Goal: Task Accomplishment & Management: Manage account settings

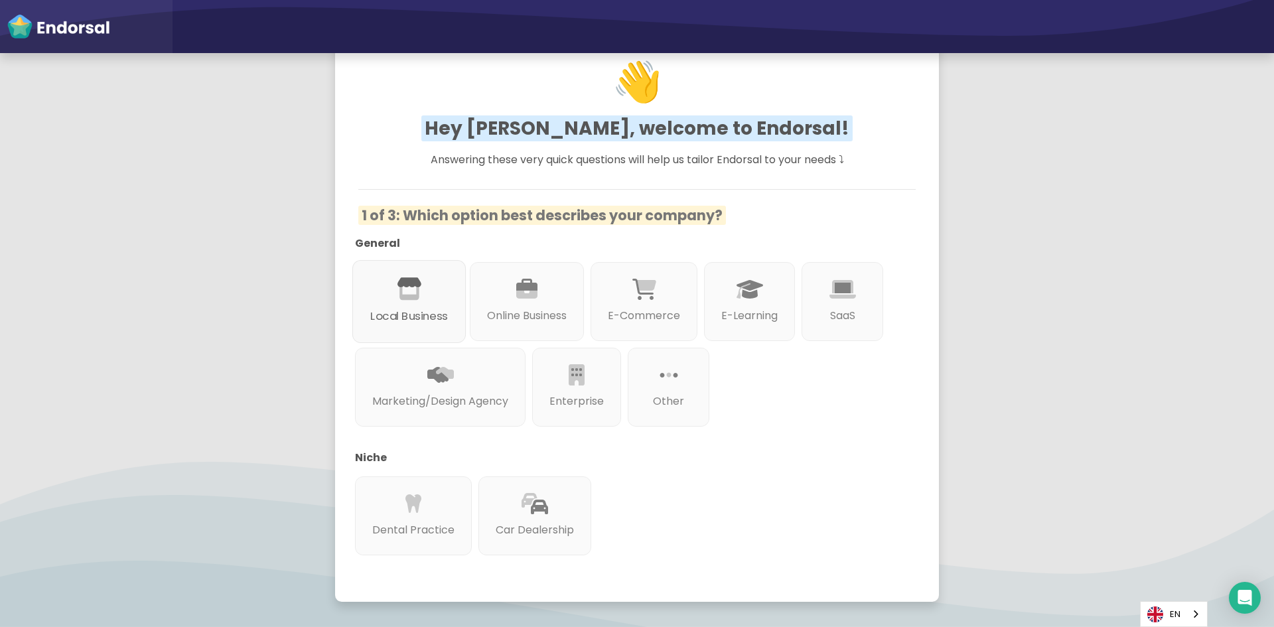
scroll to position [66, 0]
click at [421, 288] on div "Local Business" at bounding box center [408, 302] width 113 height 83
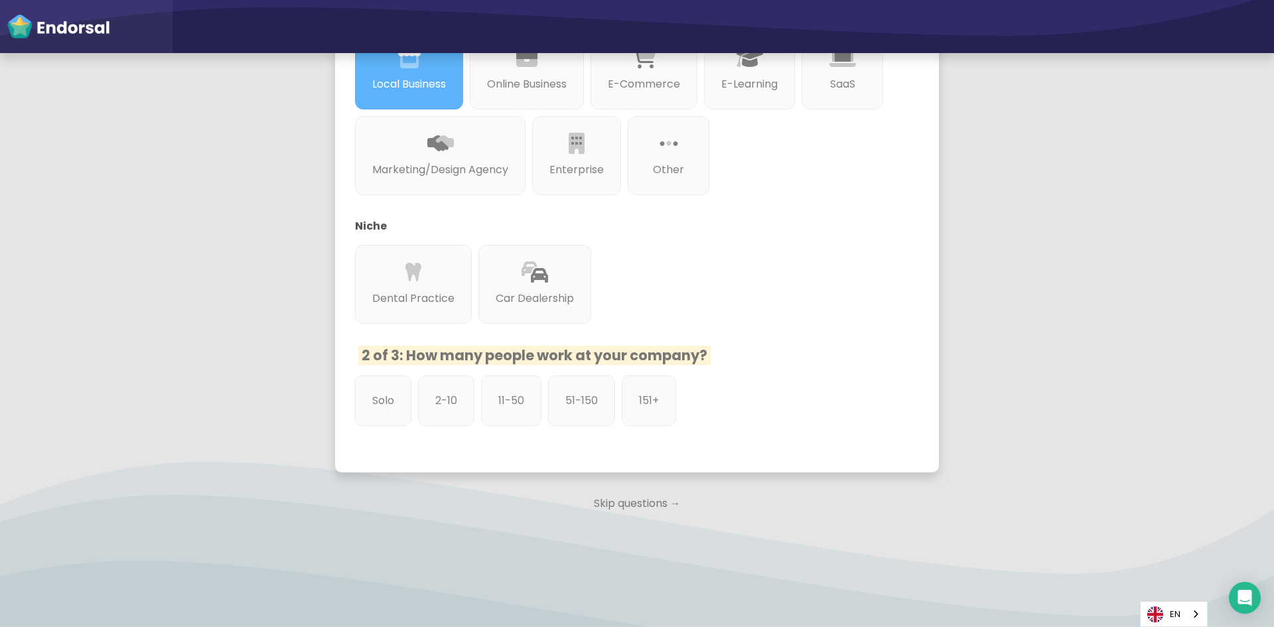
scroll to position [301, 0]
click at [527, 405] on div "11-50" at bounding box center [512, 400] width 64 height 53
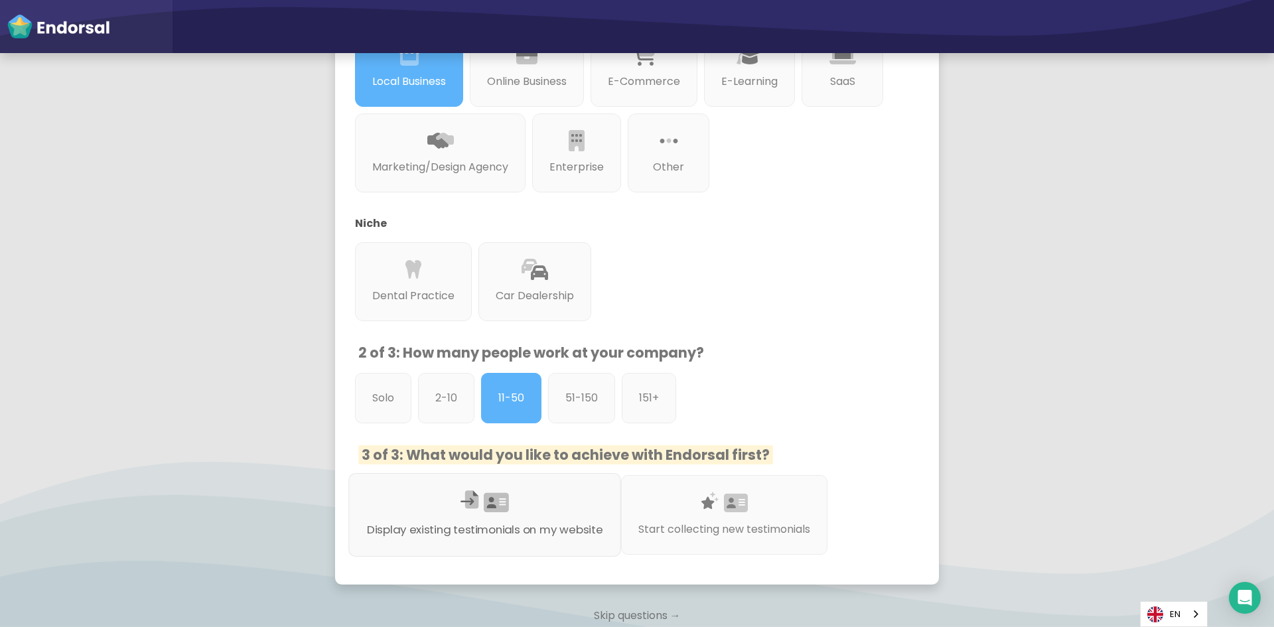
click at [564, 525] on p "Display existing testimonials on my website" at bounding box center [485, 529] width 236 height 17
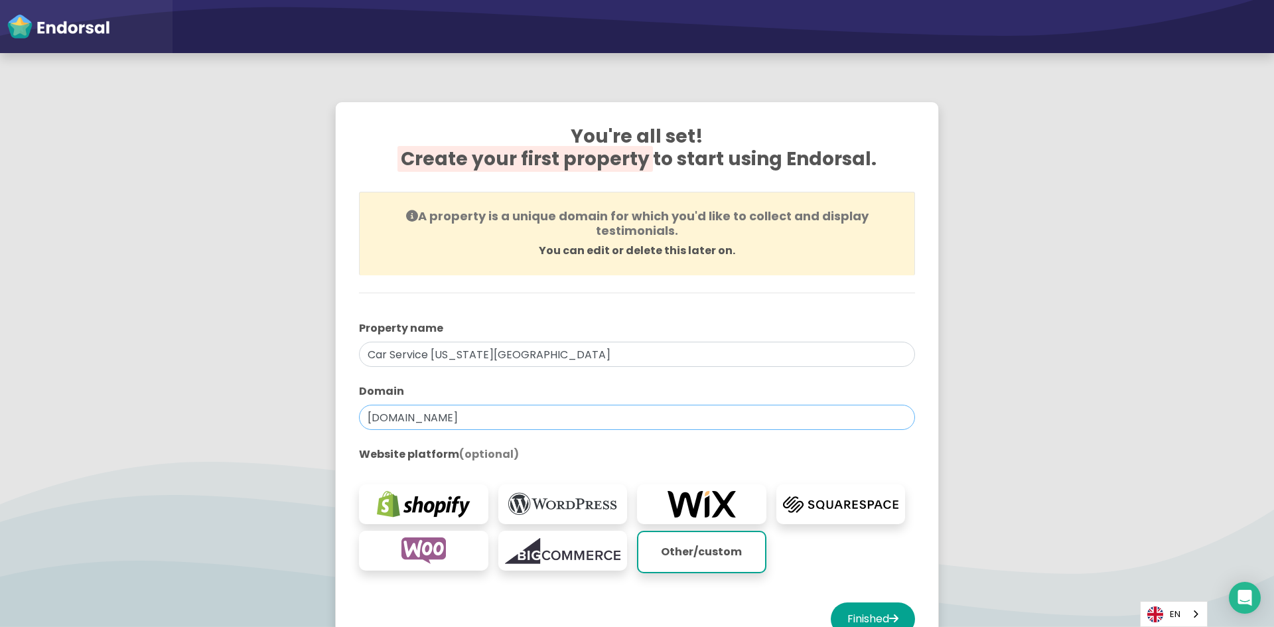
click at [556, 415] on input "[DOMAIN_NAME]" at bounding box center [637, 417] width 556 height 25
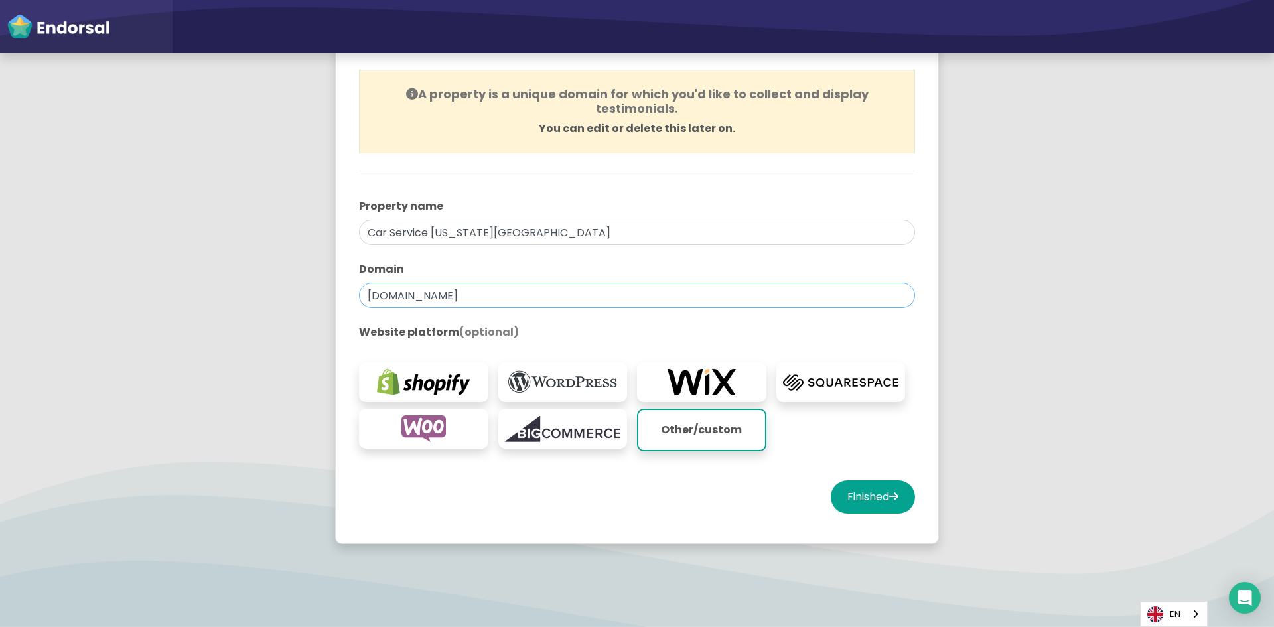
scroll to position [138, 0]
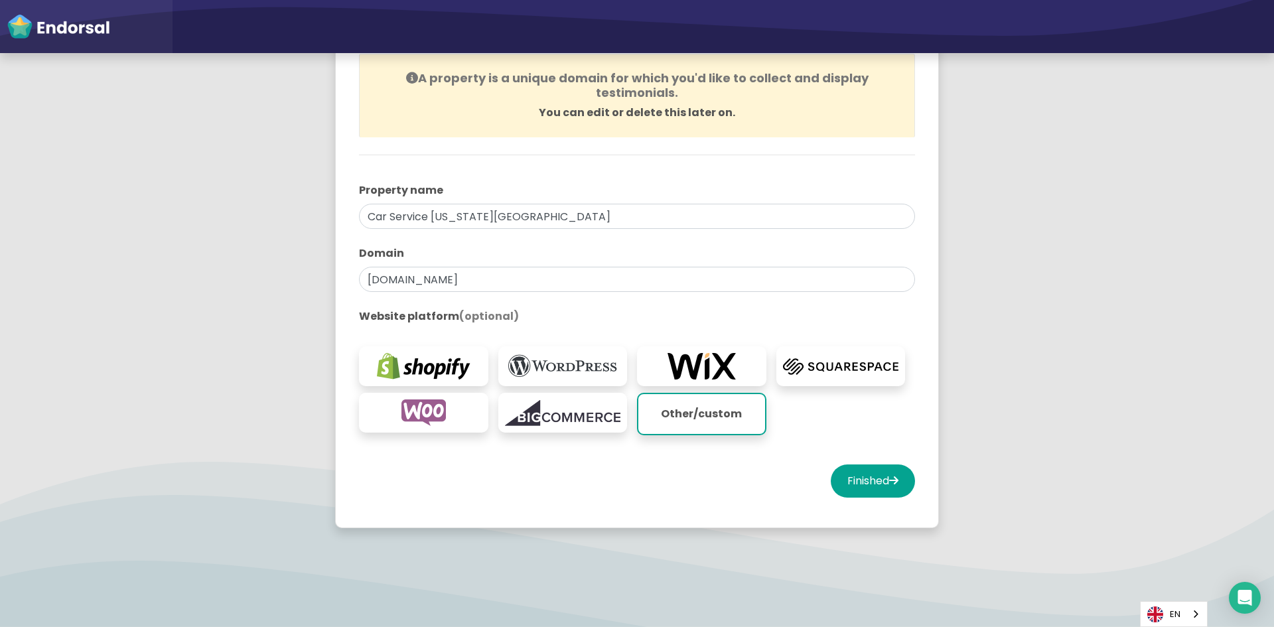
click at [692, 416] on p "Other/custom" at bounding box center [701, 414] width 113 height 27
click at [575, 377] on img at bounding box center [563, 366] width 116 height 27
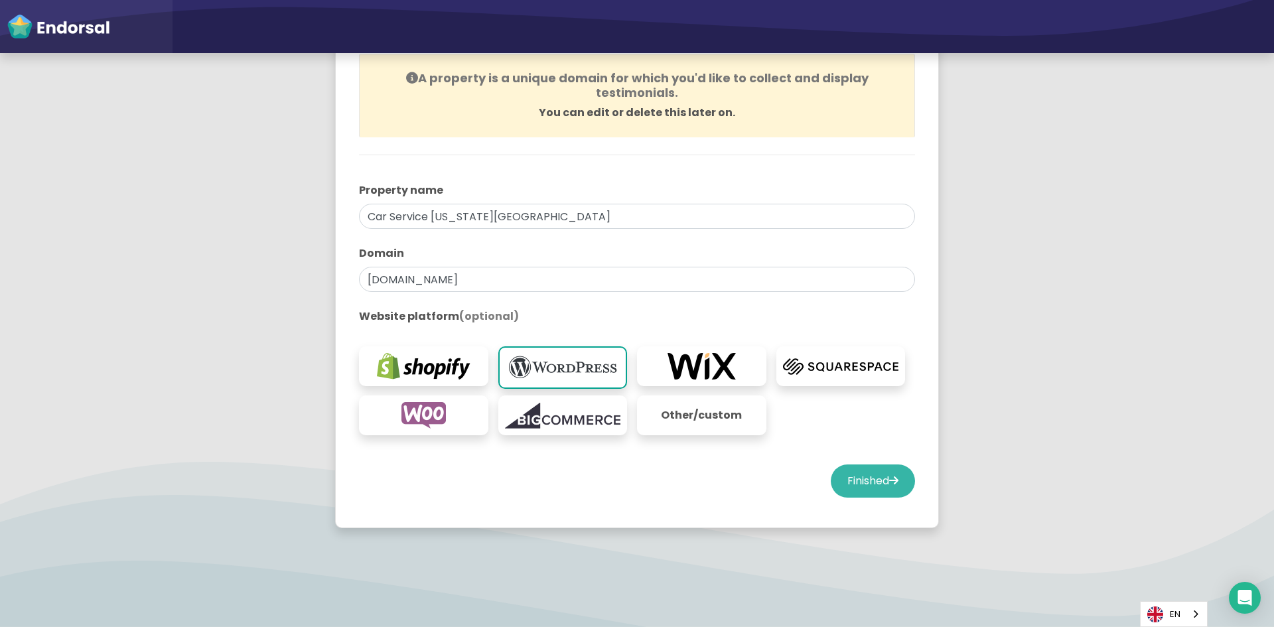
click at [862, 476] on button "Finished" at bounding box center [873, 480] width 84 height 33
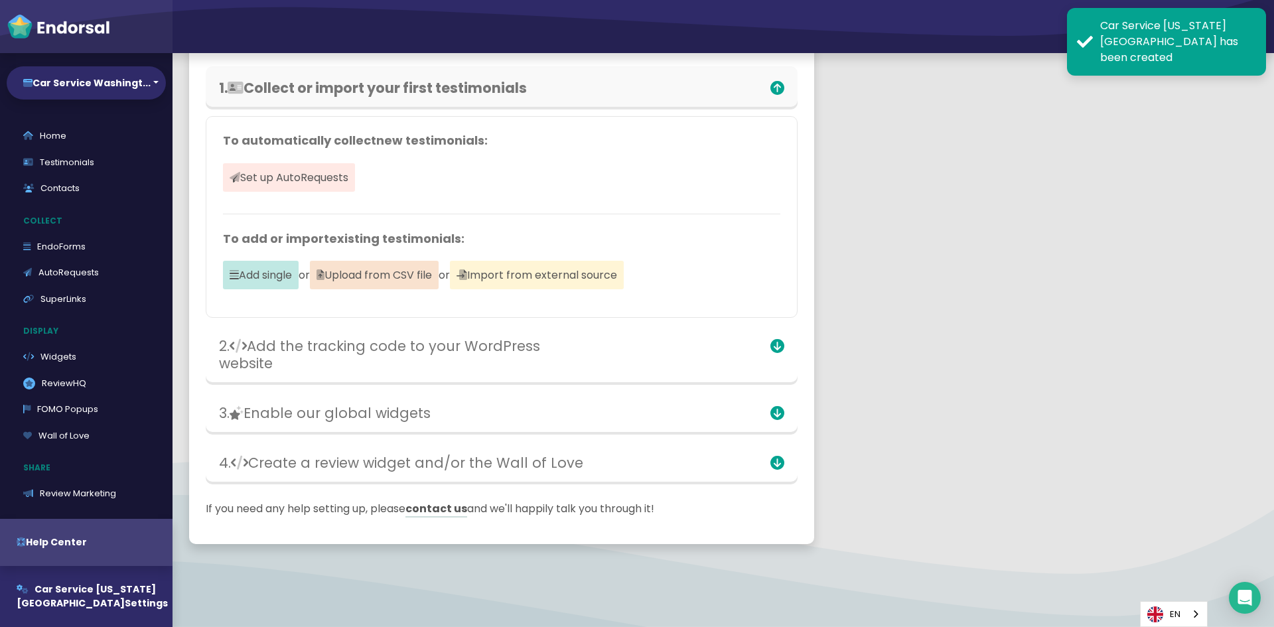
scroll to position [109, 0]
click at [1101, 36] on div "Car Service [US_STATE][GEOGRAPHIC_DATA] has been created" at bounding box center [1178, 42] width 156 height 48
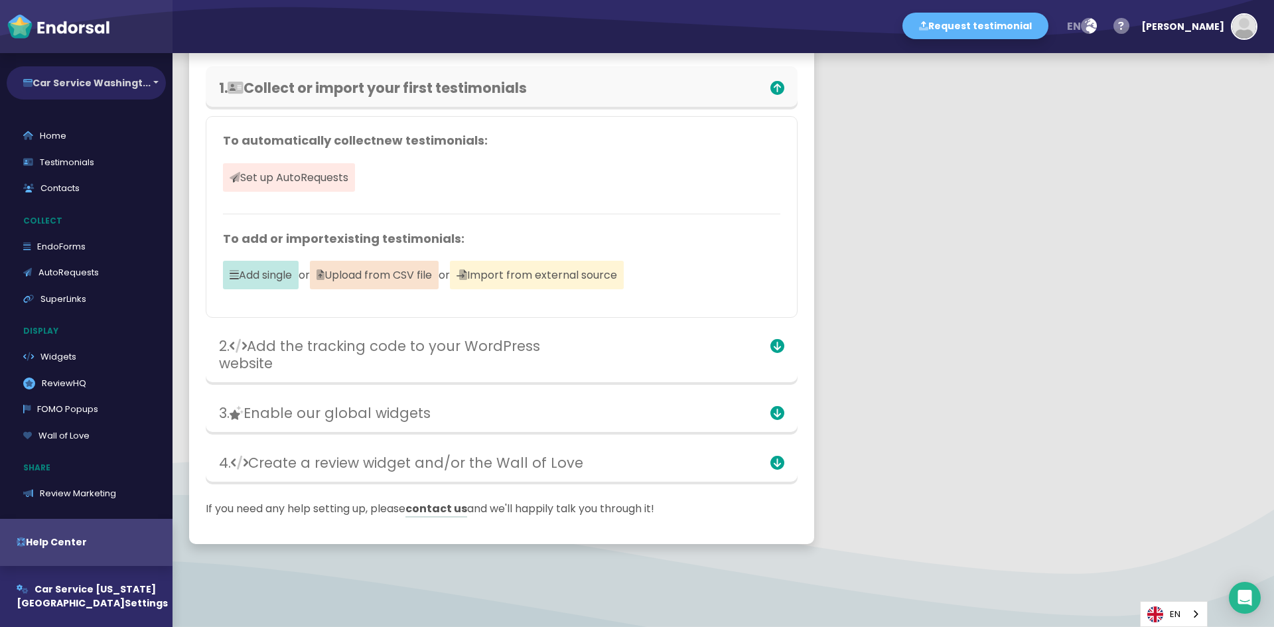
click at [87, 84] on button "Car Service Washingt..." at bounding box center [86, 82] width 159 height 33
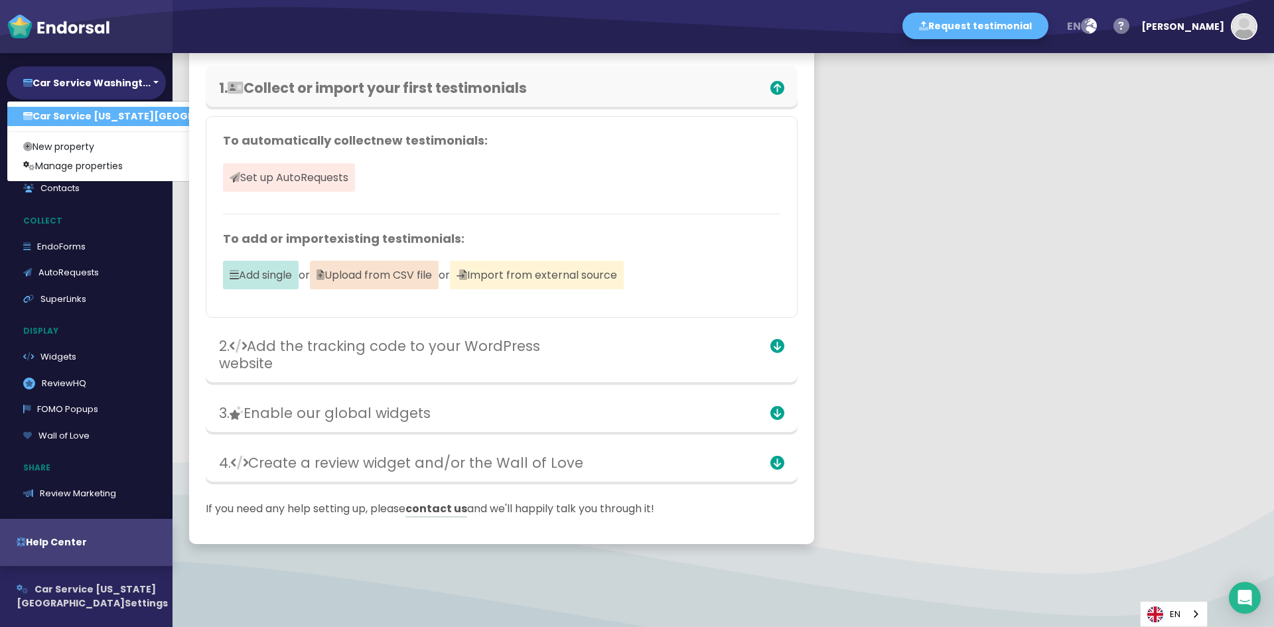
click at [113, 588] on span "Car Service [US_STATE][GEOGRAPHIC_DATA]" at bounding box center [86, 595] width 139 height 27
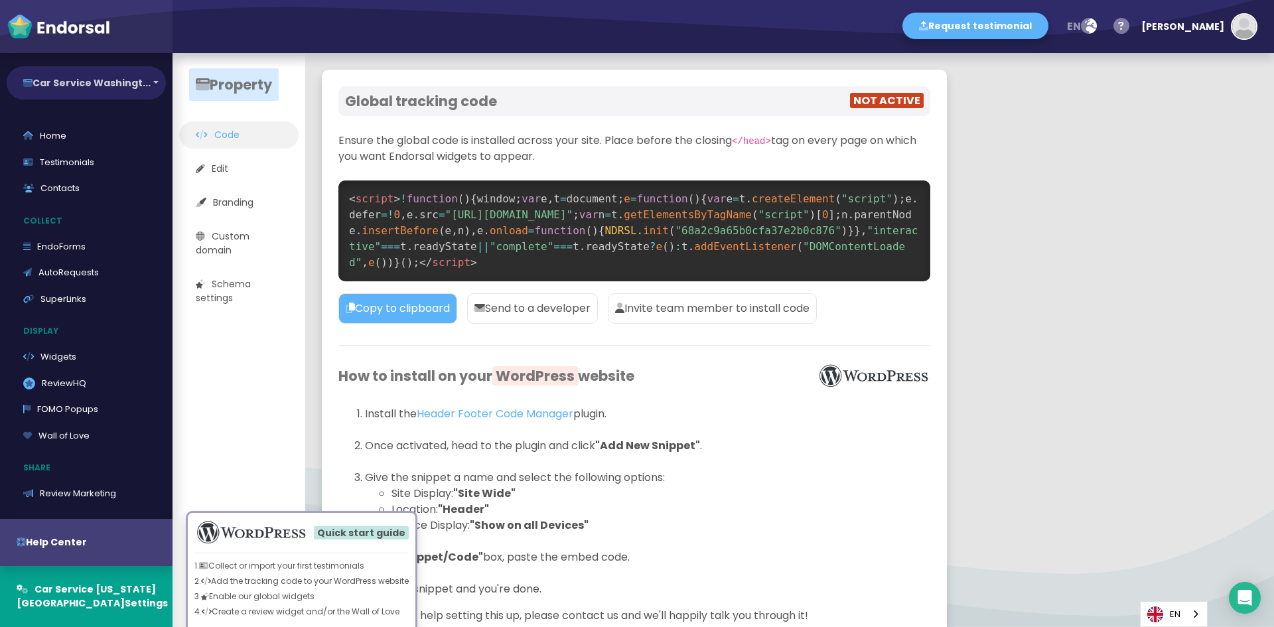
click at [90, 80] on button "Car Service Washingt..." at bounding box center [86, 82] width 159 height 33
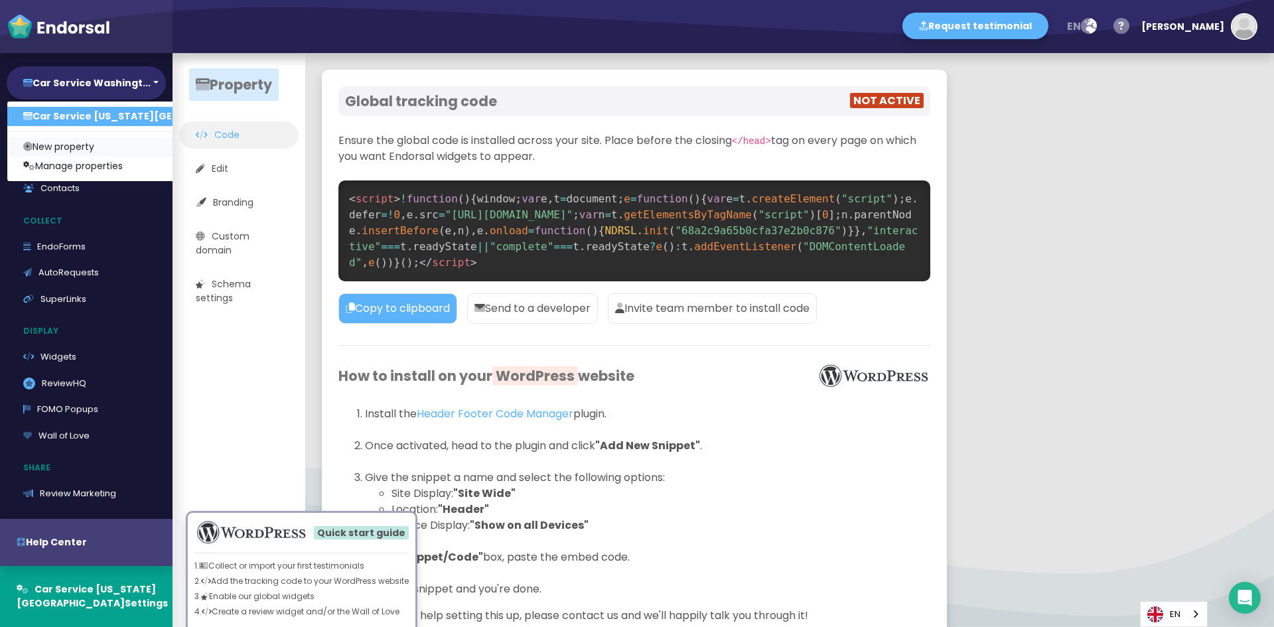
click at [65, 147] on link "New property" at bounding box center [146, 146] width 279 height 19
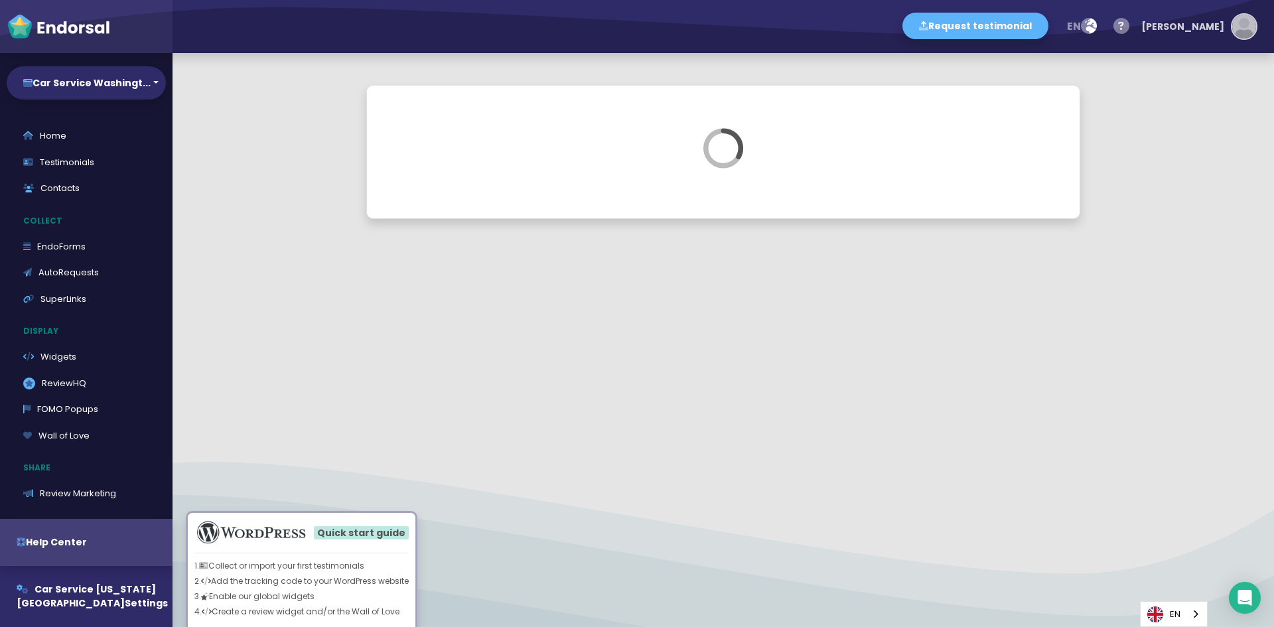
click at [1242, 19] on img "button" at bounding box center [1244, 27] width 24 height 24
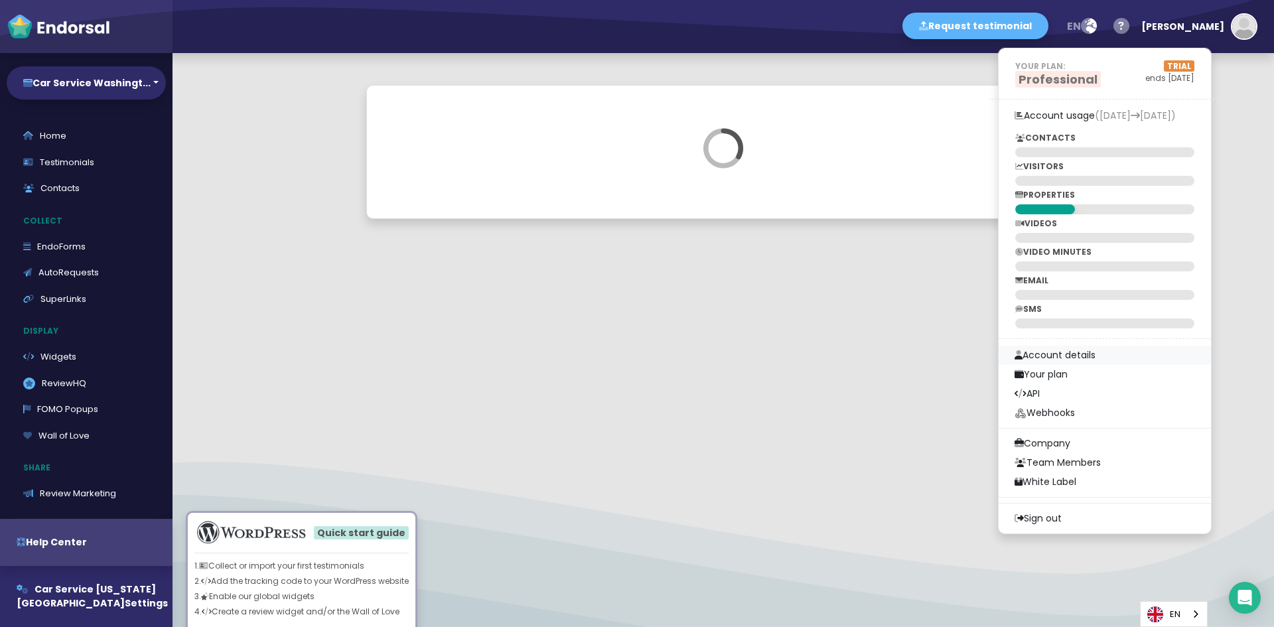
click at [1108, 353] on link "Account details" at bounding box center [1104, 355] width 212 height 19
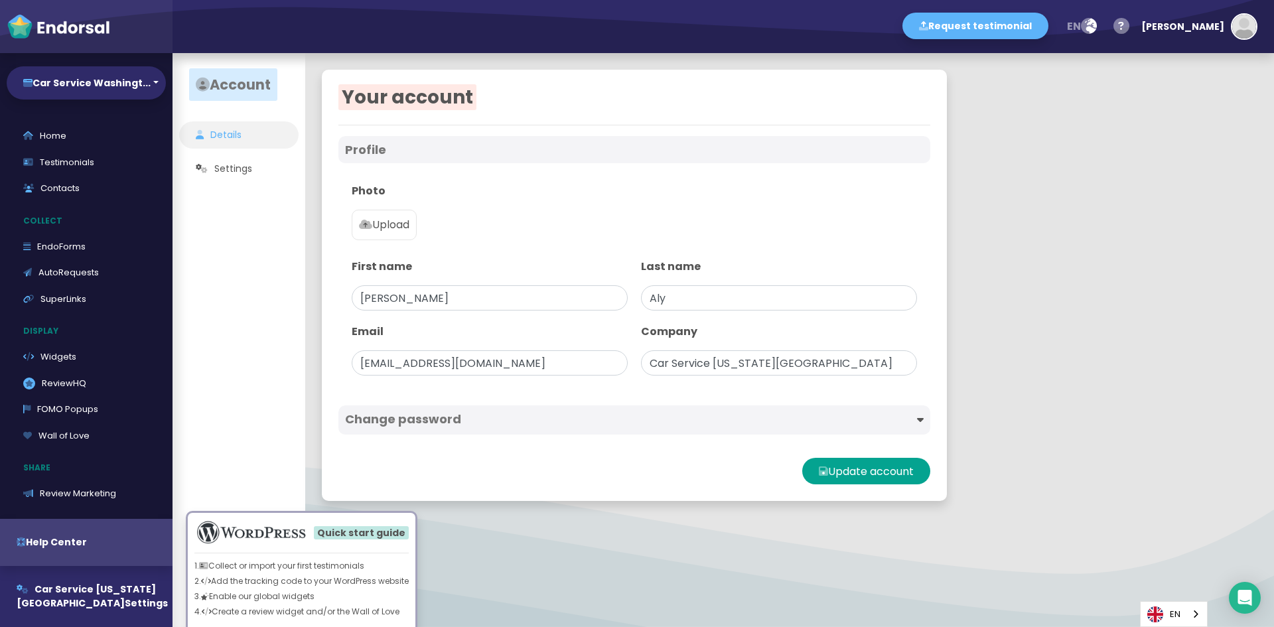
type input "Car Service [US_STATE][GEOGRAPHIC_DATA]"
click at [226, 174] on link "Usage" at bounding box center [238, 168] width 119 height 27
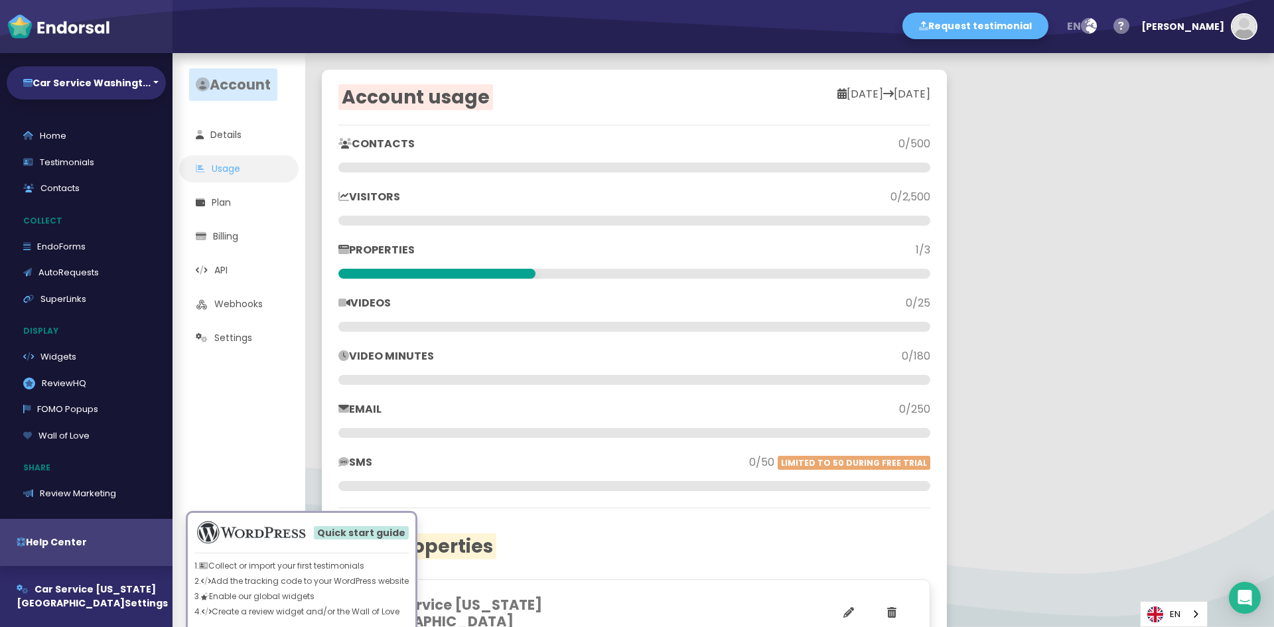
click at [1026, 95] on div "Account usage [DATE] [DATE] CONTACTS 0/500 VISITORS 0/2,500 PROPERTIES 1/3 VIDE…" at bounding box center [789, 340] width 969 height 574
click at [135, 77] on button "Car Service Washingt..." at bounding box center [86, 82] width 159 height 33
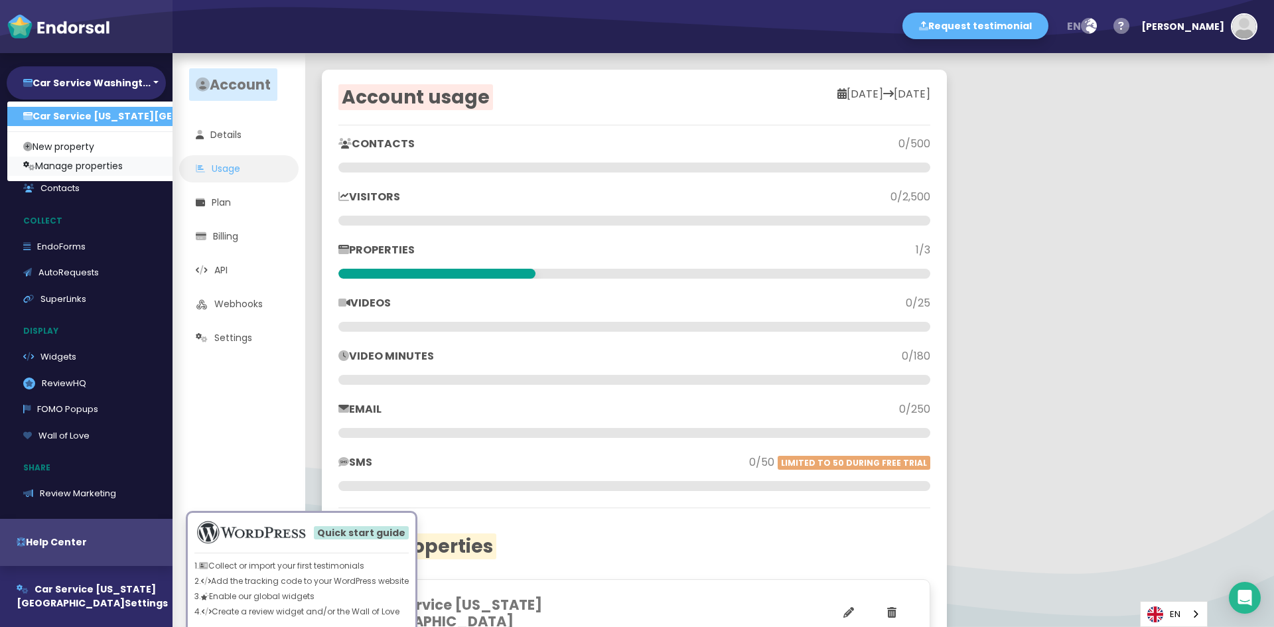
click at [90, 164] on link "Manage properties" at bounding box center [146, 166] width 279 height 19
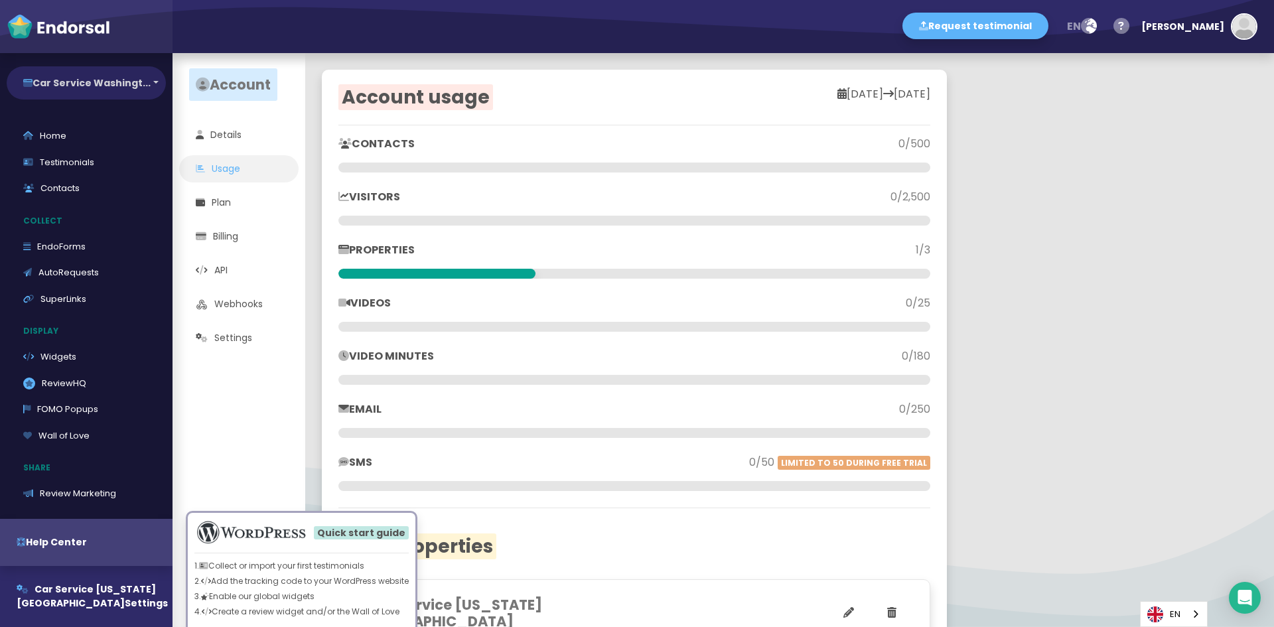
click at [149, 82] on button "Car Service Washingt..." at bounding box center [86, 82] width 159 height 33
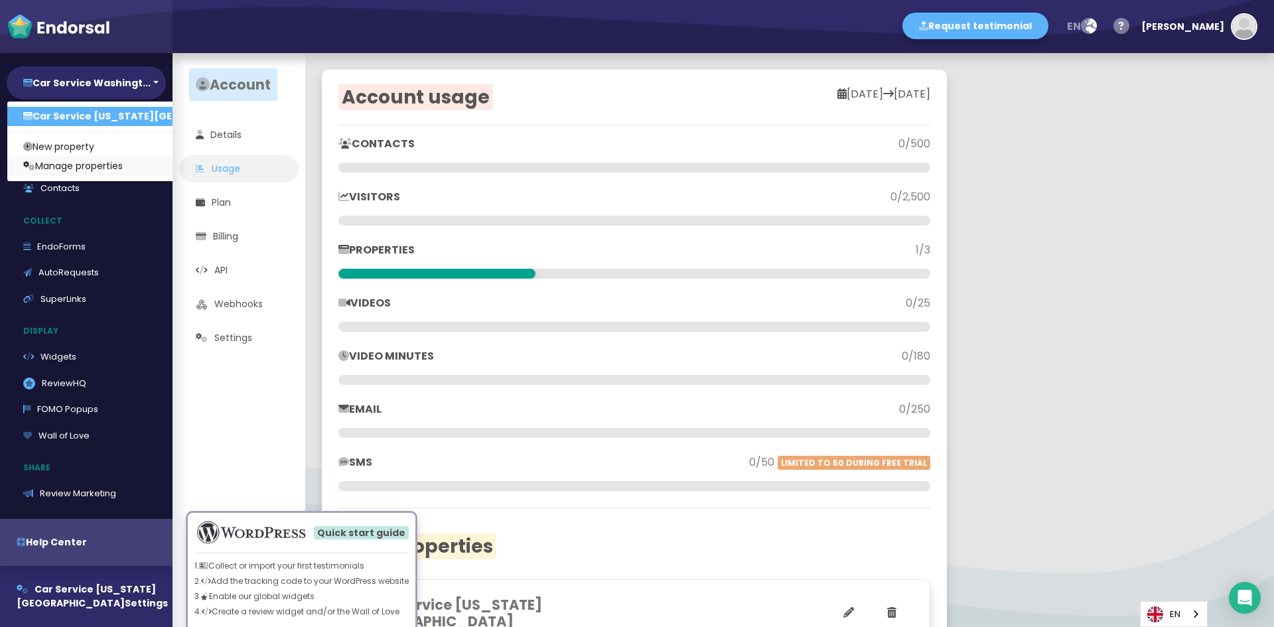
click at [105, 169] on link "Manage properties" at bounding box center [146, 166] width 279 height 19
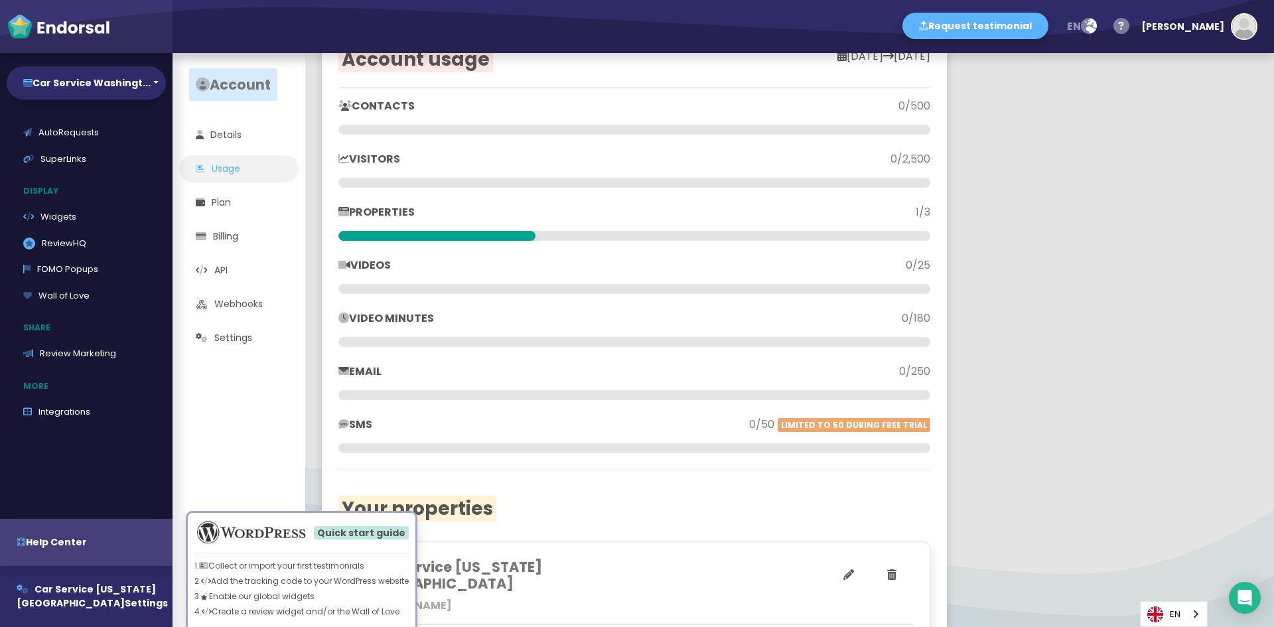
scroll to position [129, 0]
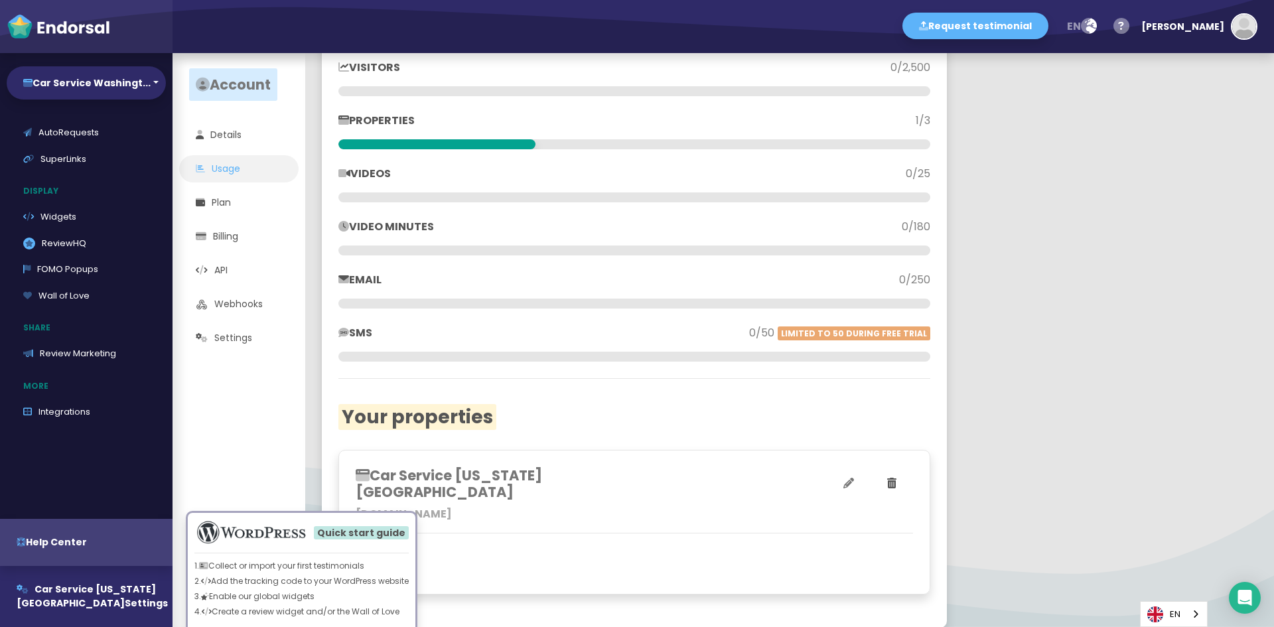
click at [849, 479] on icon at bounding box center [848, 483] width 11 height 11
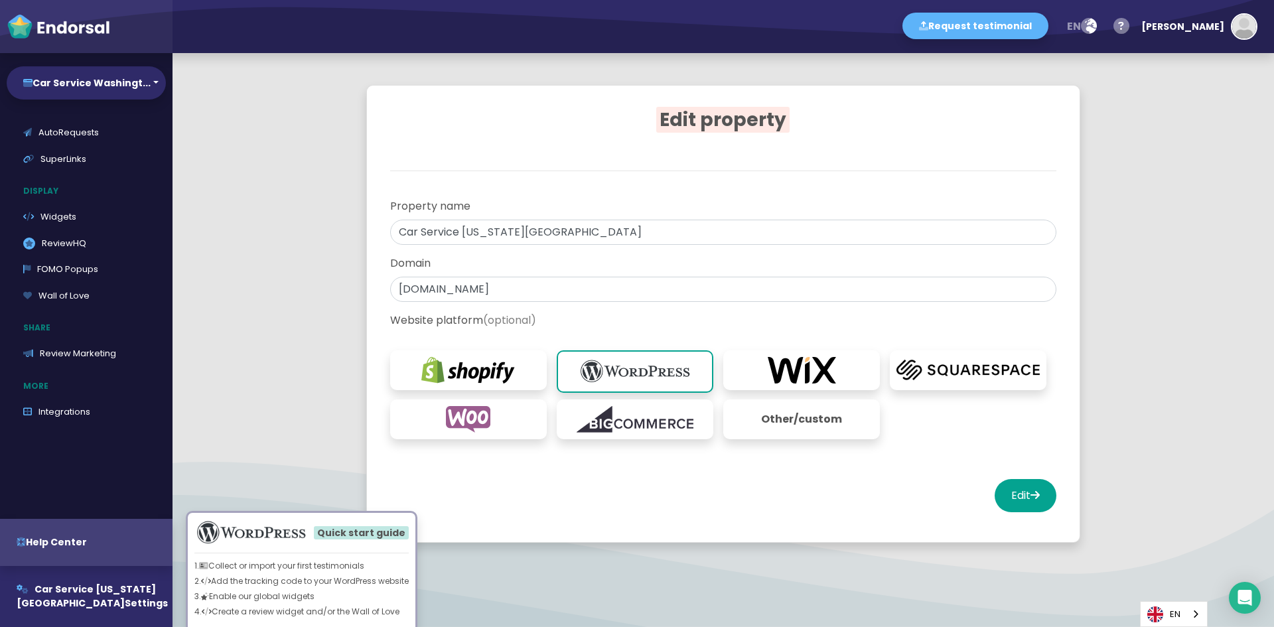
click at [813, 413] on p "Other/custom" at bounding box center [801, 419] width 143 height 27
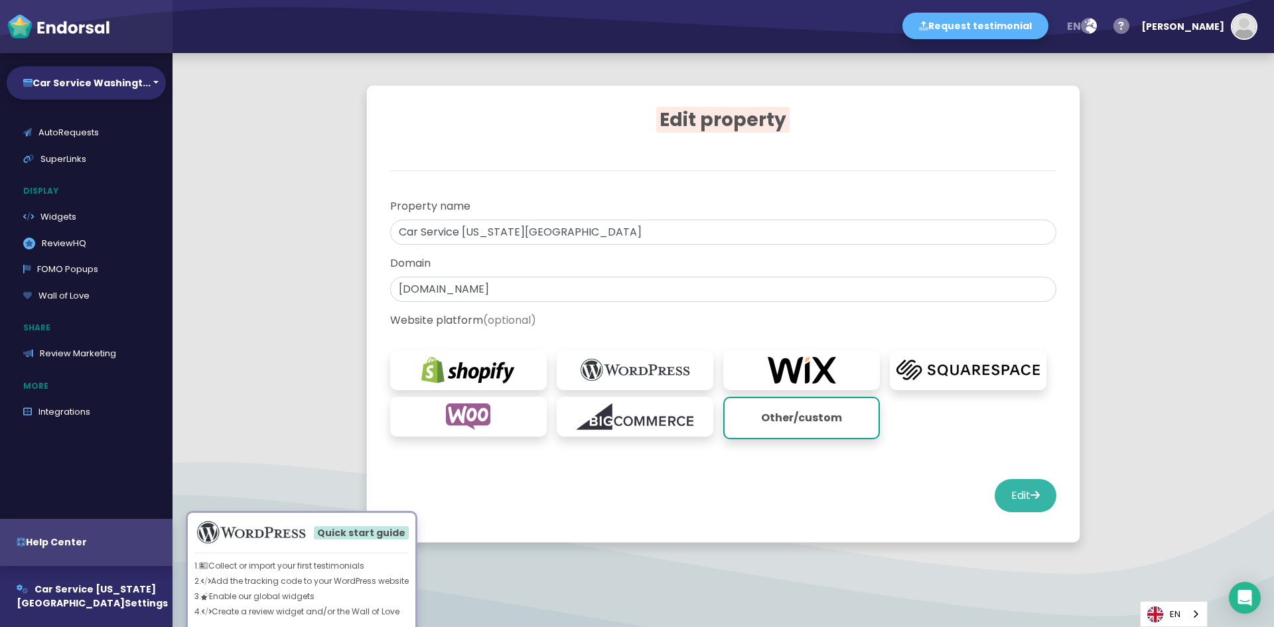
click at [1030, 501] on button "Edit" at bounding box center [1025, 495] width 62 height 33
select select "14"
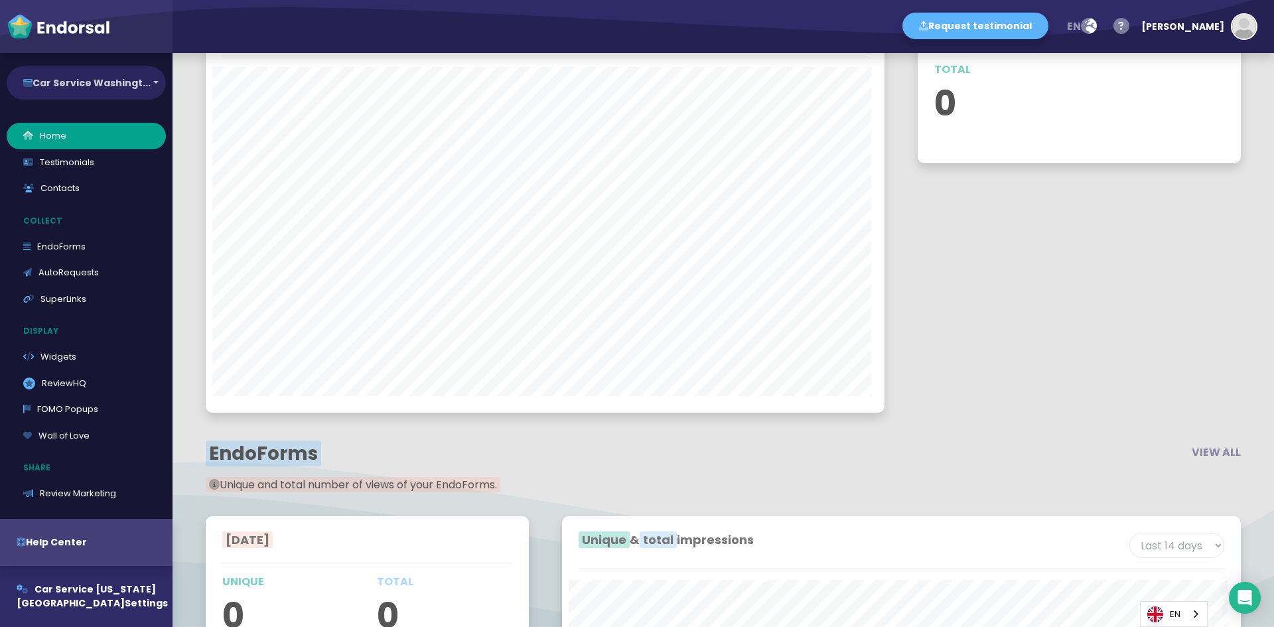
click at [147, 82] on button "Car Service Washingt..." at bounding box center [86, 82] width 159 height 33
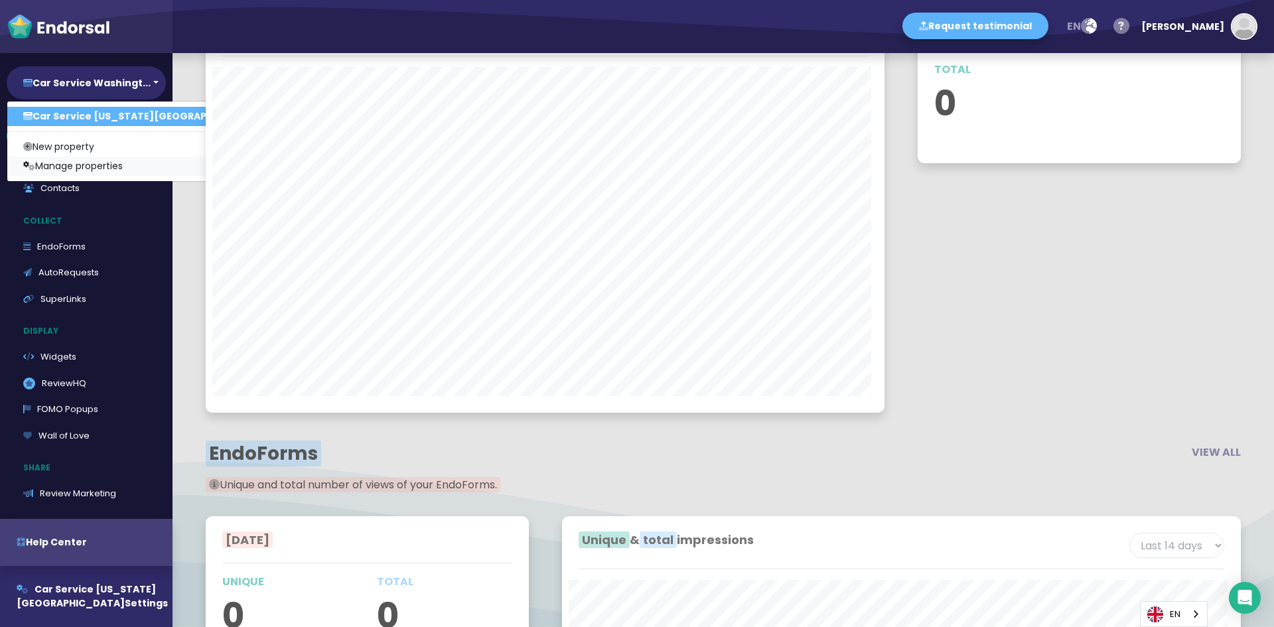
click at [81, 163] on link "Manage properties" at bounding box center [146, 166] width 279 height 19
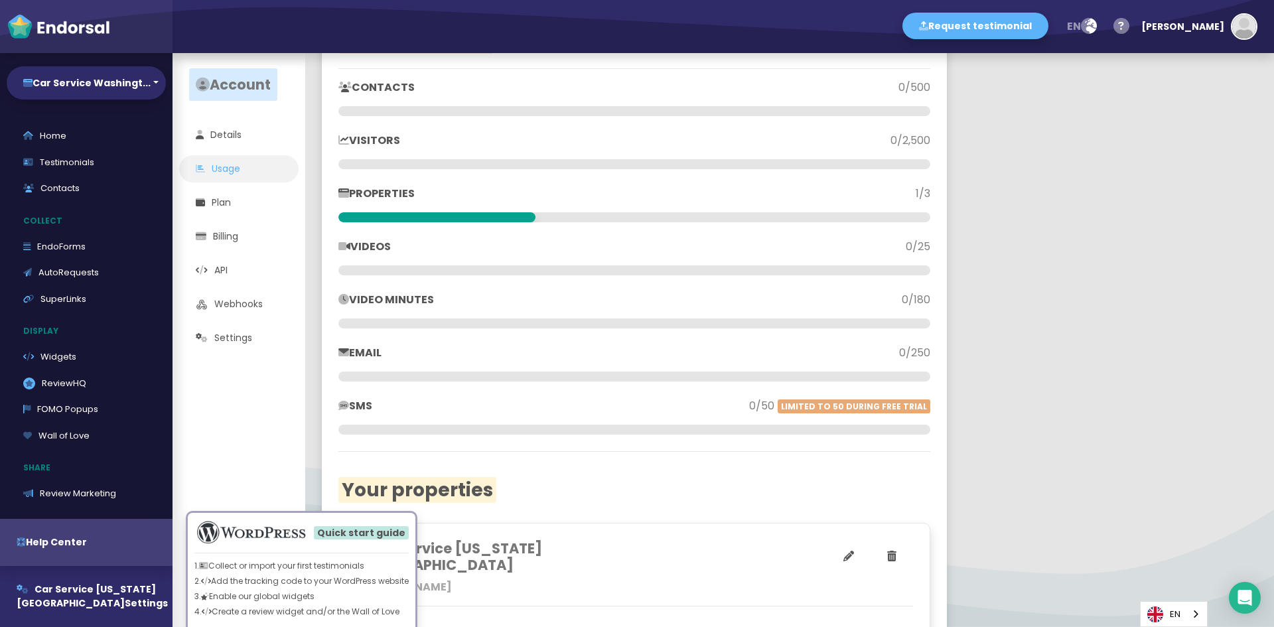
scroll to position [129, 0]
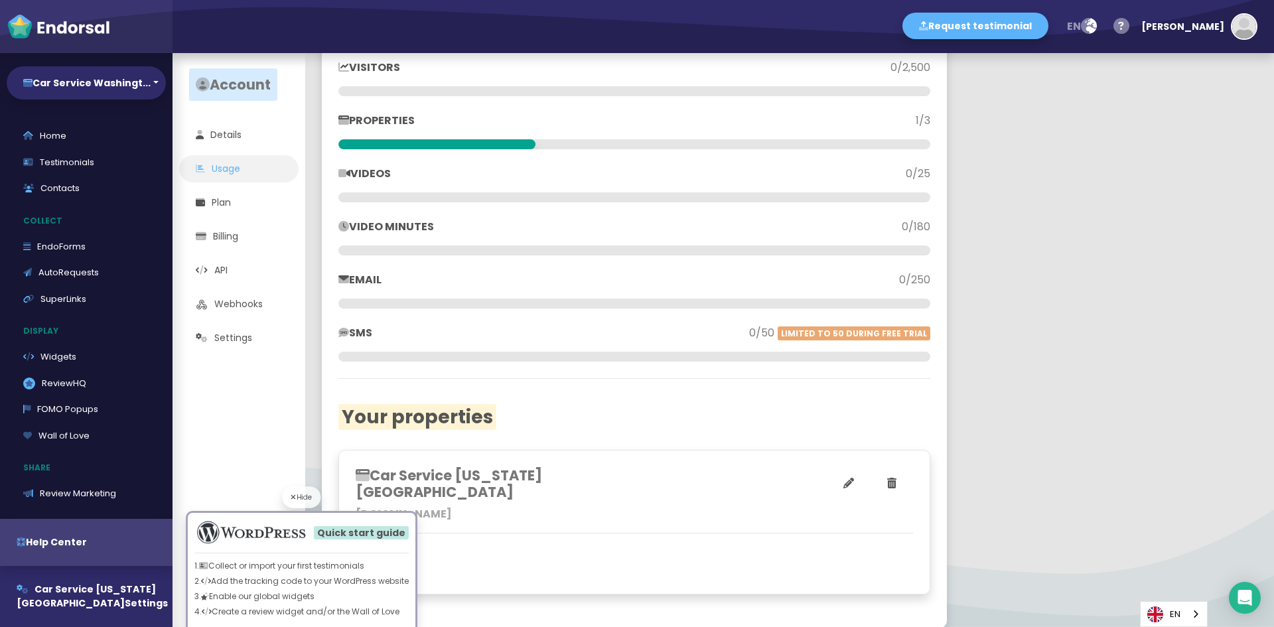
click at [288, 504] on div "Hide" at bounding box center [302, 497] width 38 height 22
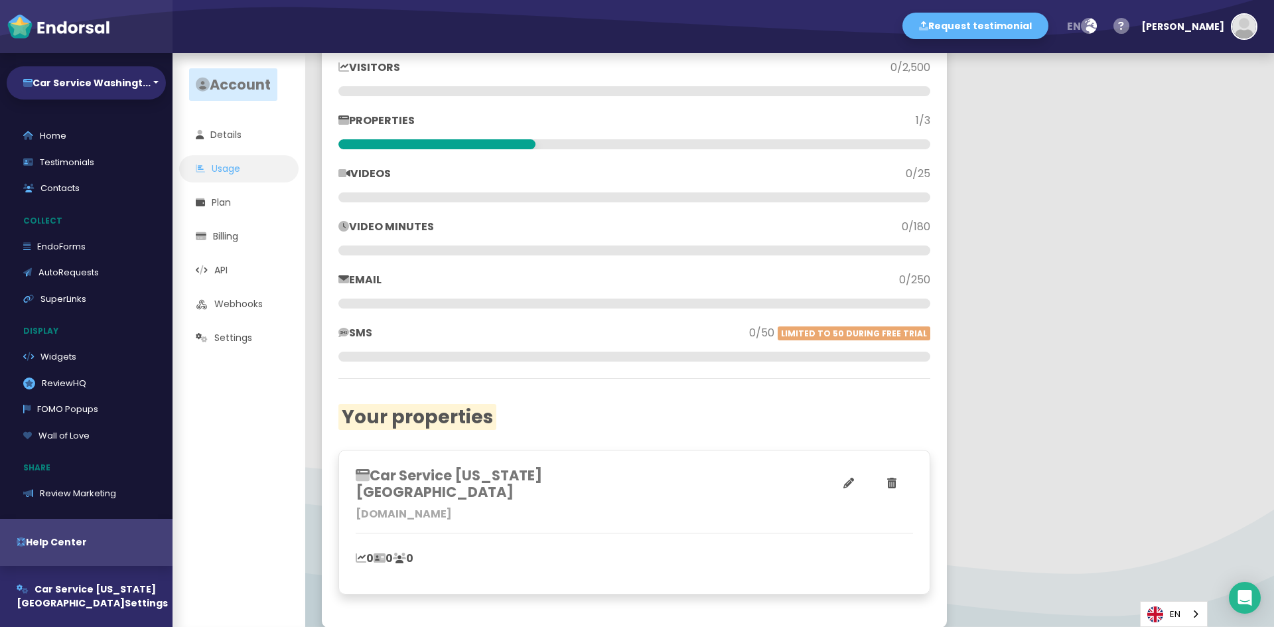
drag, startPoint x: 111, startPoint y: 184, endPoint x: 159, endPoint y: 143, distance: 63.5
click at [86, 31] on img at bounding box center [58, 26] width 103 height 27
select select "14"
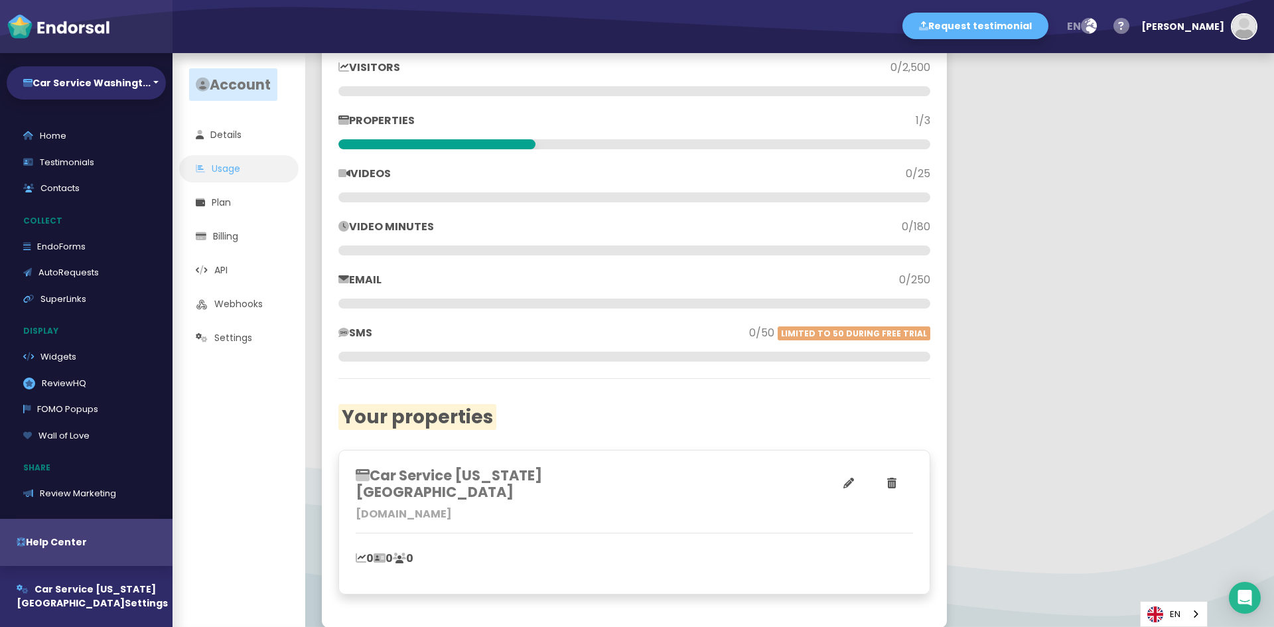
select select "14"
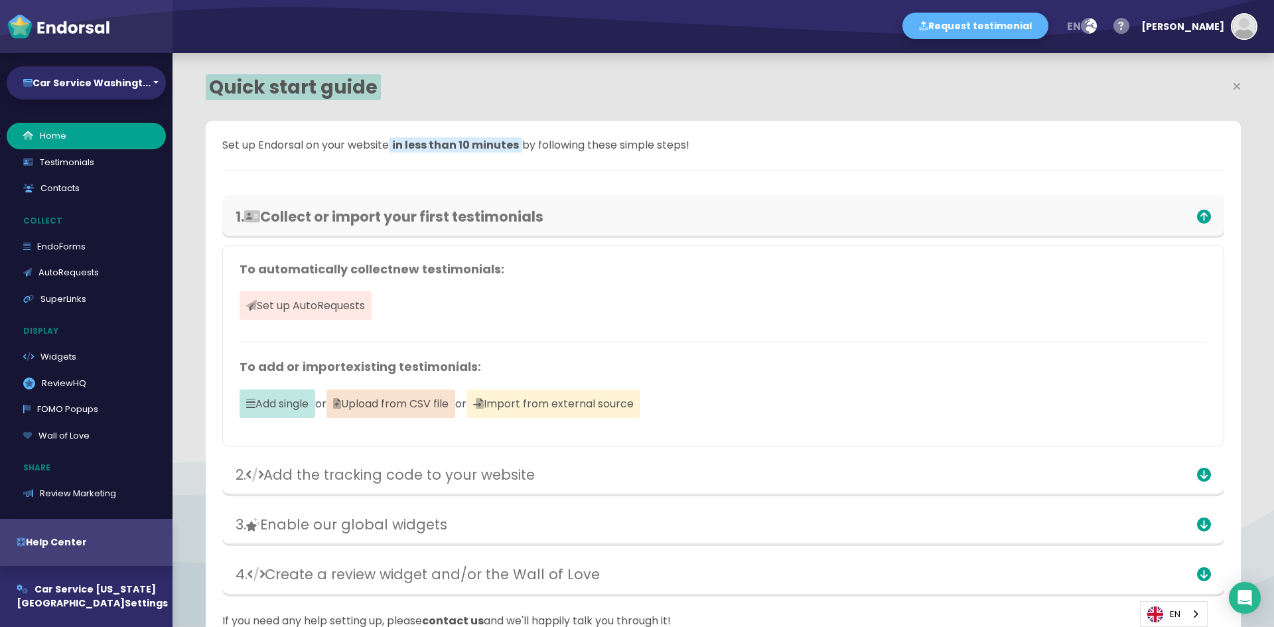
scroll to position [409, 673]
click at [66, 27] on img at bounding box center [58, 26] width 103 height 27
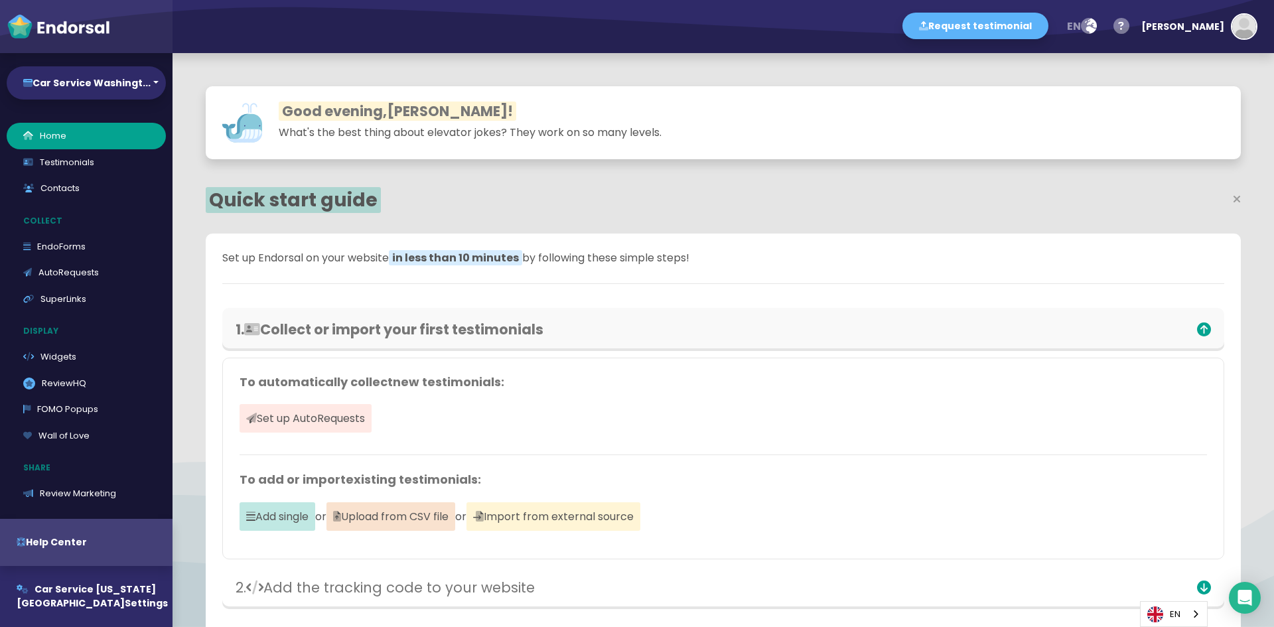
click at [66, 27] on img at bounding box center [58, 26] width 103 height 27
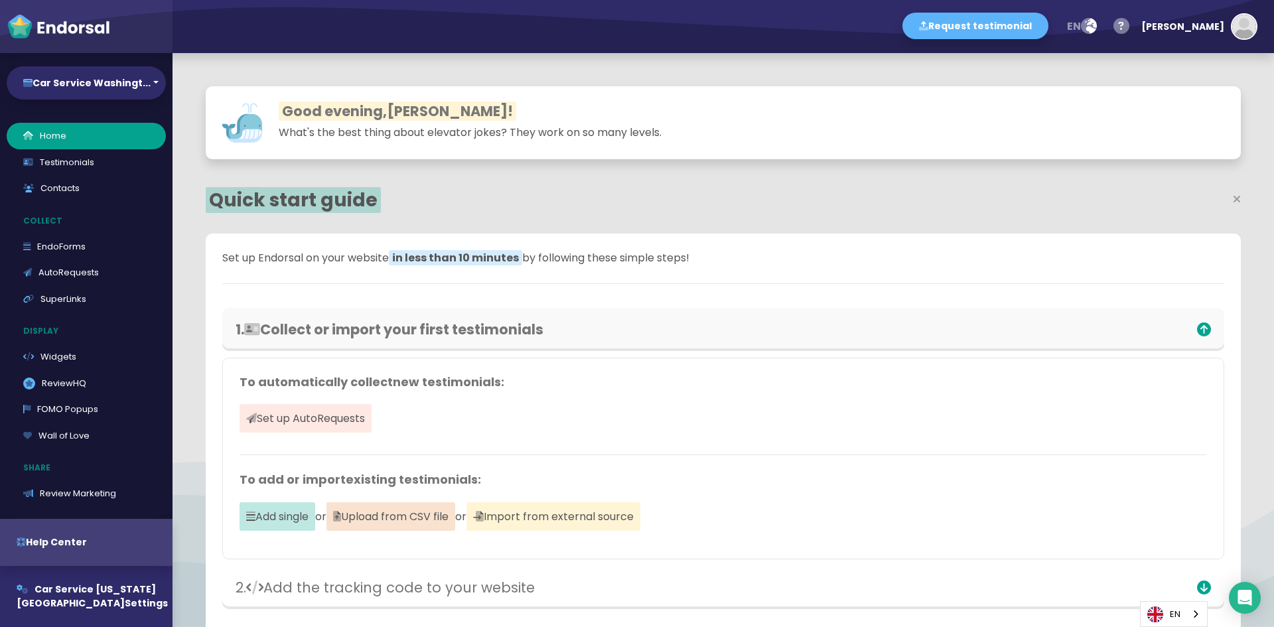
click at [66, 27] on img at bounding box center [58, 26] width 103 height 27
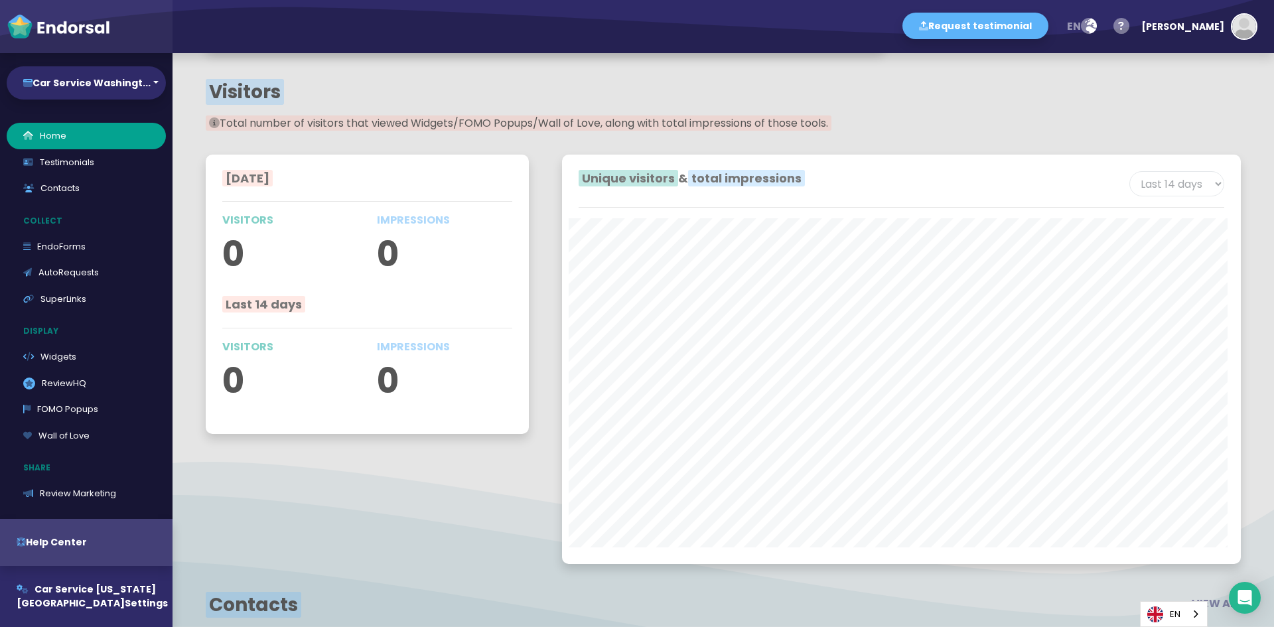
scroll to position [1659, 0]
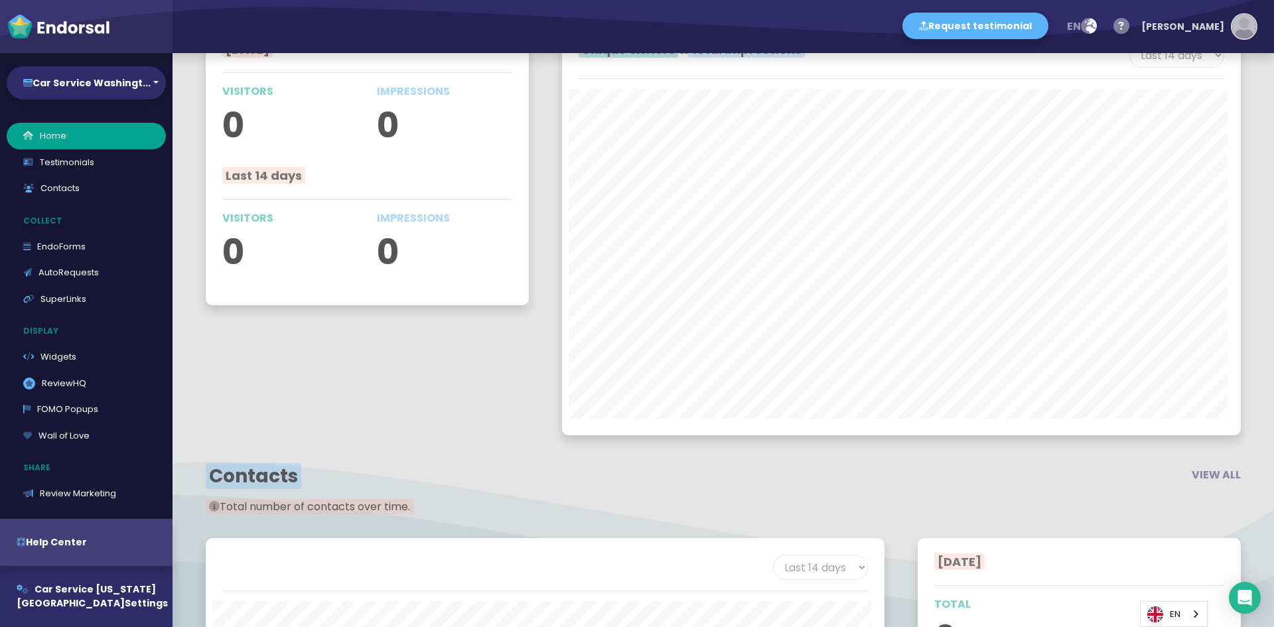
click at [1250, 17] on img "button" at bounding box center [1244, 27] width 24 height 24
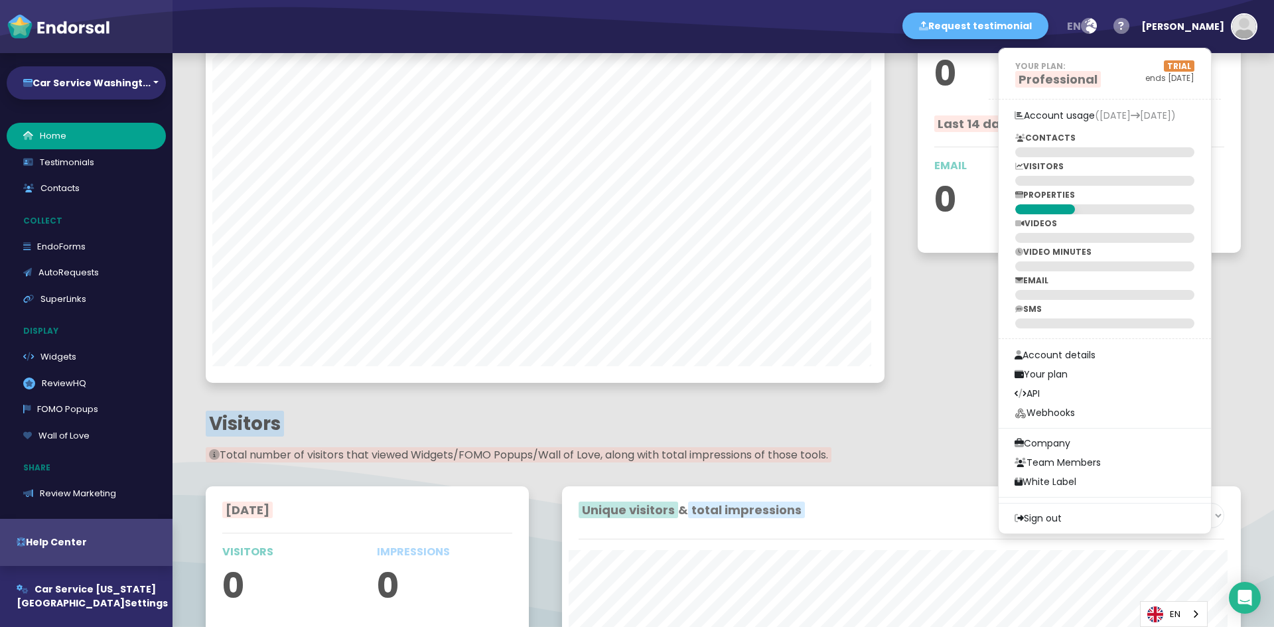
scroll to position [866, 0]
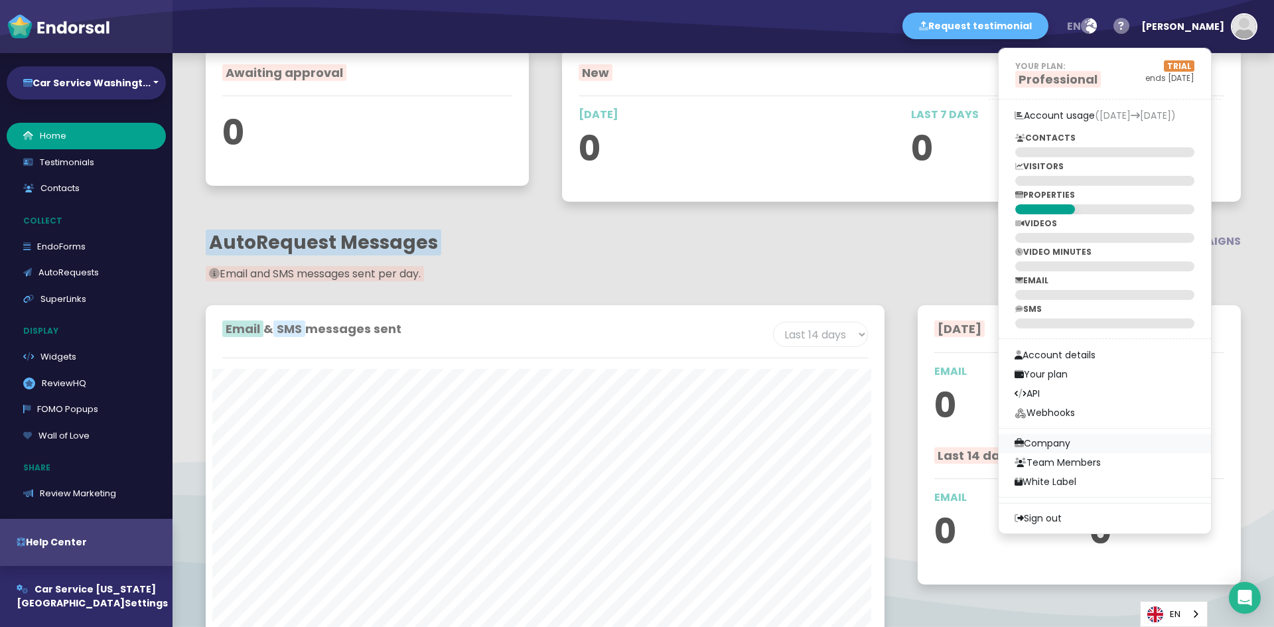
click at [1104, 440] on link "Company" at bounding box center [1104, 443] width 212 height 19
select select
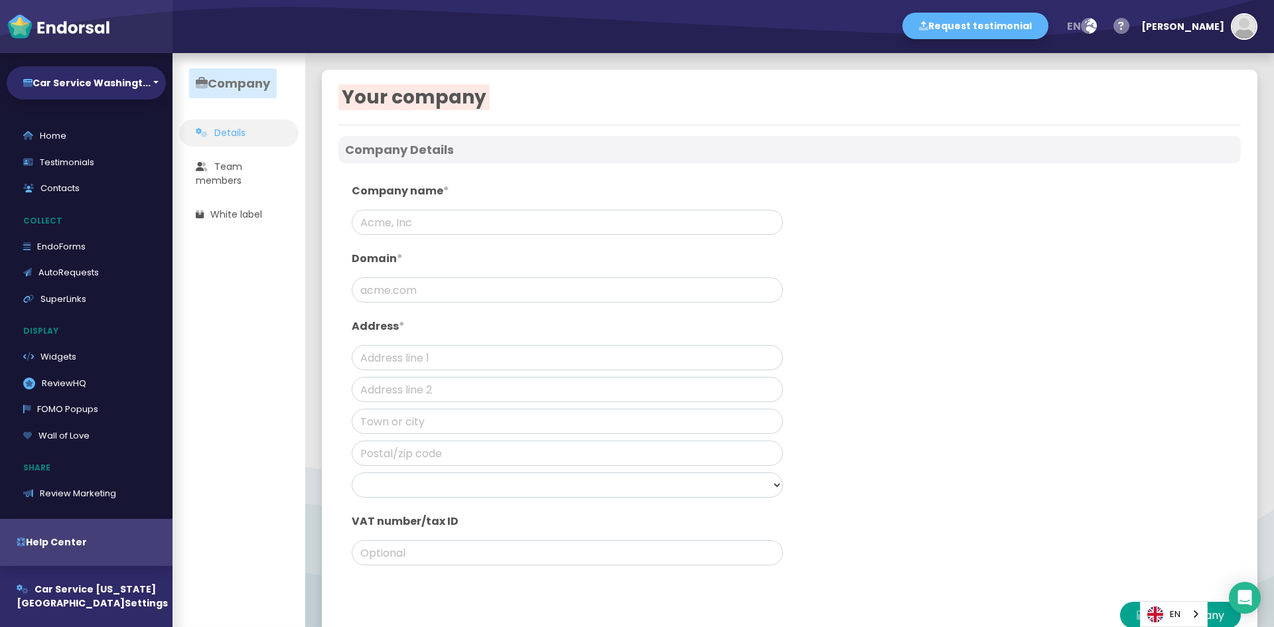
type input "Car Service [US_STATE][GEOGRAPHIC_DATA]"
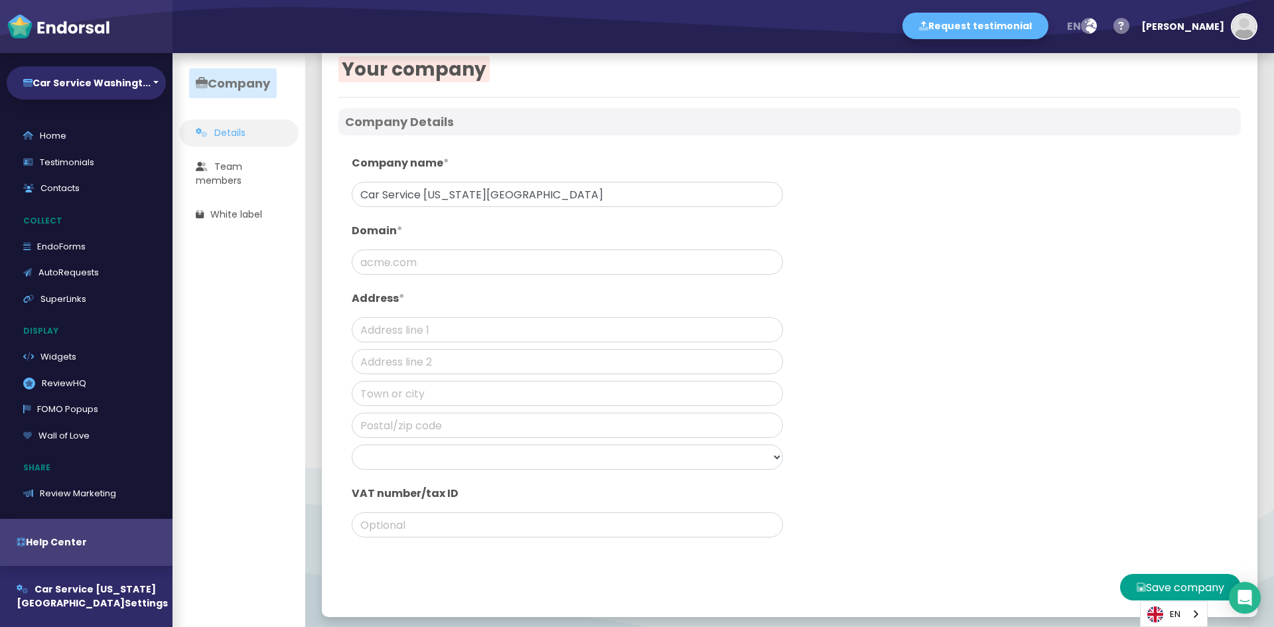
scroll to position [34, 0]
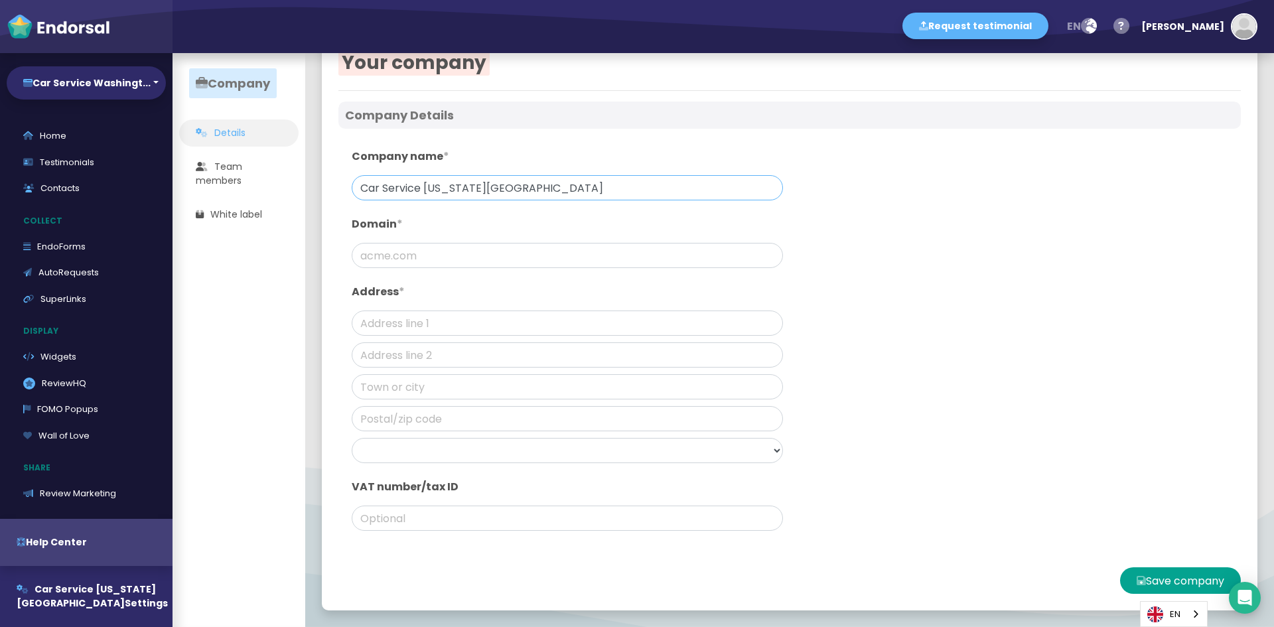
click at [471, 192] on input "Car Service [US_STATE][GEOGRAPHIC_DATA]" at bounding box center [567, 187] width 431 height 25
click at [398, 258] on input "text" at bounding box center [567, 255] width 431 height 25
paste input "[URL][DOMAIN_NAME]"
drag, startPoint x: 533, startPoint y: 257, endPoint x: 766, endPoint y: 248, distance: 233.1
click at [766, 248] on input "[URL][DOMAIN_NAME]" at bounding box center [567, 255] width 431 height 25
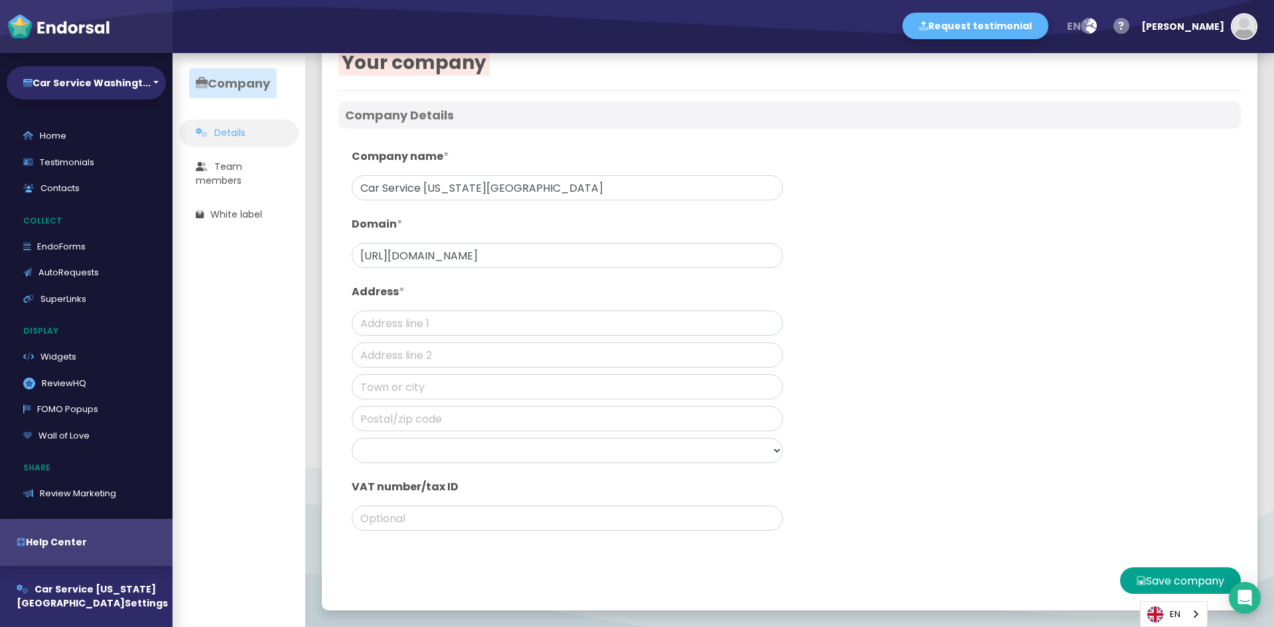
drag, startPoint x: 590, startPoint y: 241, endPoint x: 252, endPoint y: 269, distance: 338.8
click at [1273, 53] on app-company-profile "Company Details Team members White label Your company Company Details Company n…" at bounding box center [1274, 53] width 0 height 0
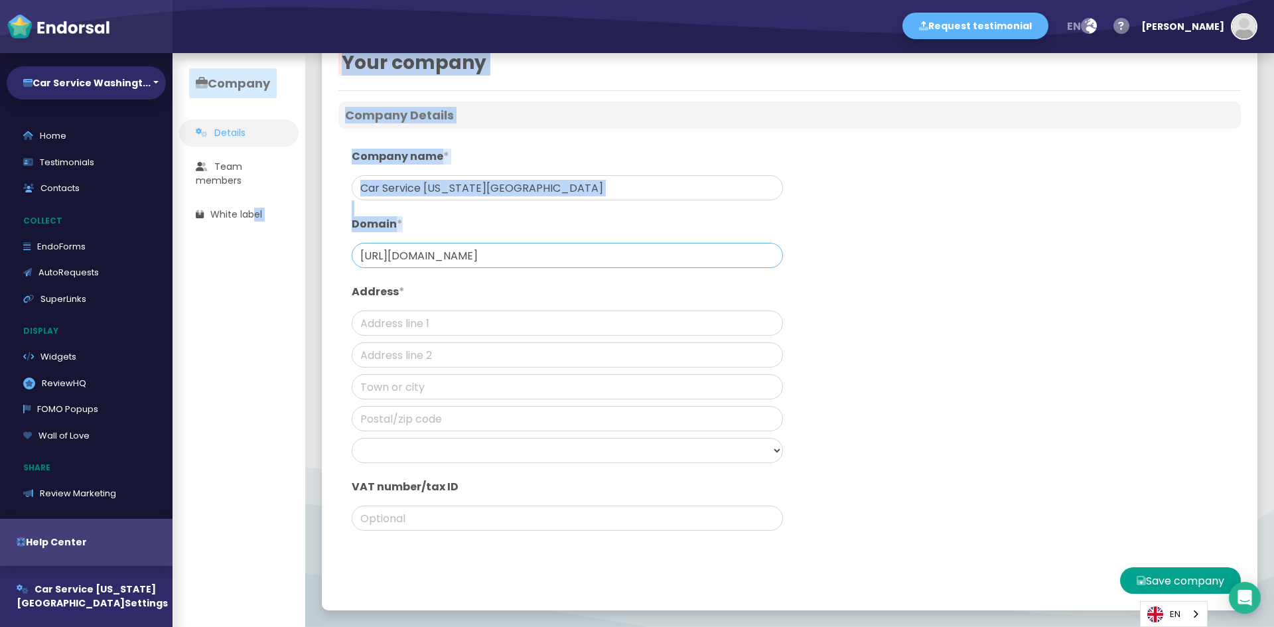
click at [588, 260] on input "[URL][DOMAIN_NAME]" at bounding box center [567, 255] width 431 height 25
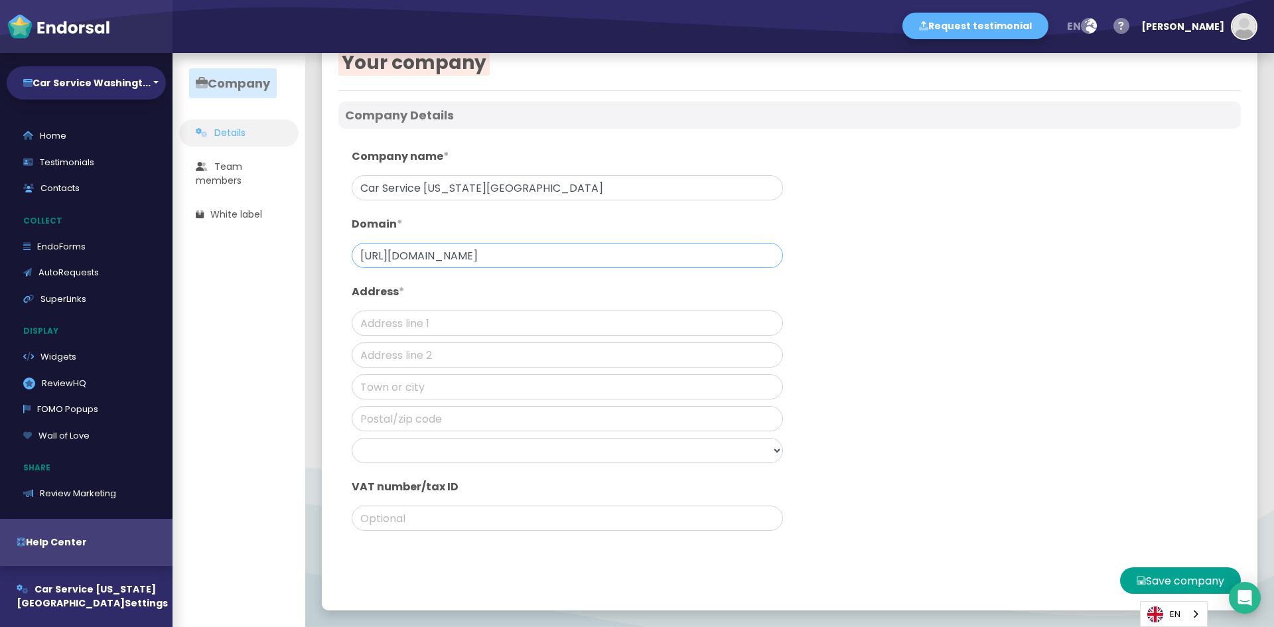
click at [588, 260] on input "[URL][DOMAIN_NAME]" at bounding box center [567, 255] width 431 height 25
paste input "[DOMAIN_NAME][URL]"
click at [571, 257] on input "[URL][DOMAIN_NAME]" at bounding box center [567, 255] width 431 height 25
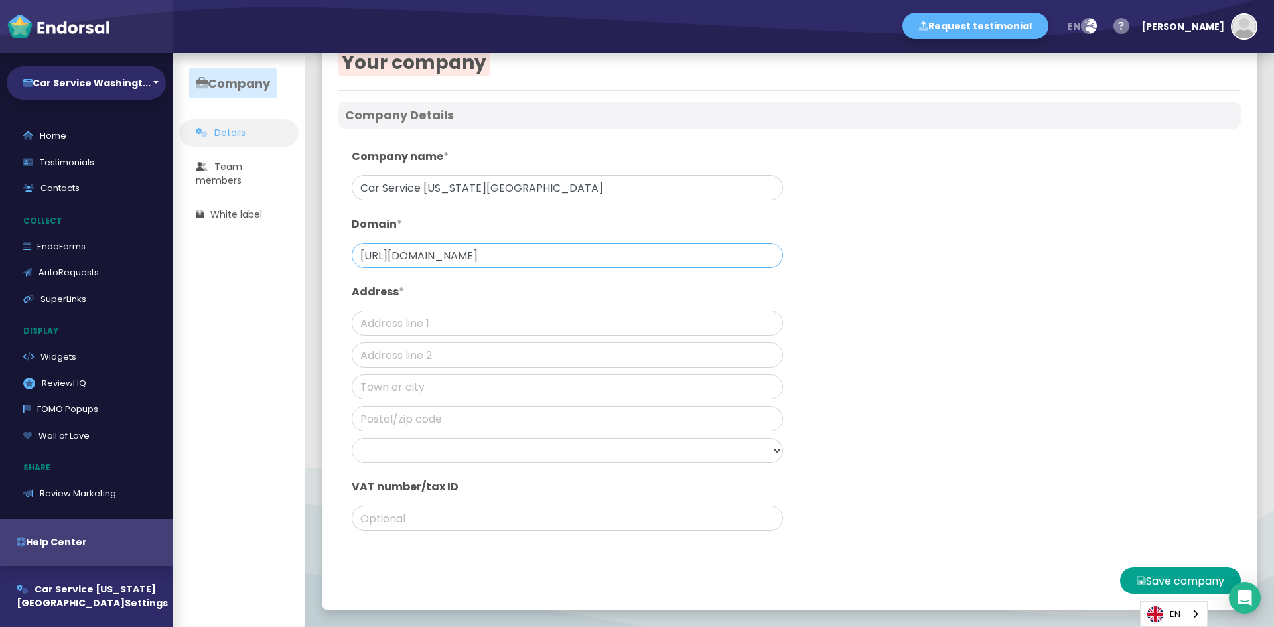
click at [571, 257] on input "[URL][DOMAIN_NAME]" at bounding box center [567, 255] width 431 height 25
paste input "om/quote"
drag, startPoint x: 561, startPoint y: 251, endPoint x: 727, endPoint y: 250, distance: 166.5
click at [667, 250] on input "[URL][DOMAIN_NAME]" at bounding box center [567, 255] width 431 height 25
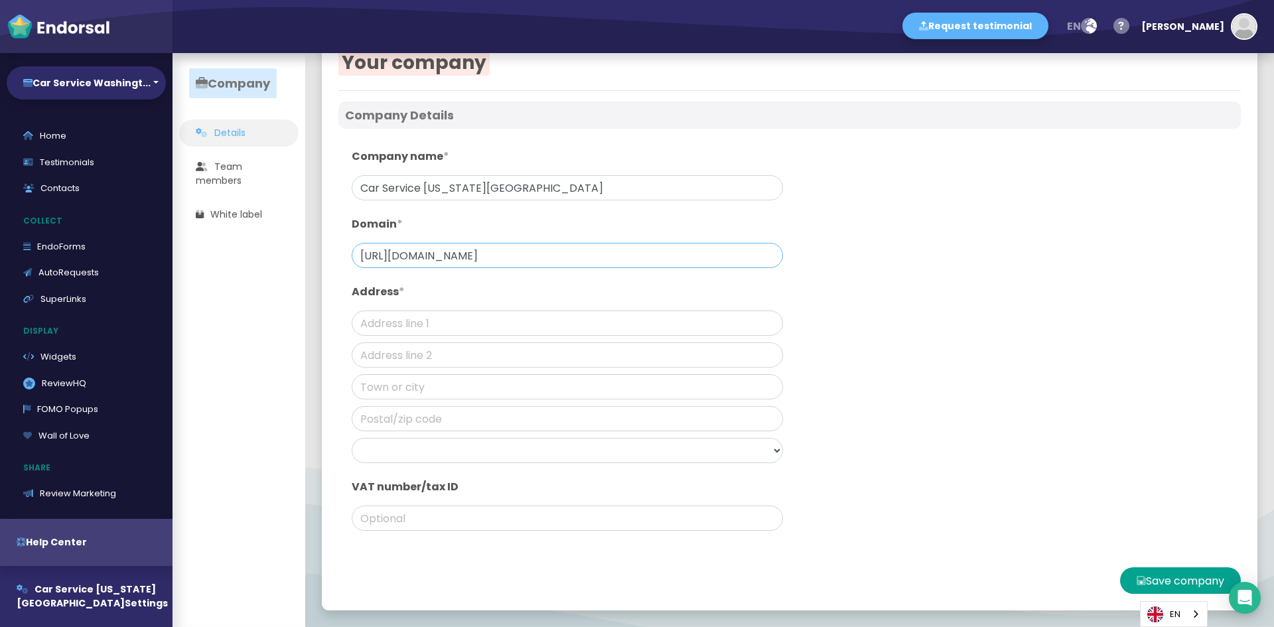
type input "[URL][DOMAIN_NAME]"
click at [415, 325] on input "text" at bounding box center [567, 322] width 431 height 25
type input "[STREET_ADDRESS]"
type input "[URL][DOMAIN_NAME]"
type input "[GEOGRAPHIC_DATA]"
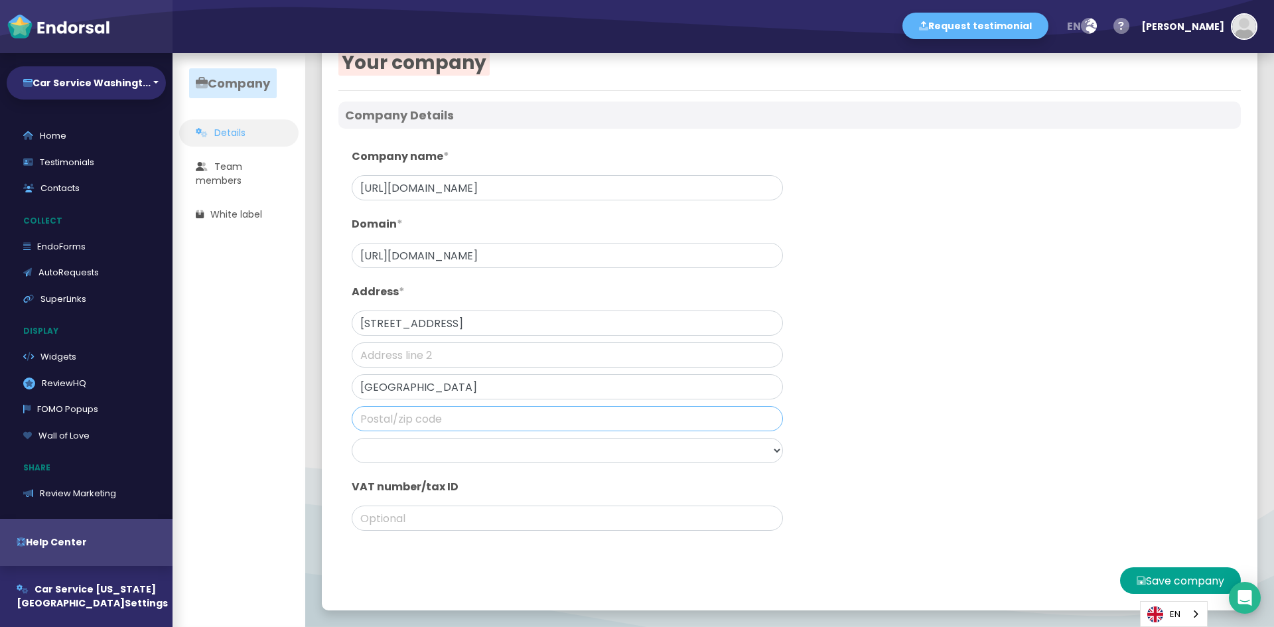
type input "22150"
drag, startPoint x: 589, startPoint y: 181, endPoint x: 271, endPoint y: 200, distance: 318.3
click at [1273, 53] on app-company-profile "Company Details Team members White label Your company Company Details Company n…" at bounding box center [1274, 53] width 0 height 0
click at [394, 188] on input "text" at bounding box center [567, 187] width 431 height 25
type input "Car Service [US_STATE][GEOGRAPHIC_DATA]"
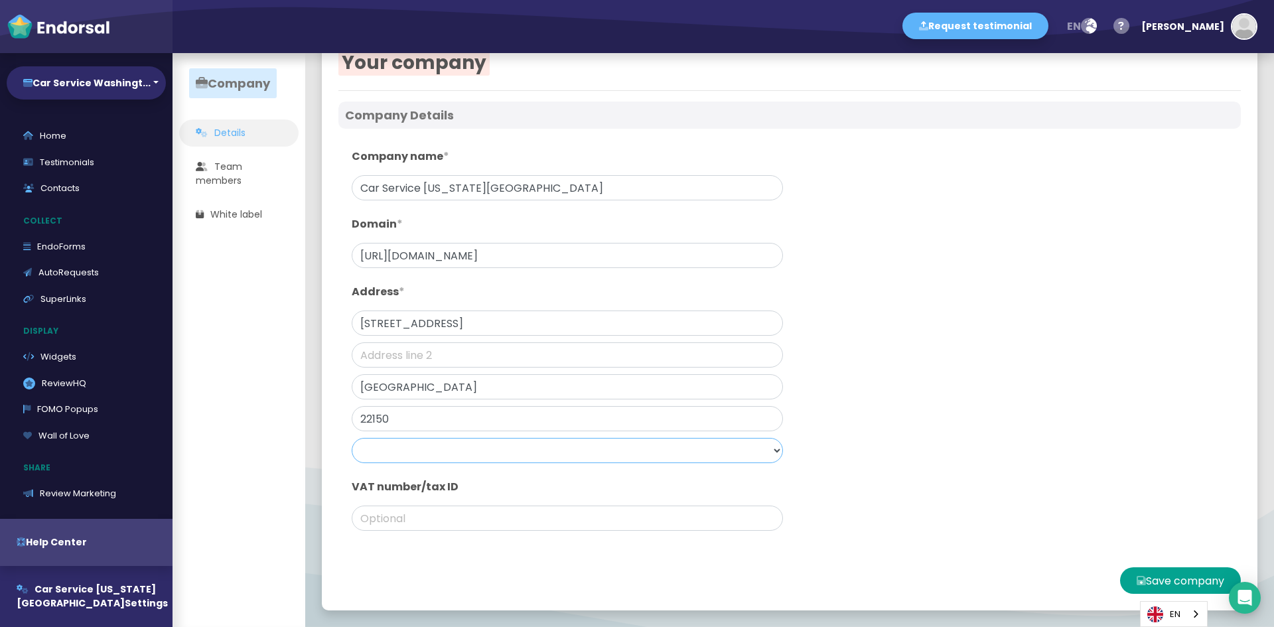
click at [393, 447] on select "[GEOGRAPHIC_DATA] [GEOGRAPHIC_DATA] [GEOGRAPHIC_DATA] [GEOGRAPHIC_DATA] [GEOGRA…" at bounding box center [567, 450] width 431 height 25
select select "[GEOGRAPHIC_DATA]"
click at [352, 438] on select "[GEOGRAPHIC_DATA] [GEOGRAPHIC_DATA] [GEOGRAPHIC_DATA] [GEOGRAPHIC_DATA] [GEOGRA…" at bounding box center [567, 450] width 431 height 25
click at [387, 521] on input "text" at bounding box center [567, 518] width 431 height 25
click at [1174, 576] on button "Save company" at bounding box center [1180, 580] width 121 height 27
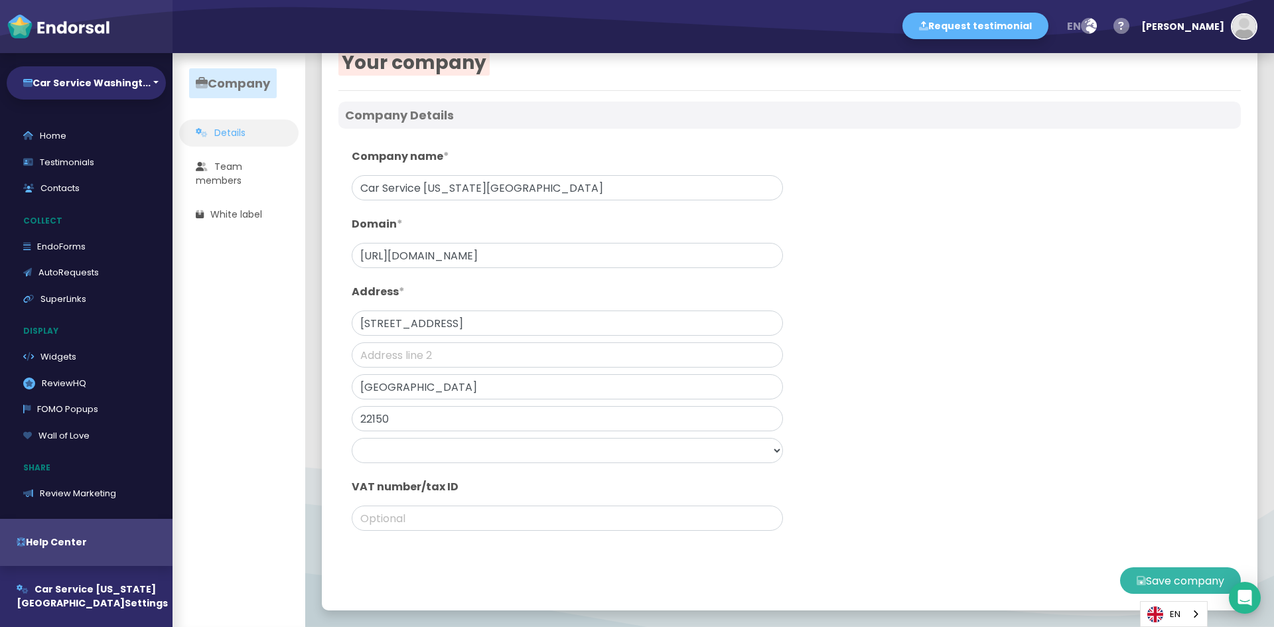
type input "[DOMAIN_NAME]"
click at [242, 84] on span "Company" at bounding box center [233, 83] width 88 height 30
click at [217, 179] on link "Team members" at bounding box center [238, 173] width 119 height 41
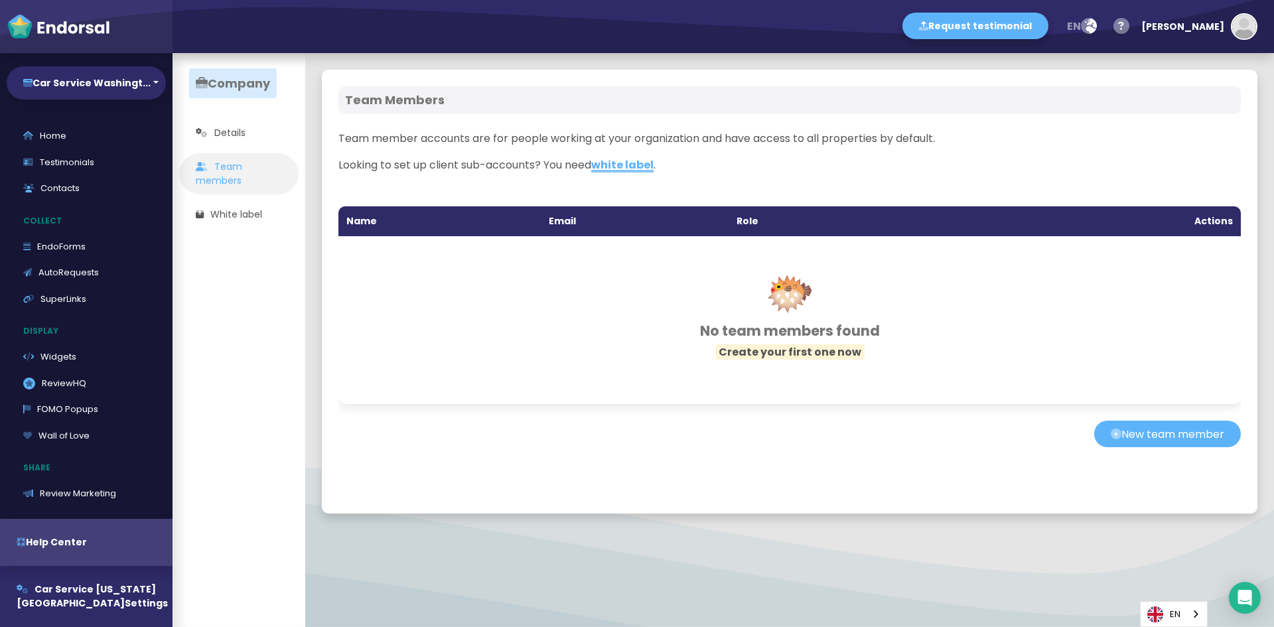
click at [650, 164] on span "white label" at bounding box center [622, 164] width 62 height 15
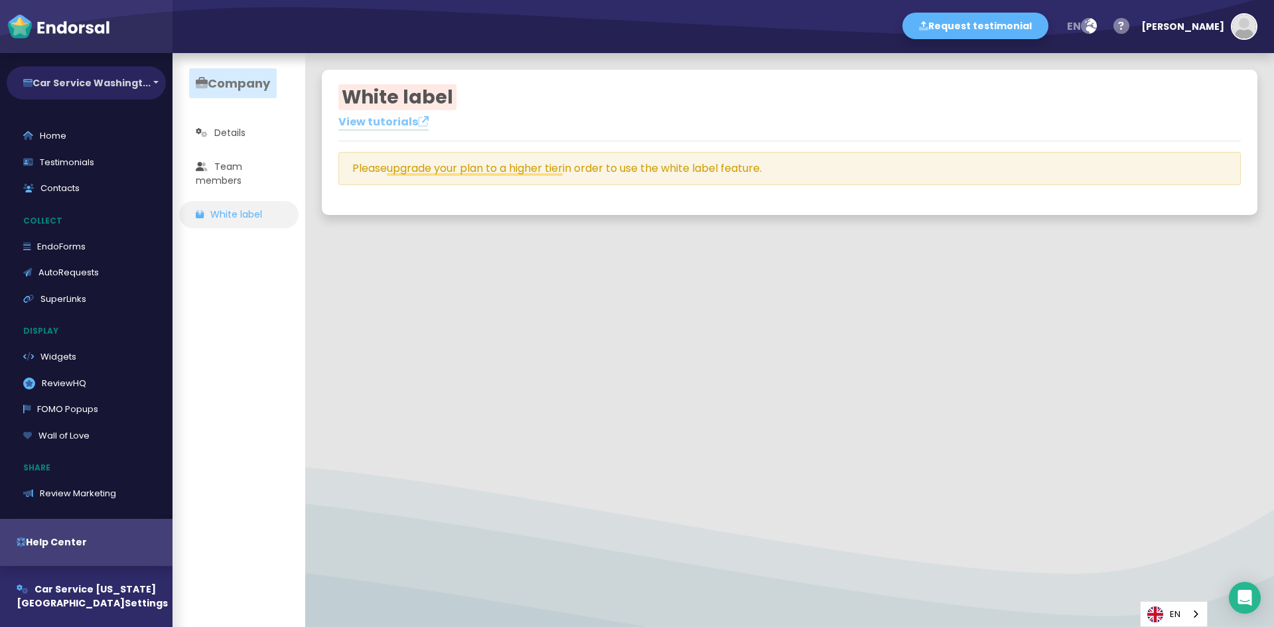
click at [151, 84] on button "Car Service Washingt..." at bounding box center [86, 82] width 159 height 33
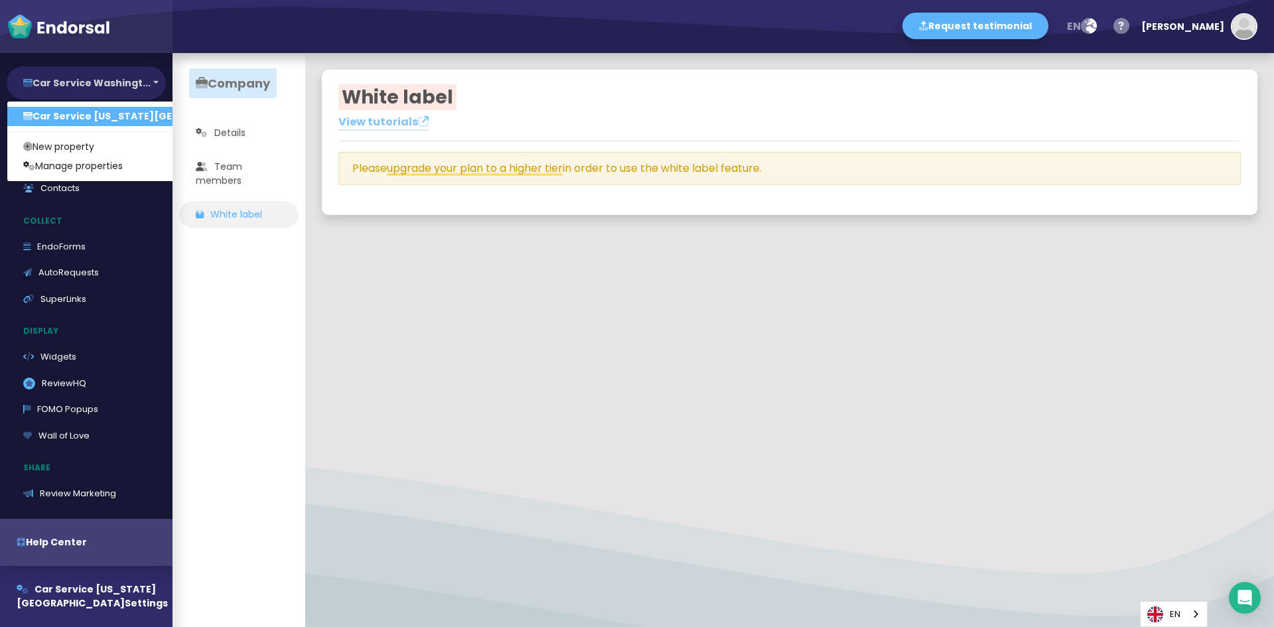
click at [151, 84] on button "Car Service Washingt..." at bounding box center [86, 82] width 159 height 33
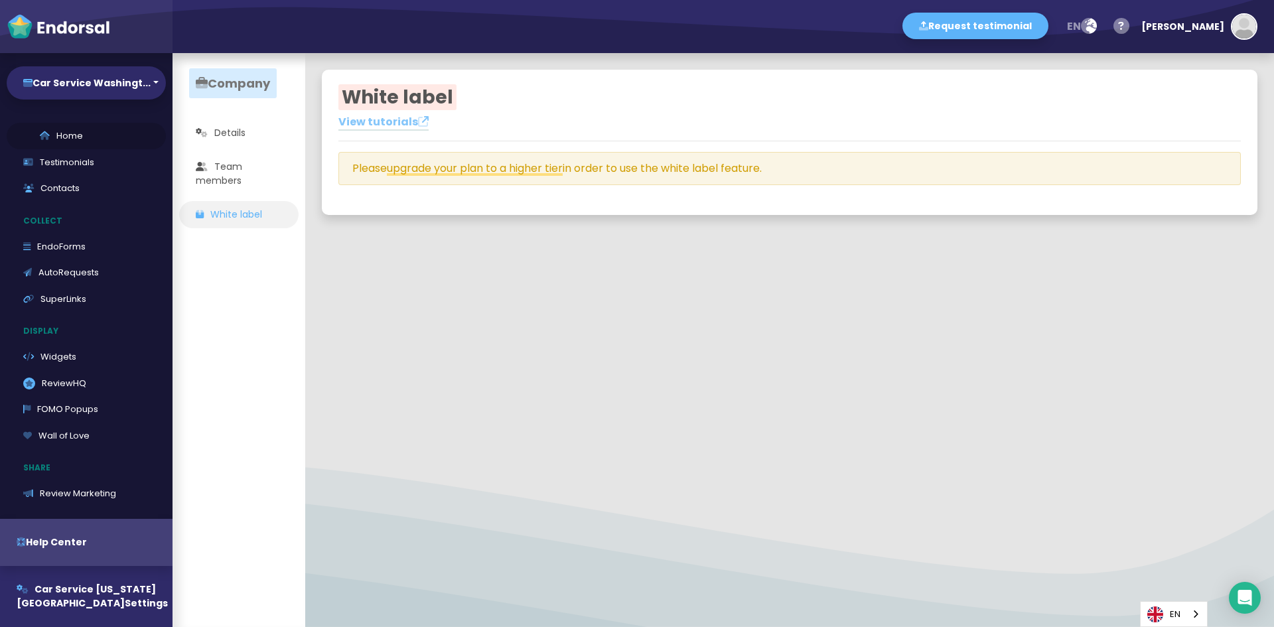
click at [68, 137] on link "Home" at bounding box center [86, 136] width 159 height 27
select select "14"
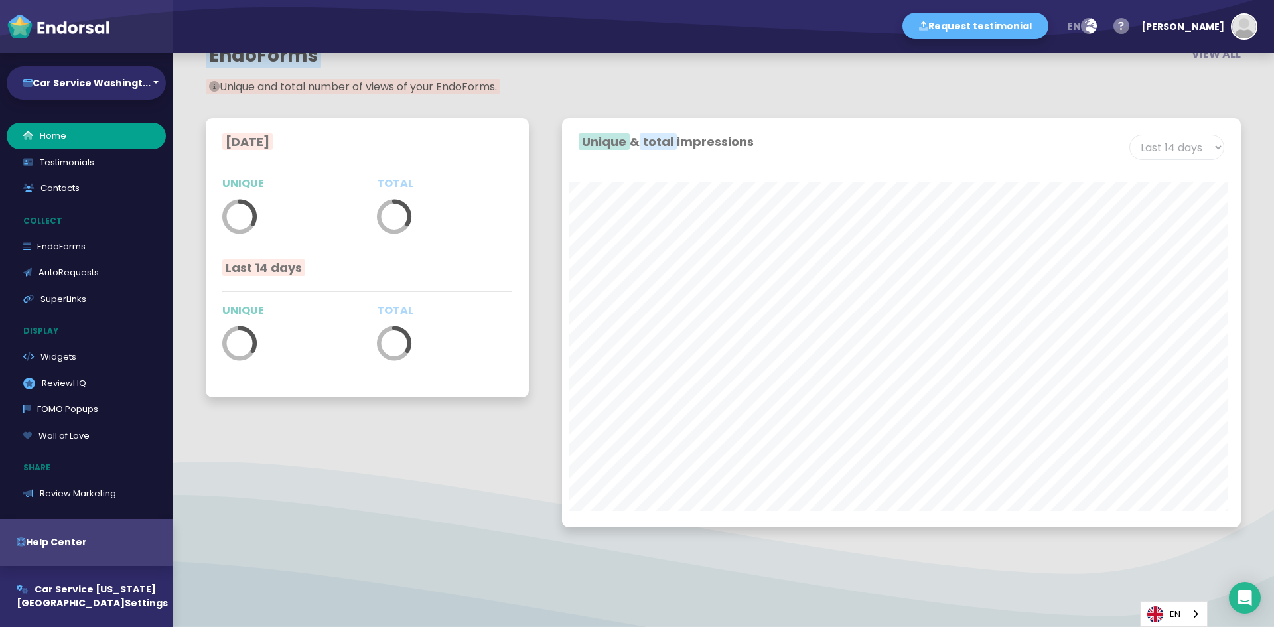
scroll to position [2260, 0]
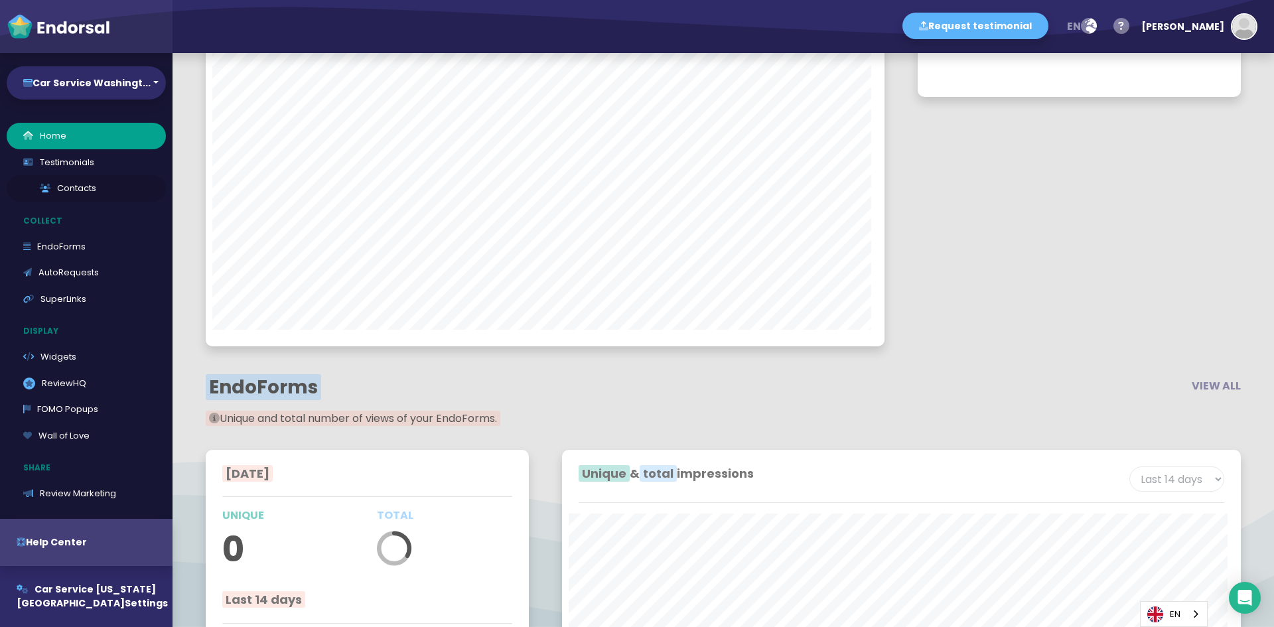
click at [72, 189] on link "Contacts" at bounding box center [86, 188] width 159 height 27
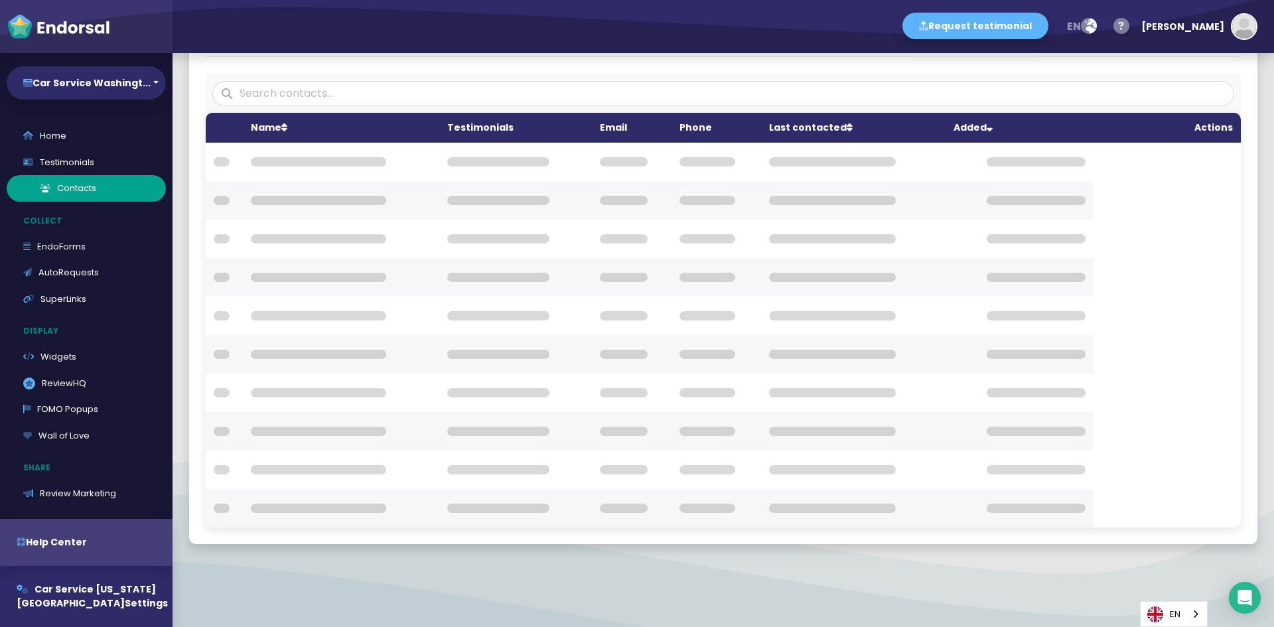
scroll to position [68, 0]
click at [1226, 27] on button "[PERSON_NAME]" at bounding box center [1195, 27] width 123 height 40
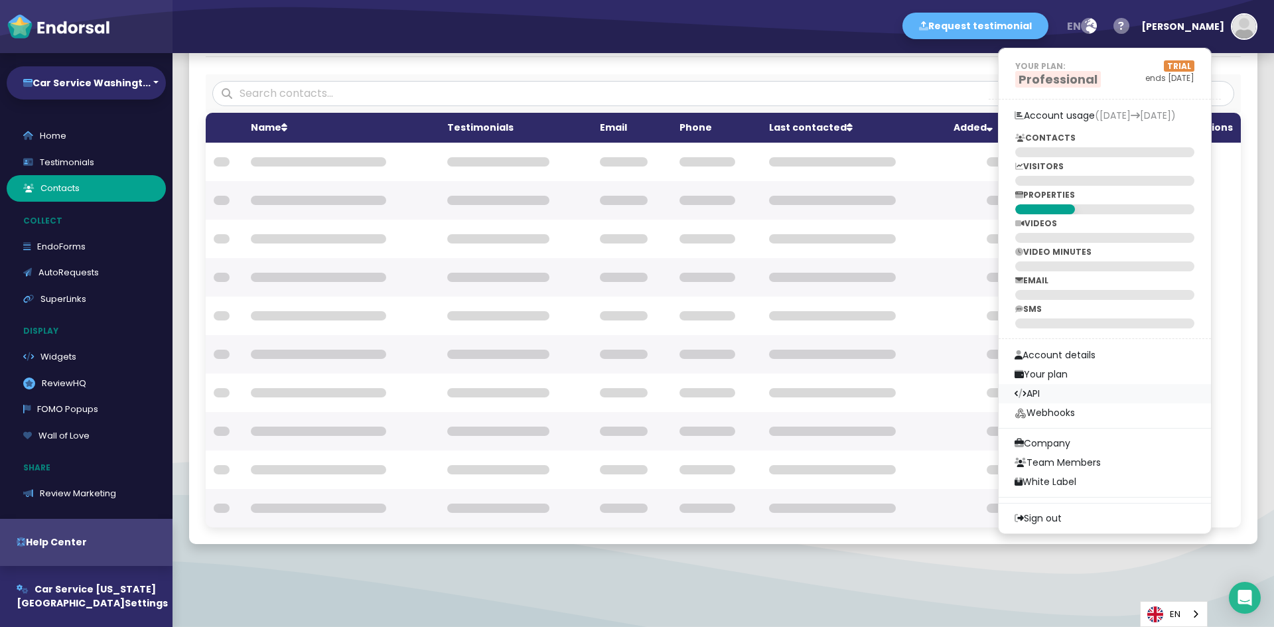
scroll to position [0, 0]
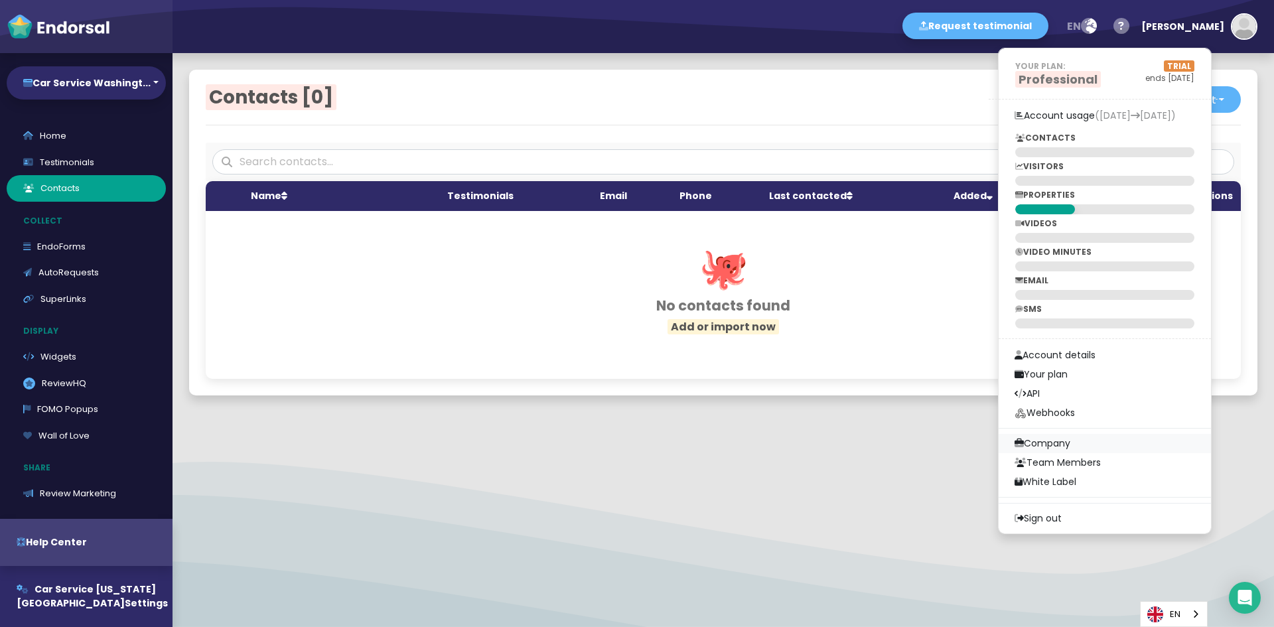
click at [1085, 440] on link "Company" at bounding box center [1104, 443] width 212 height 19
select select
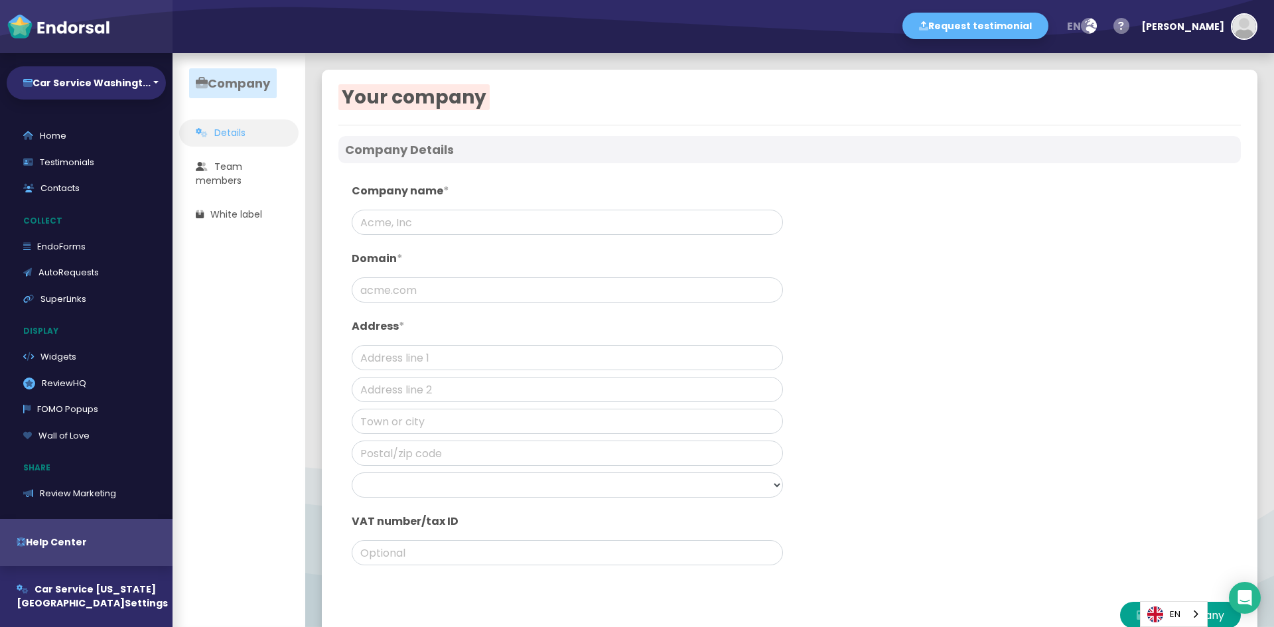
type input "Car Service [US_STATE][GEOGRAPHIC_DATA]"
type input "[DOMAIN_NAME]"
type input "[STREET_ADDRESS]"
type input "[GEOGRAPHIC_DATA]"
type input "22150"
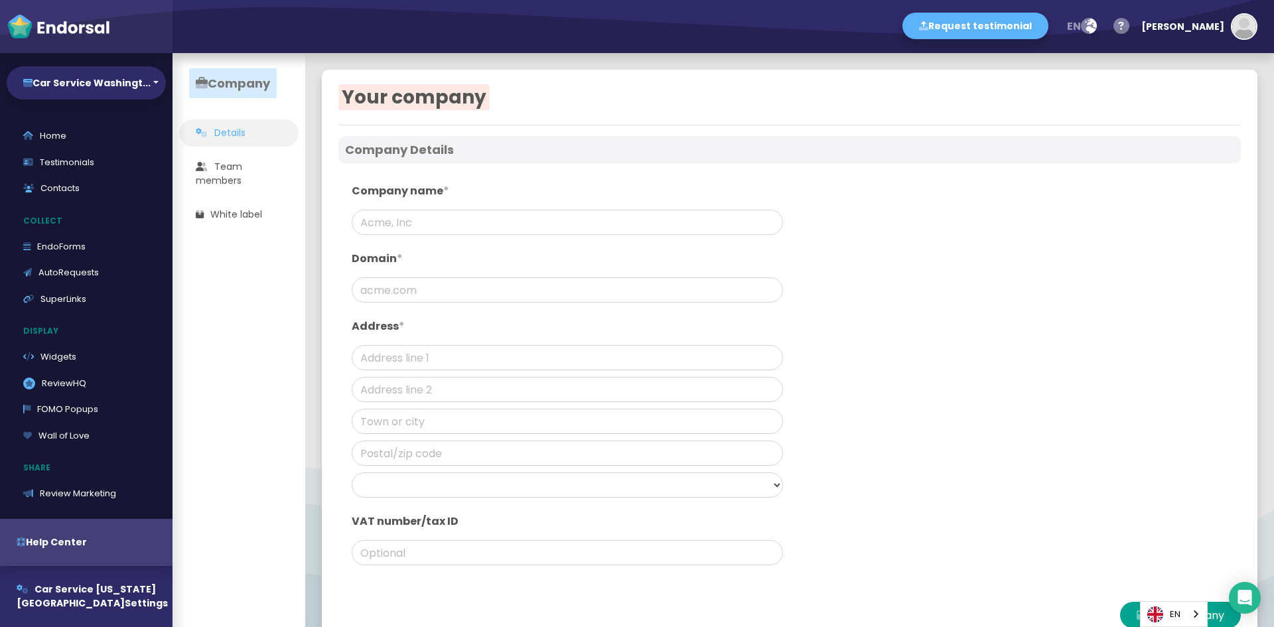
select select "[GEOGRAPHIC_DATA]"
click at [227, 84] on span "Company" at bounding box center [233, 83] width 88 height 30
click at [1245, 21] on img "button" at bounding box center [1244, 27] width 24 height 24
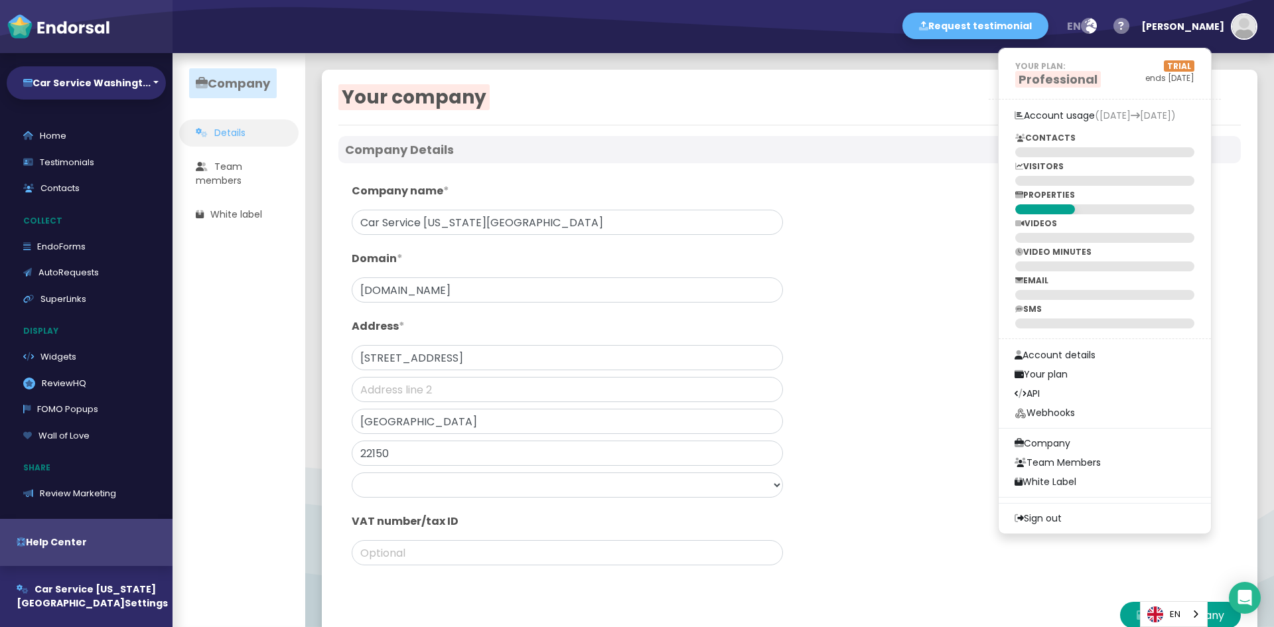
click at [989, 482] on div "Company name * Car Service [US_STATE] [GEOGRAPHIC_DATA] Domain * [DOMAIN_NAME] …" at bounding box center [789, 377] width 902 height 415
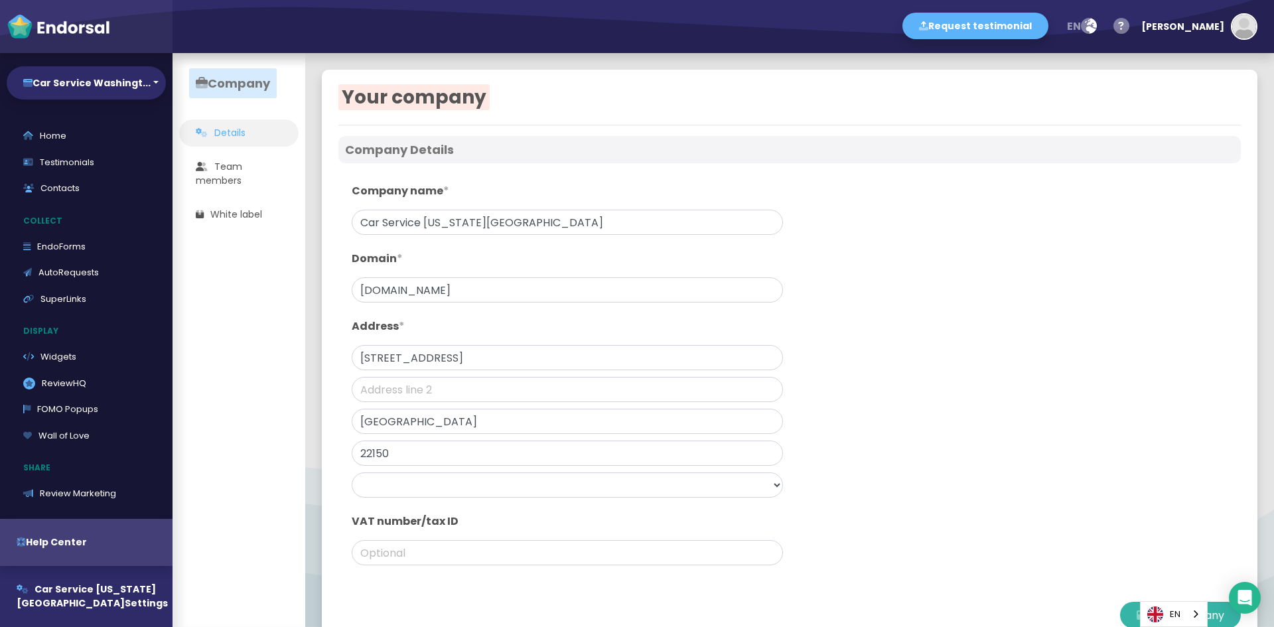
click at [1136, 615] on icon at bounding box center [1140, 615] width 9 height 27
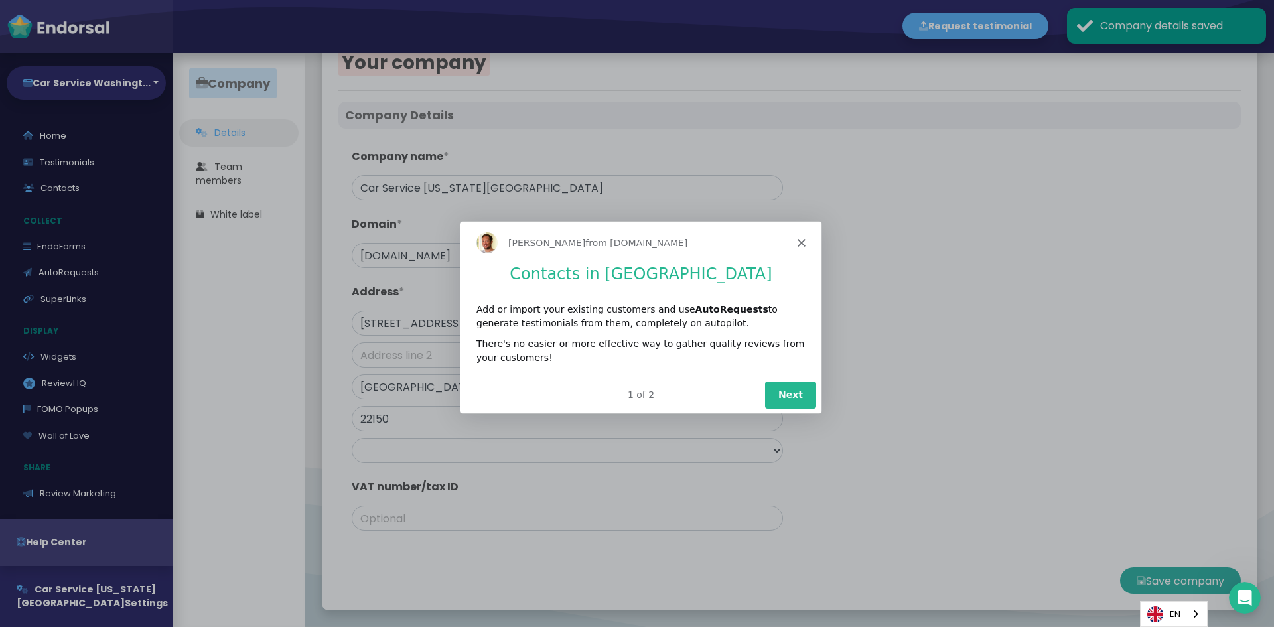
click at [784, 389] on button "Next" at bounding box center [789, 393] width 51 height 27
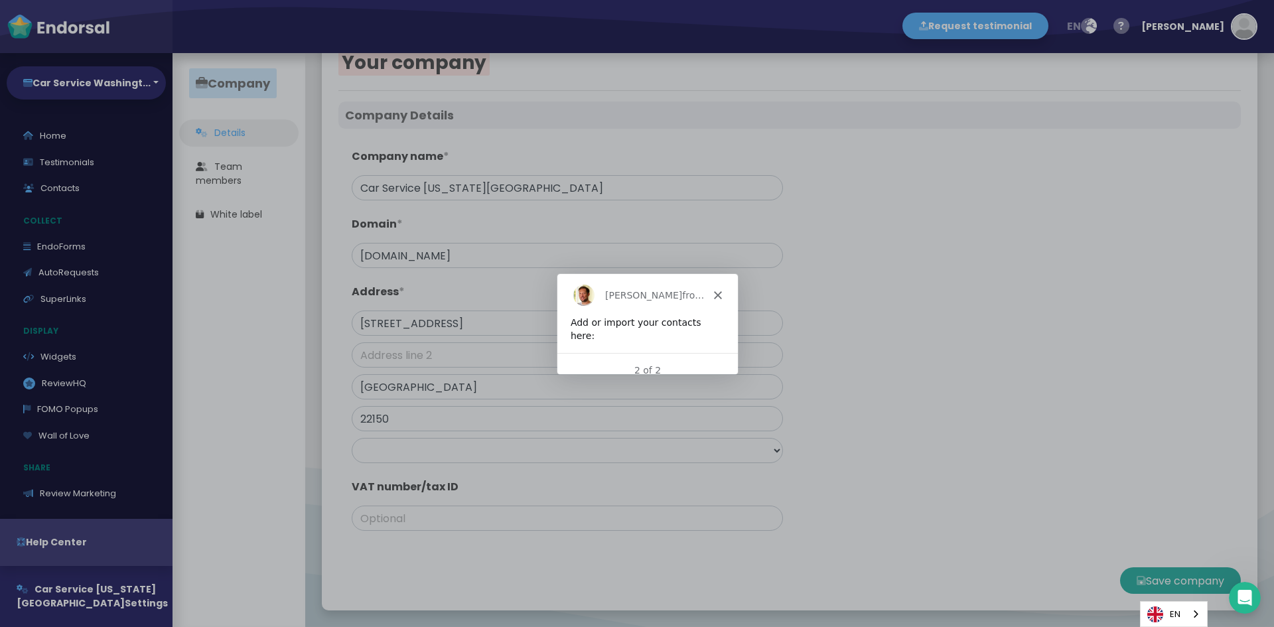
click at [717, 292] on icon "Close" at bounding box center [717, 295] width 8 height 8
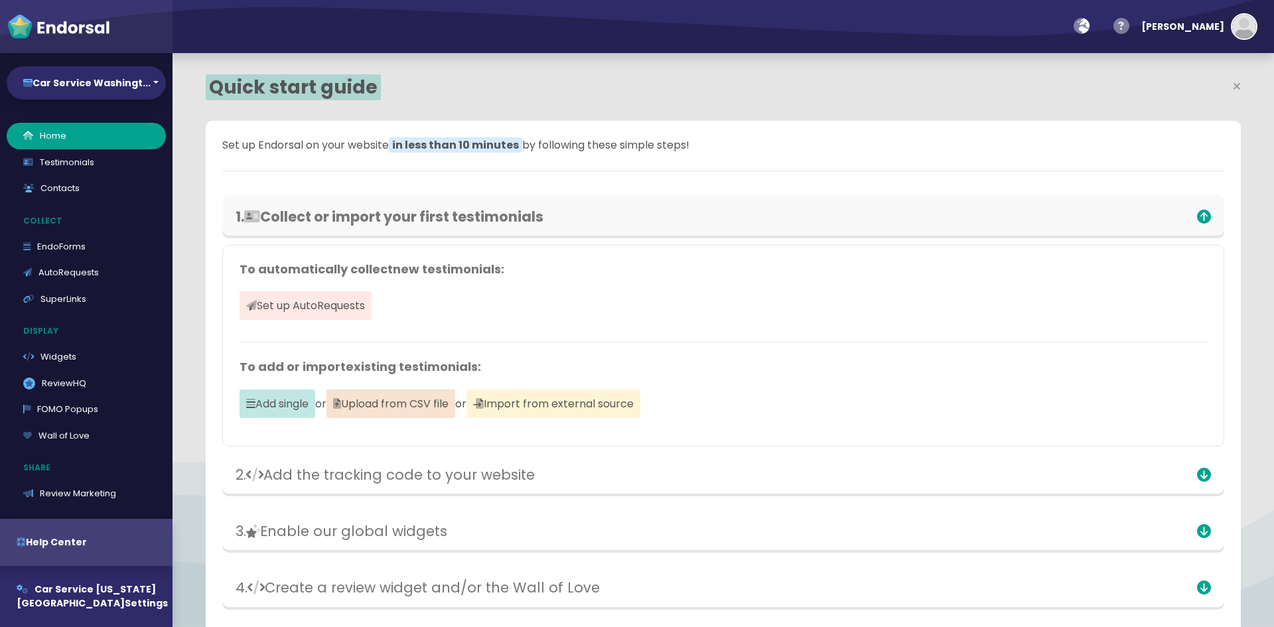
select select "14"
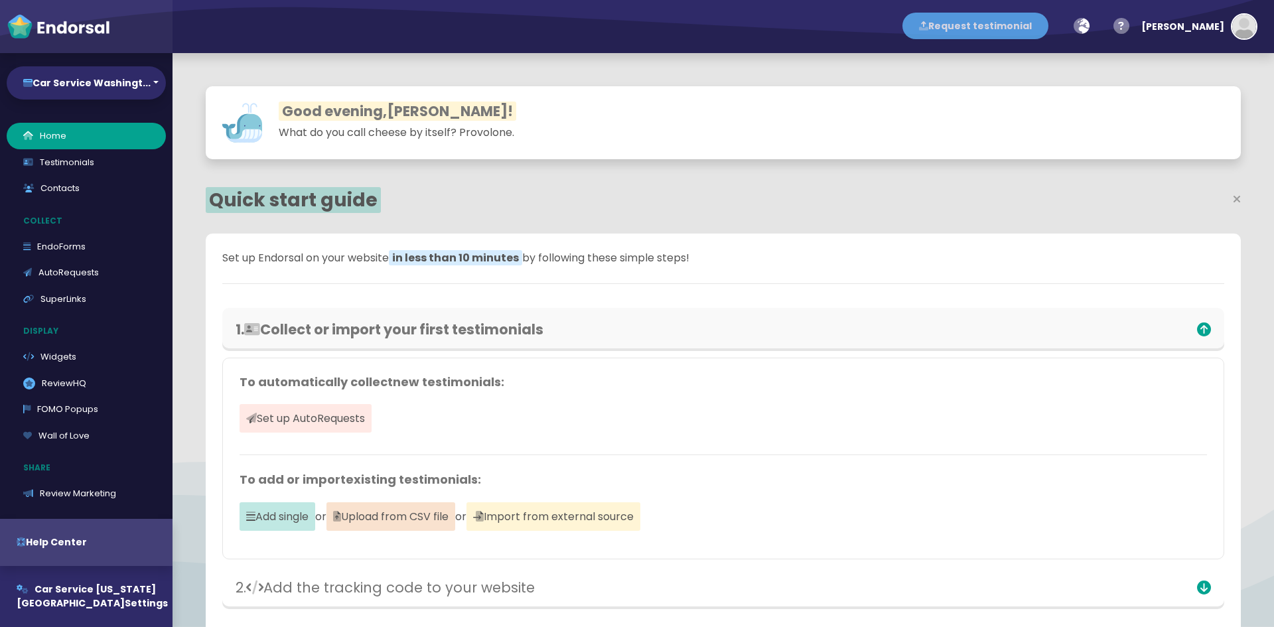
click at [1044, 27] on button "Request testimonial" at bounding box center [975, 26] width 146 height 27
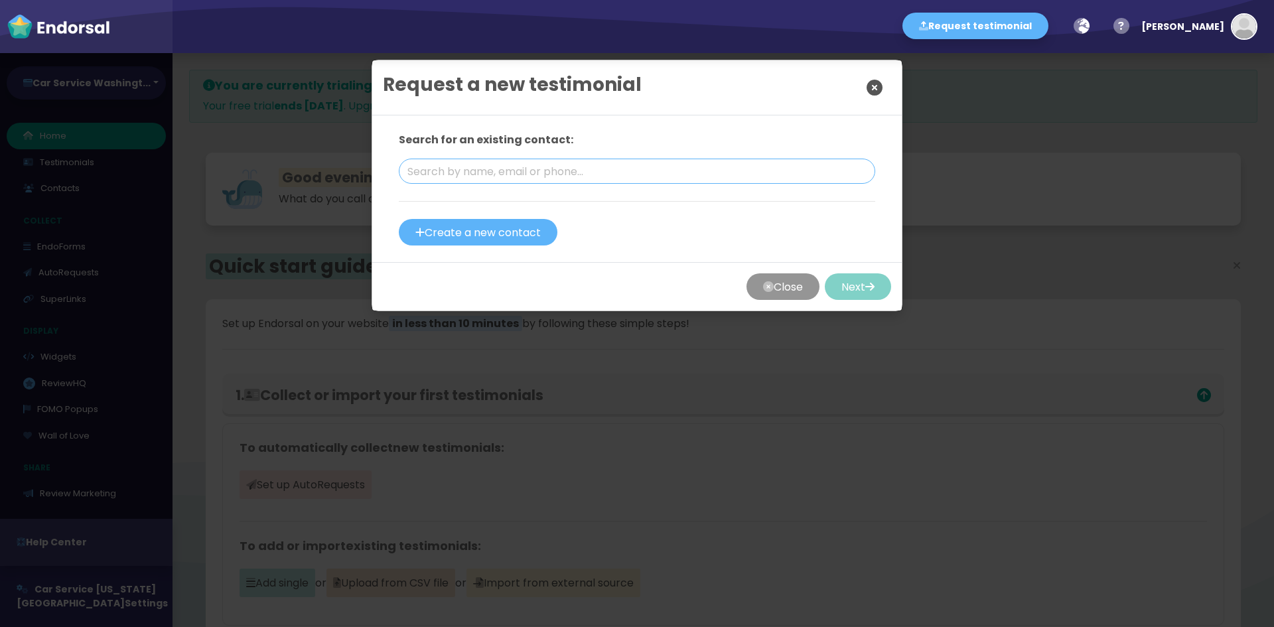
click at [472, 159] on input "text" at bounding box center [637, 171] width 476 height 25
click at [767, 254] on div "Search for an existing contact: Create a new contact" at bounding box center [636, 188] width 529 height 147
click at [769, 290] on button "Close" at bounding box center [782, 286] width 73 height 27
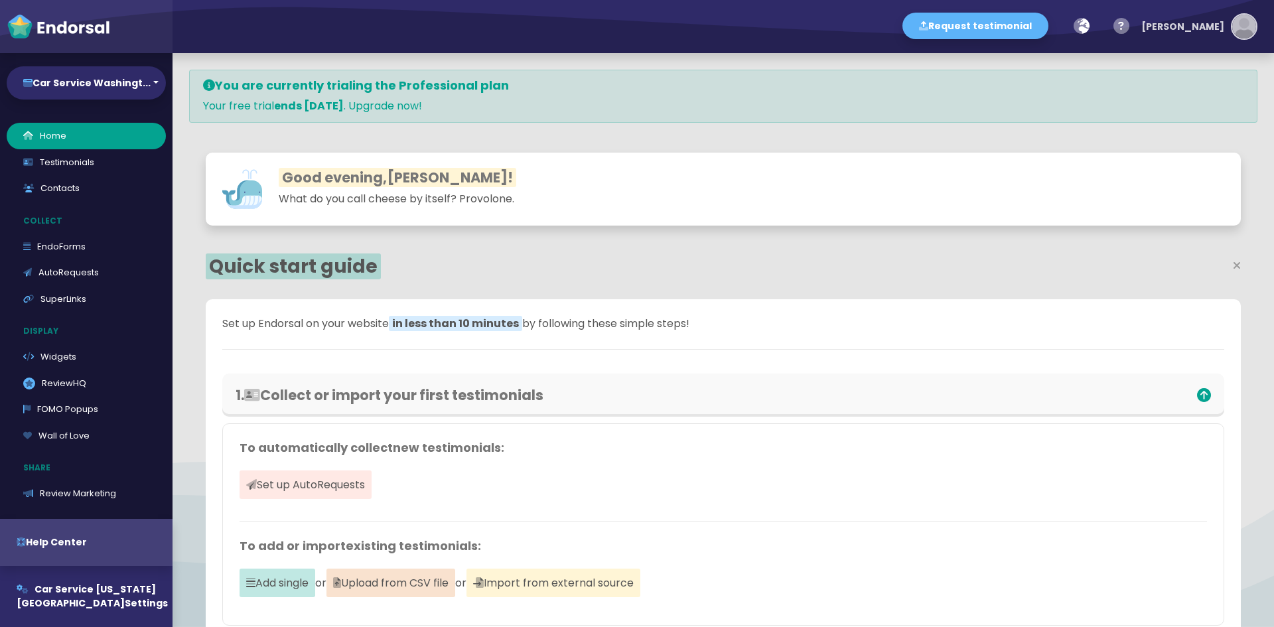
click at [1242, 32] on img "button" at bounding box center [1244, 27] width 24 height 24
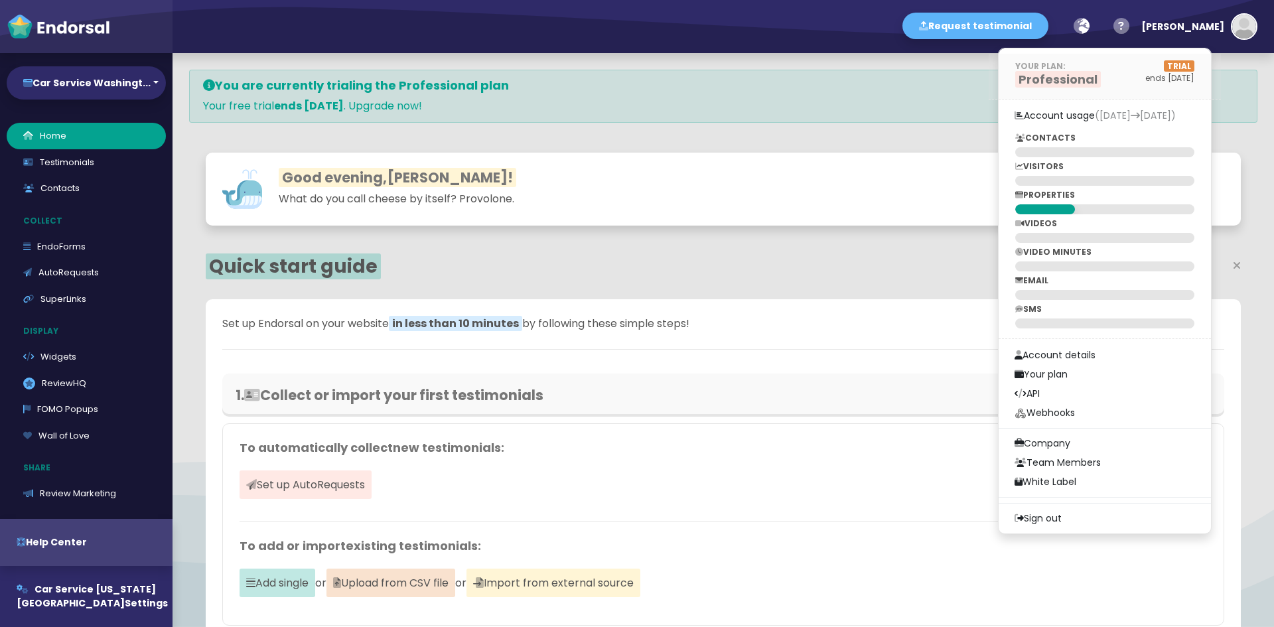
click at [1194, 67] on span "TRIAL" at bounding box center [1179, 65] width 31 height 11
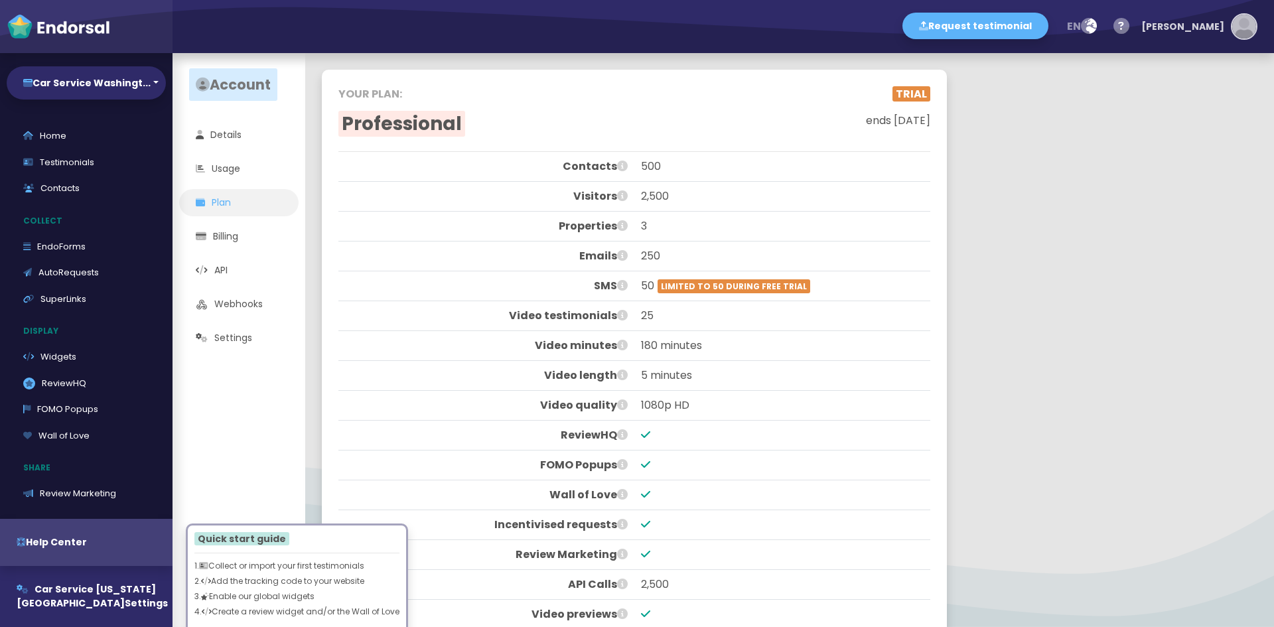
click at [1235, 28] on img "button" at bounding box center [1244, 27] width 24 height 24
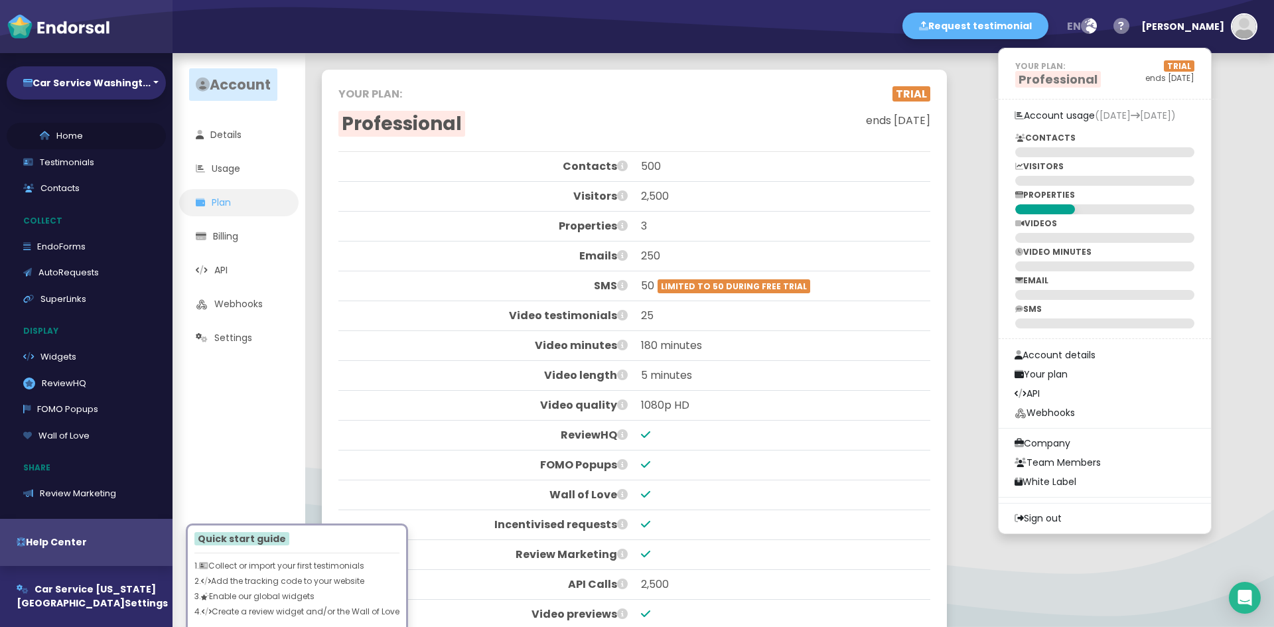
click at [58, 131] on link "Home" at bounding box center [86, 136] width 159 height 27
select select "14"
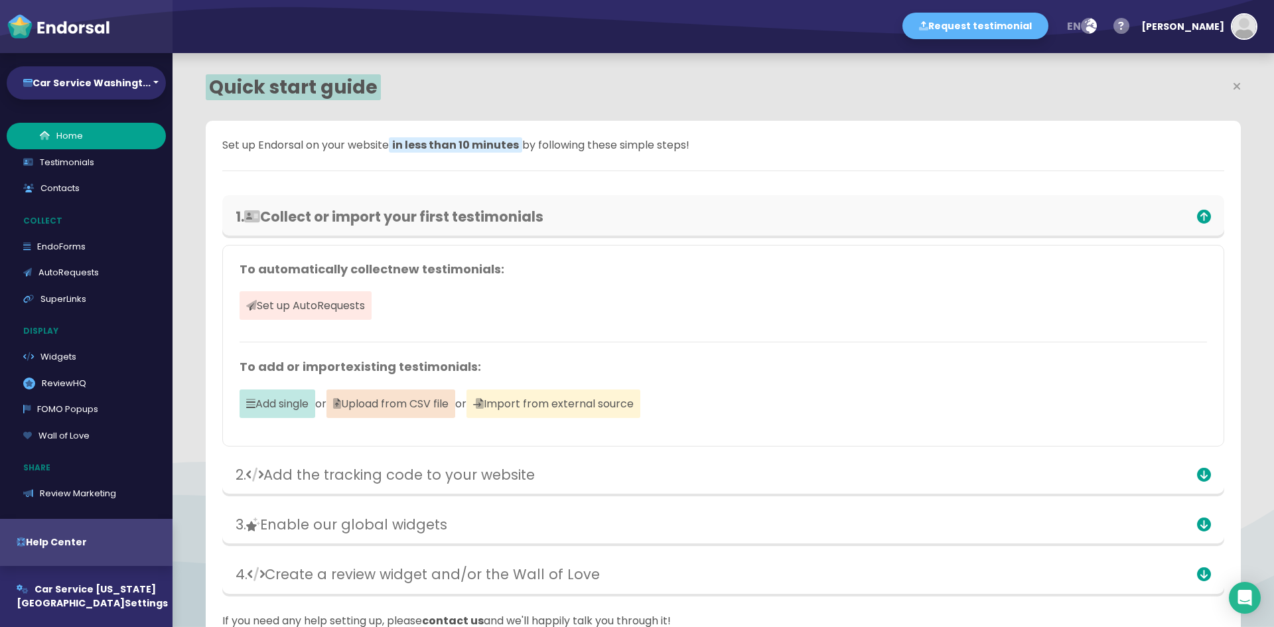
scroll to position [409, 673]
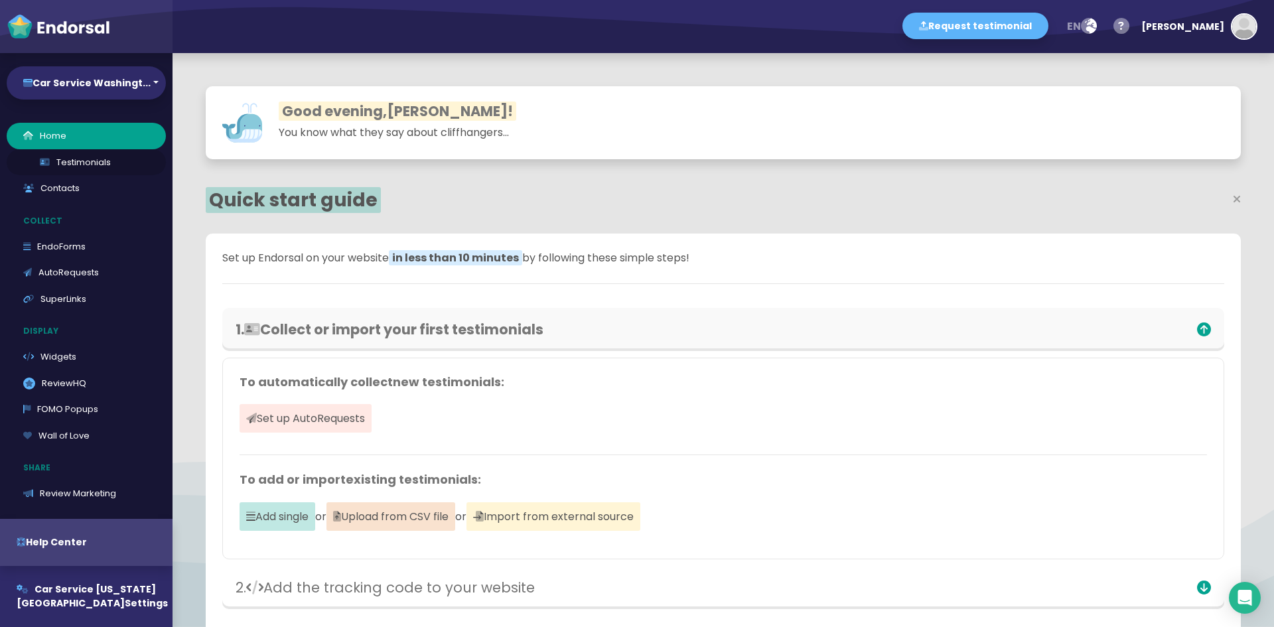
click at [61, 168] on link "Testimonials" at bounding box center [86, 162] width 159 height 27
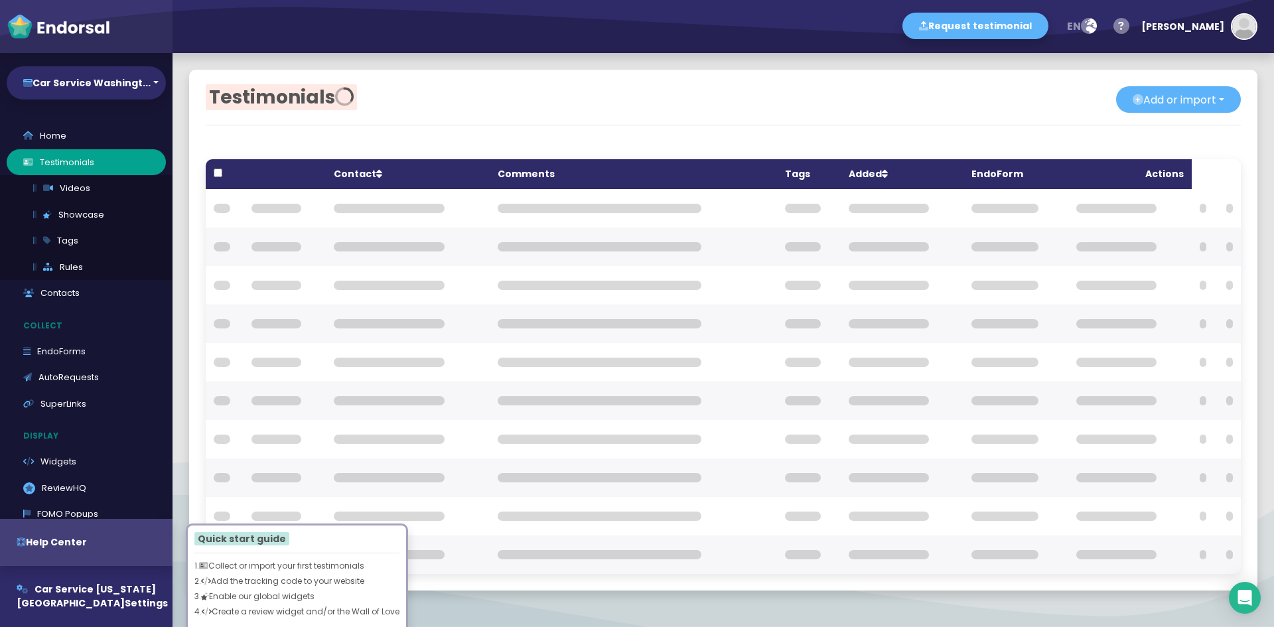
scroll to position [133, 0]
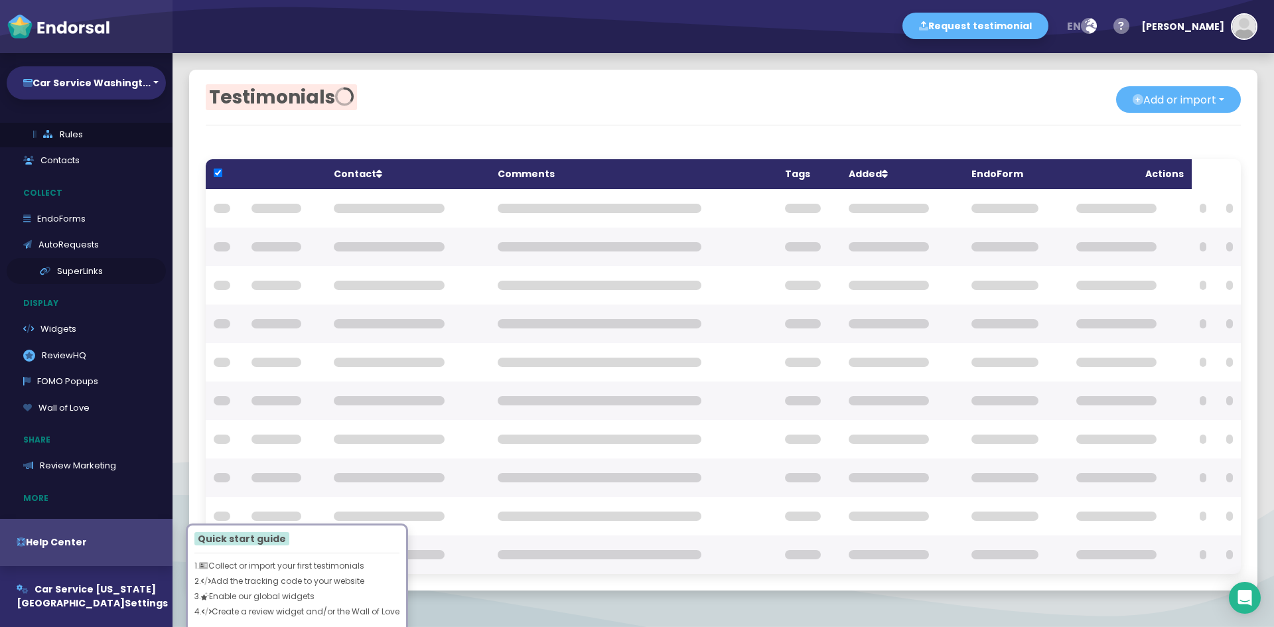
checkbox input "true"
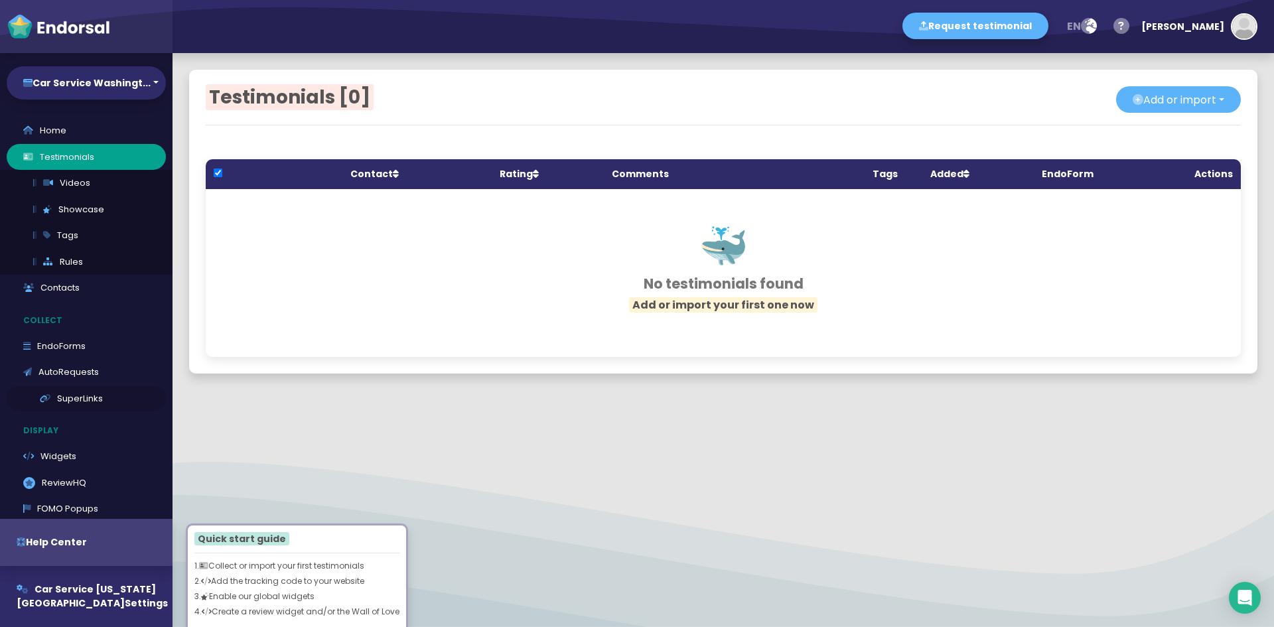
scroll to position [0, 0]
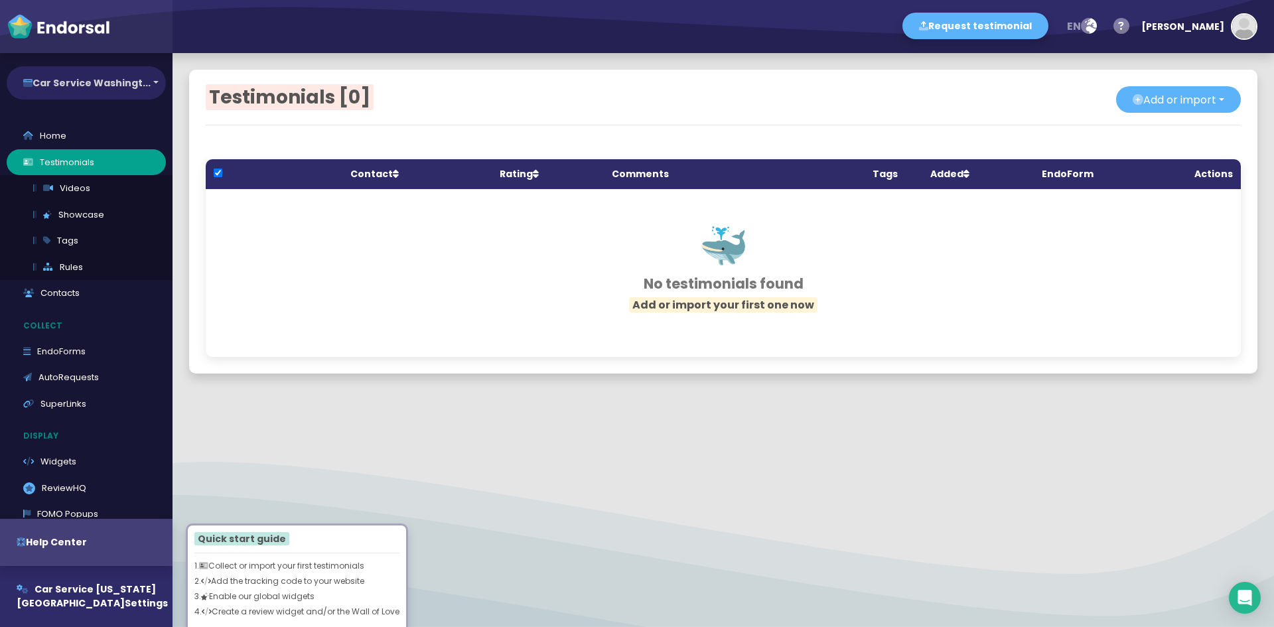
click at [99, 78] on button "Car Service Washingt..." at bounding box center [86, 82] width 159 height 33
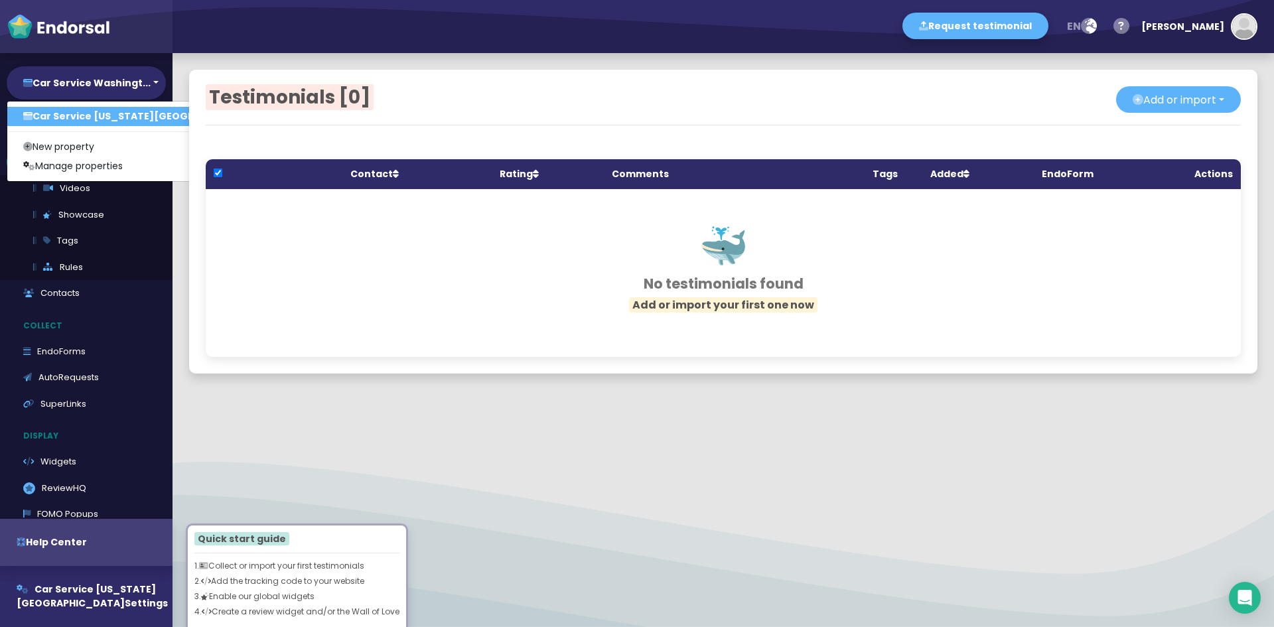
click at [97, 116] on link "Car Service [US_STATE][GEOGRAPHIC_DATA]..." at bounding box center [146, 116] width 279 height 19
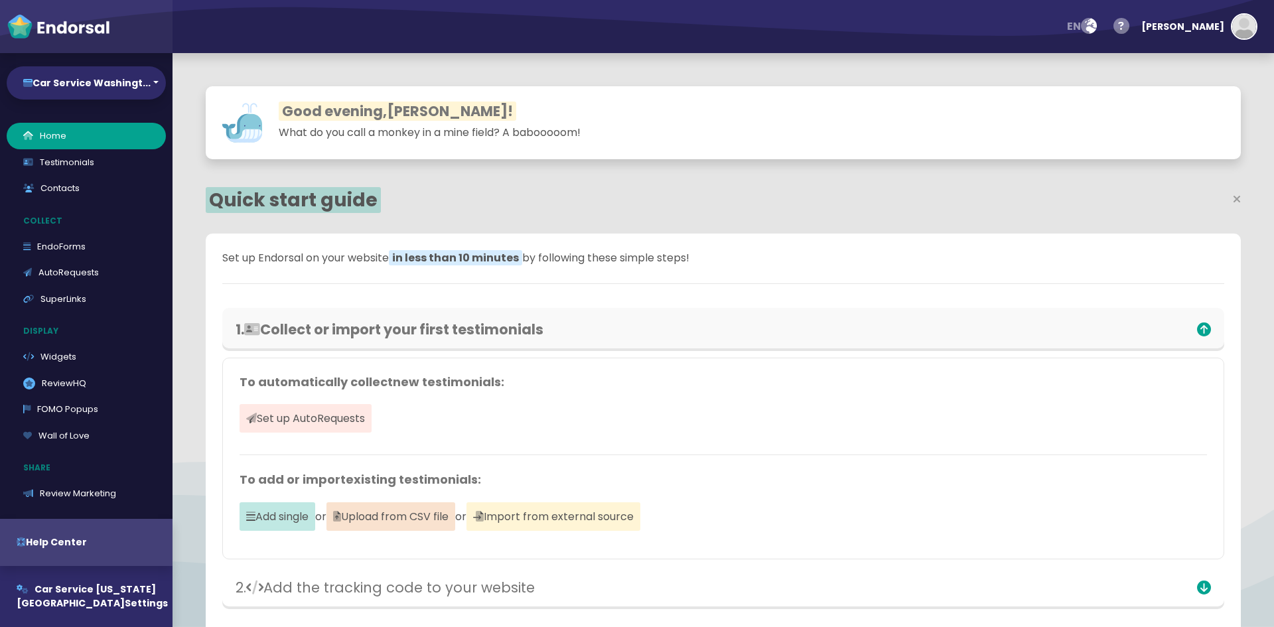
select select "14"
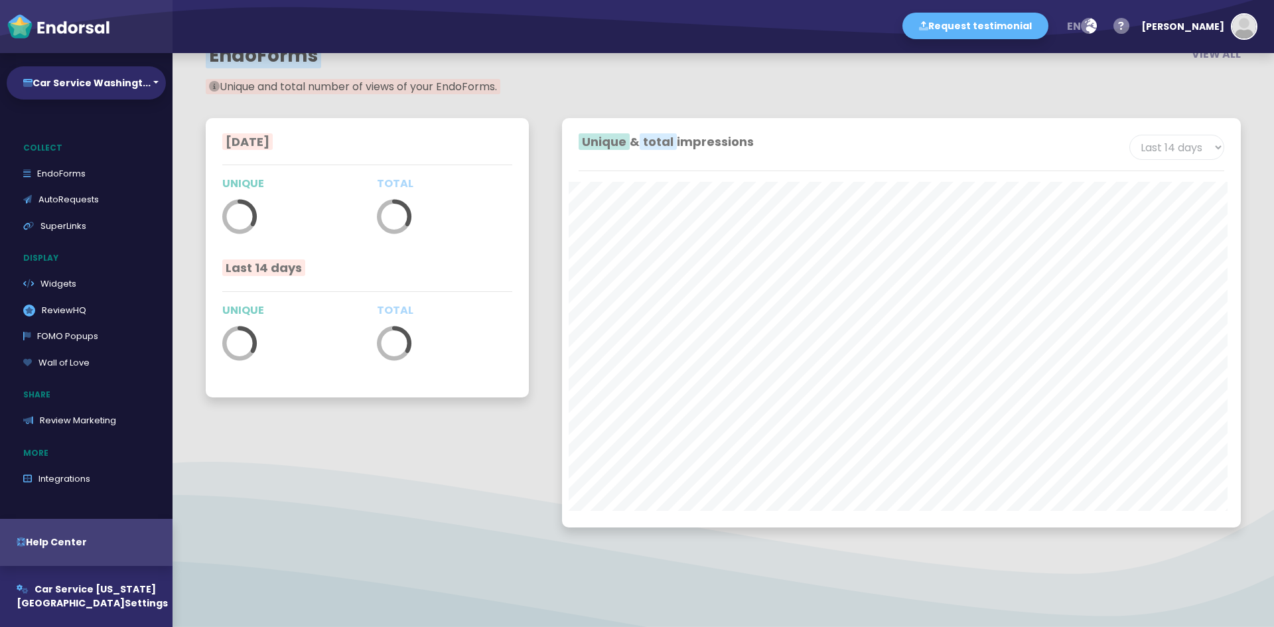
scroll to position [140, 0]
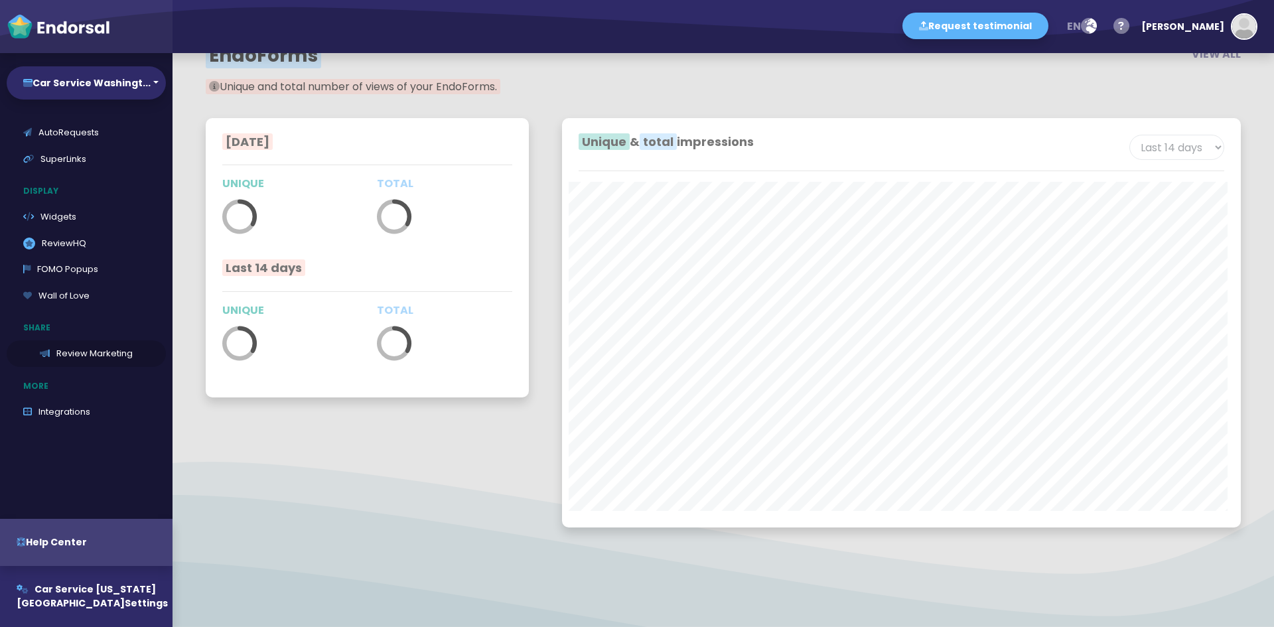
click at [106, 354] on link "Review Marketing" at bounding box center [86, 353] width 159 height 27
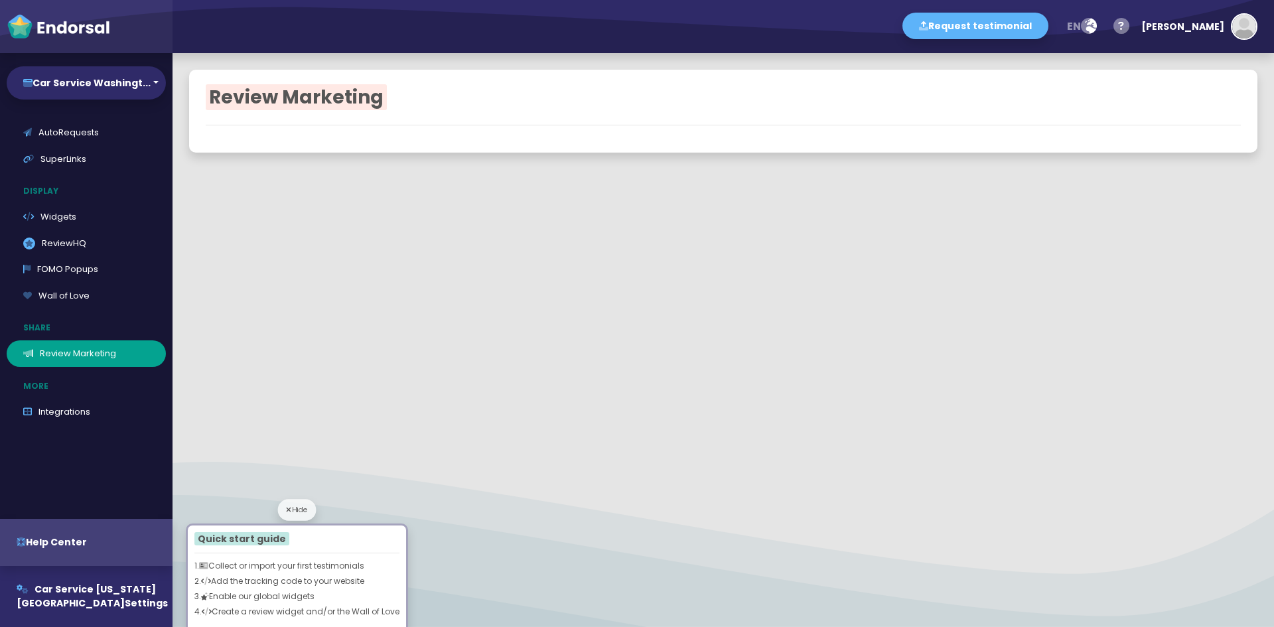
click at [289, 512] on icon at bounding box center [288, 509] width 5 height 7
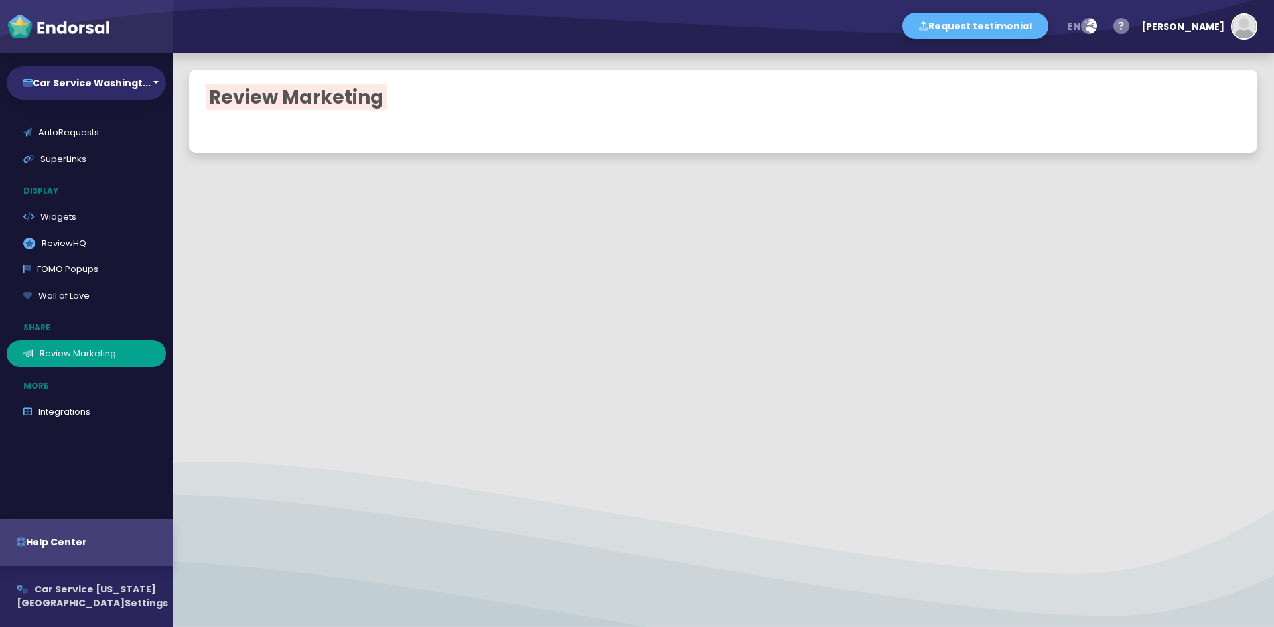
click at [77, 592] on span "Car Service [US_STATE][GEOGRAPHIC_DATA]" at bounding box center [86, 595] width 139 height 27
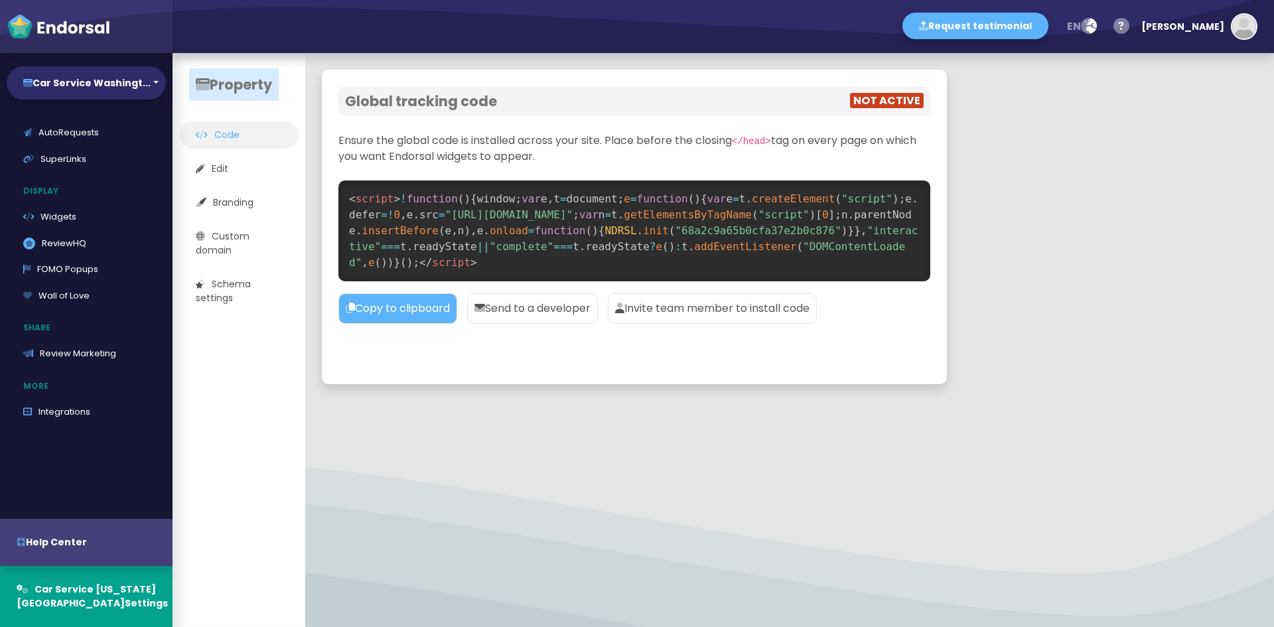
drag, startPoint x: 82, startPoint y: 580, endPoint x: 457, endPoint y: 407, distance: 412.6
click at [492, 403] on div at bounding box center [789, 409] width 969 height 17
click at [229, 157] on link "Edit" at bounding box center [238, 168] width 119 height 27
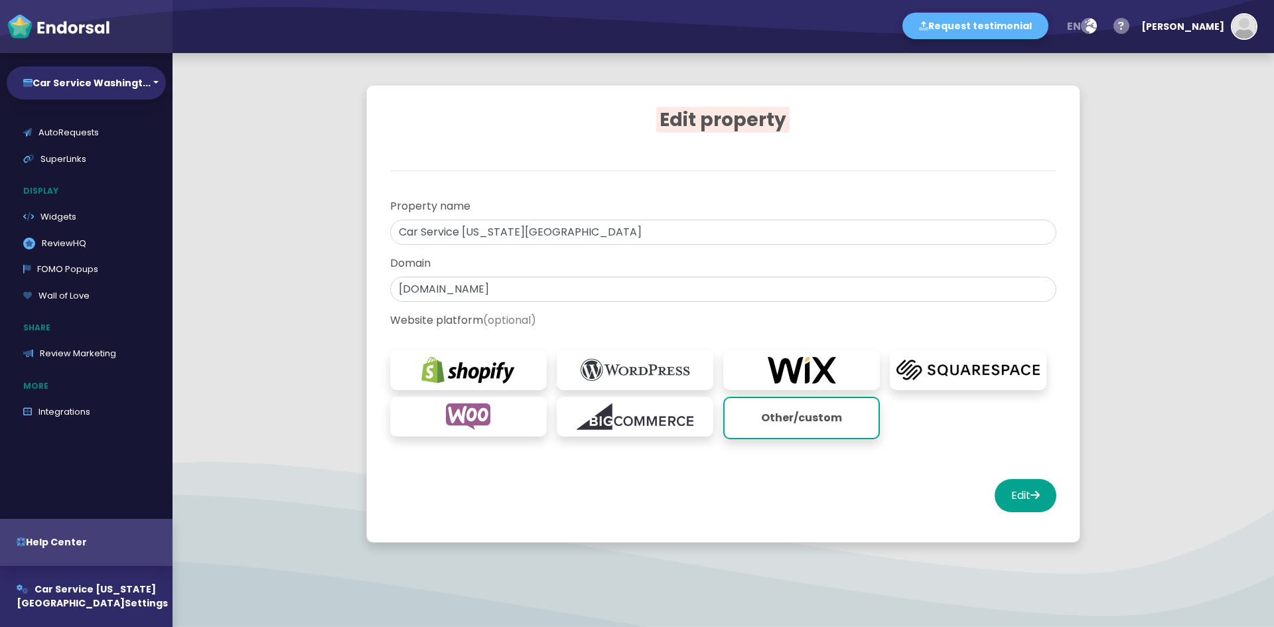
click at [529, 315] on span "(optional)" at bounding box center [509, 319] width 53 height 15
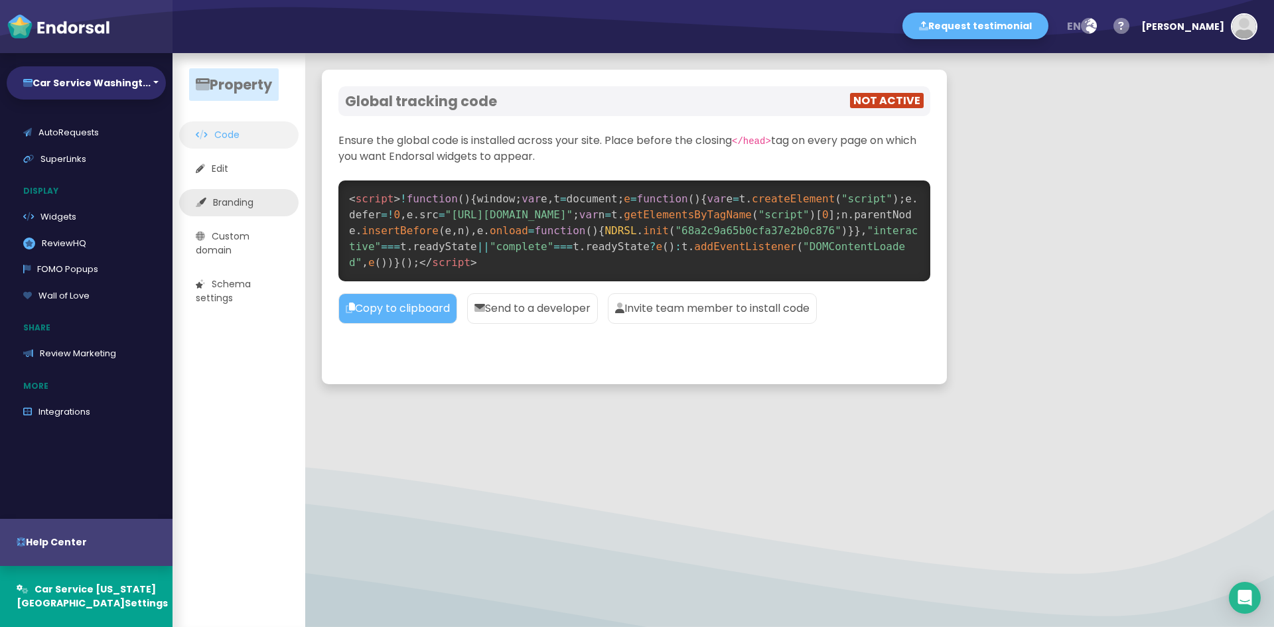
click at [232, 208] on link "Branding" at bounding box center [238, 202] width 119 height 27
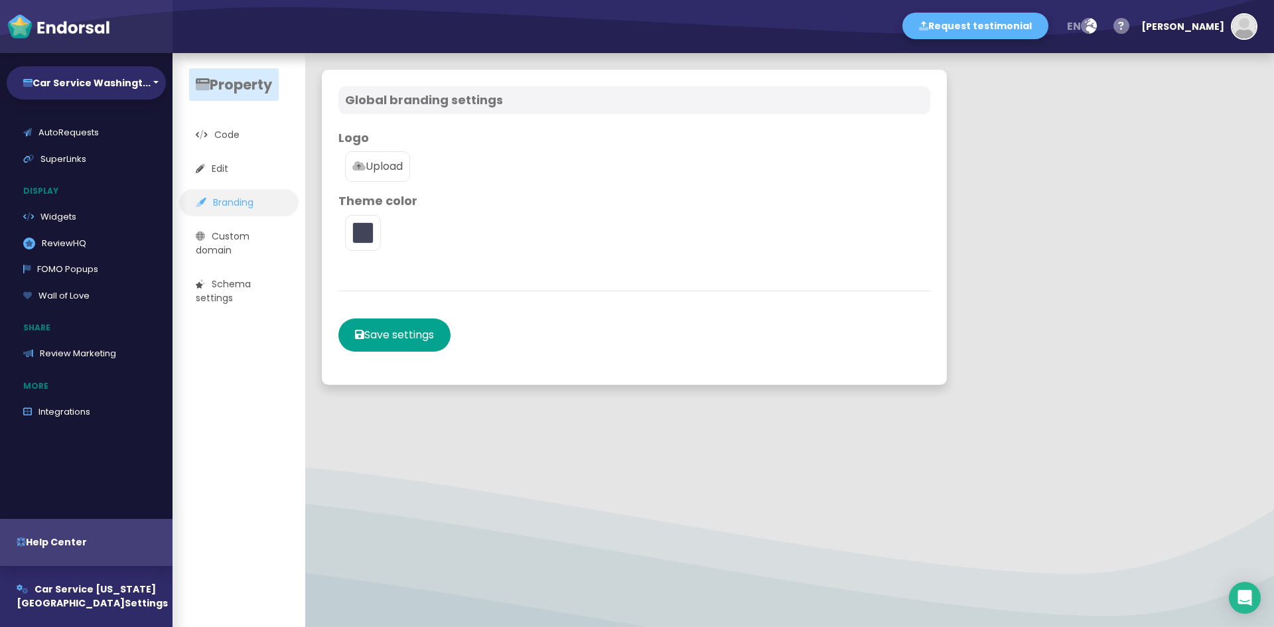
type input "#5DB3F9"
click at [368, 169] on p "Upload" at bounding box center [377, 167] width 50 height 16
click at [0, 0] on input "Upload" at bounding box center [0, 0] width 0 height 0
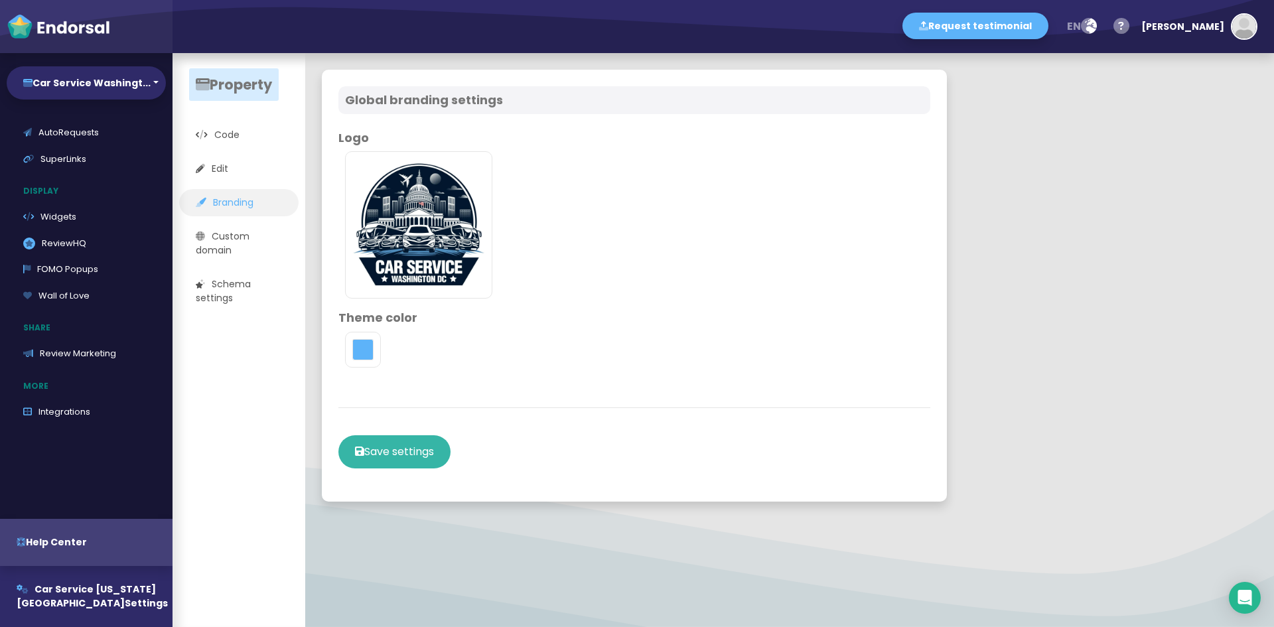
click at [369, 442] on button "Save settings" at bounding box center [394, 451] width 112 height 33
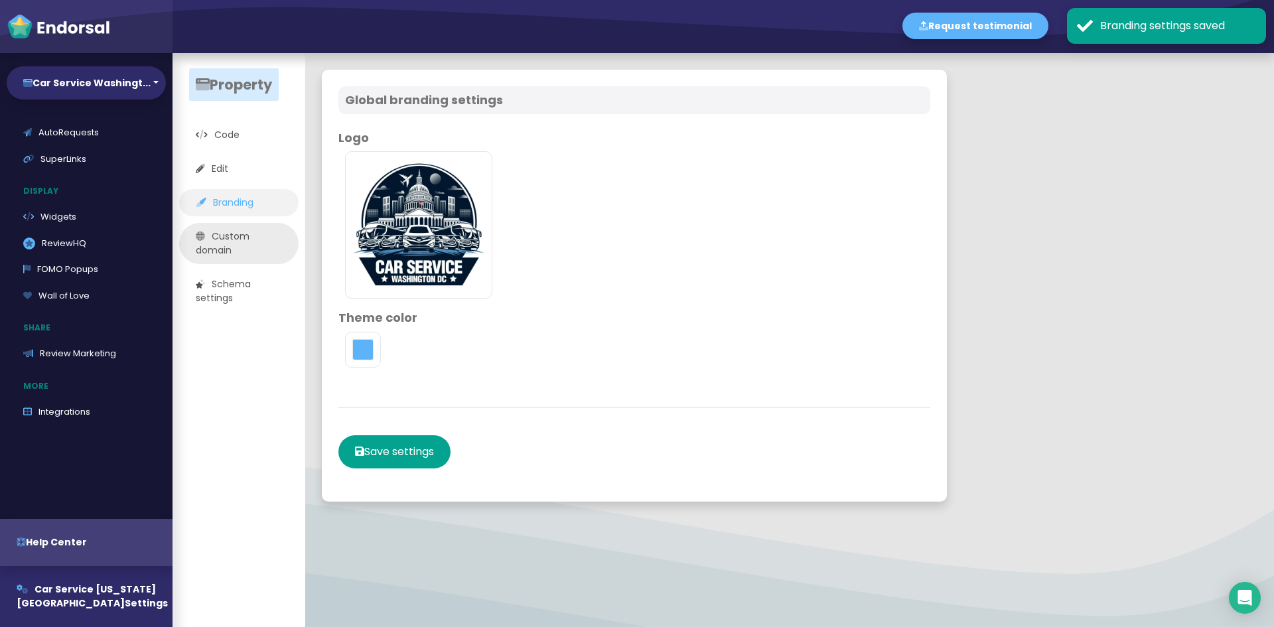
click at [232, 240] on link "Custom domain" at bounding box center [238, 243] width 119 height 41
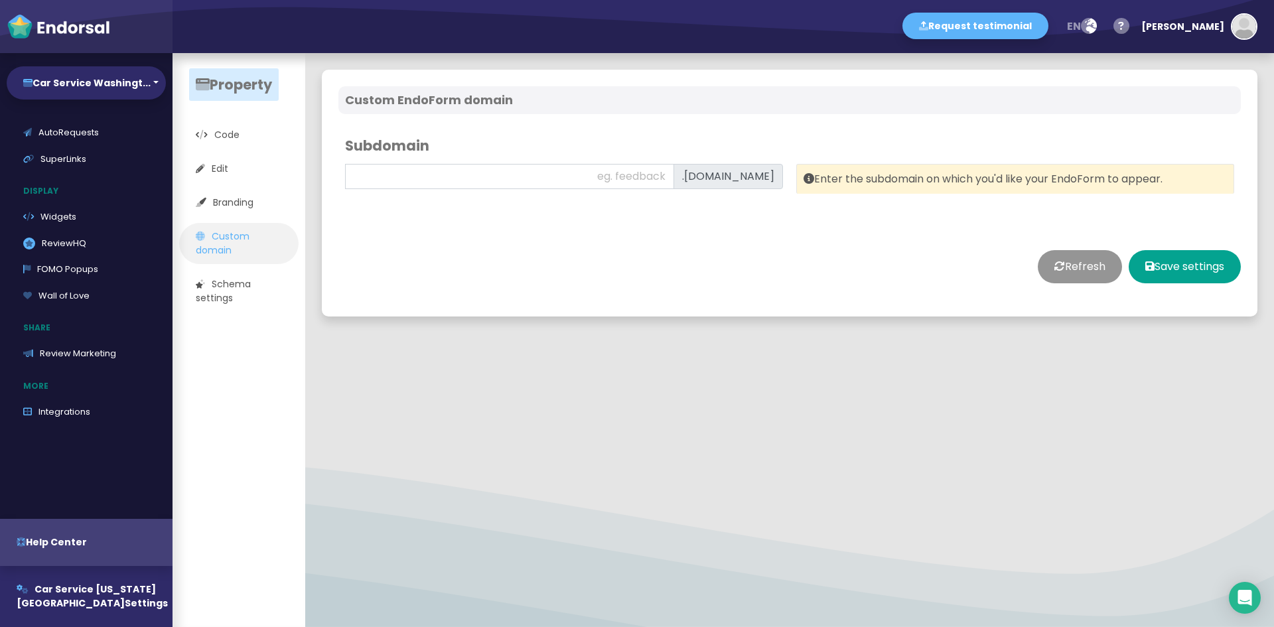
click at [673, 178] on div ".carservicewashingtondc.com" at bounding box center [727, 176] width 109 height 25
drag, startPoint x: 609, startPoint y: 178, endPoint x: 566, endPoint y: 178, distance: 43.1
click at [566, 178] on div "Subdomain .carservicewashingtondc.com" at bounding box center [563, 166] width 451 height 70
click at [580, 174] on input "text" at bounding box center [509, 176] width 329 height 25
click at [1044, 269] on button "Refresh" at bounding box center [1080, 266] width 84 height 33
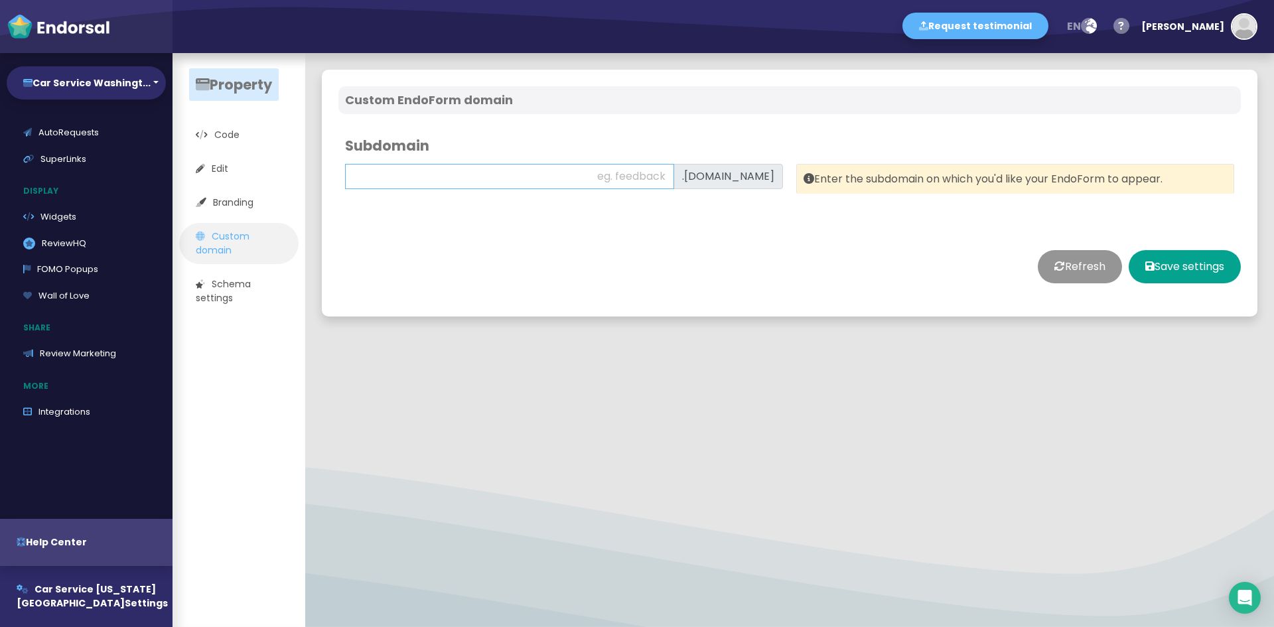
click at [558, 184] on input "text" at bounding box center [509, 176] width 329 height 25
click at [249, 289] on link "Schema settings" at bounding box center [238, 291] width 119 height 41
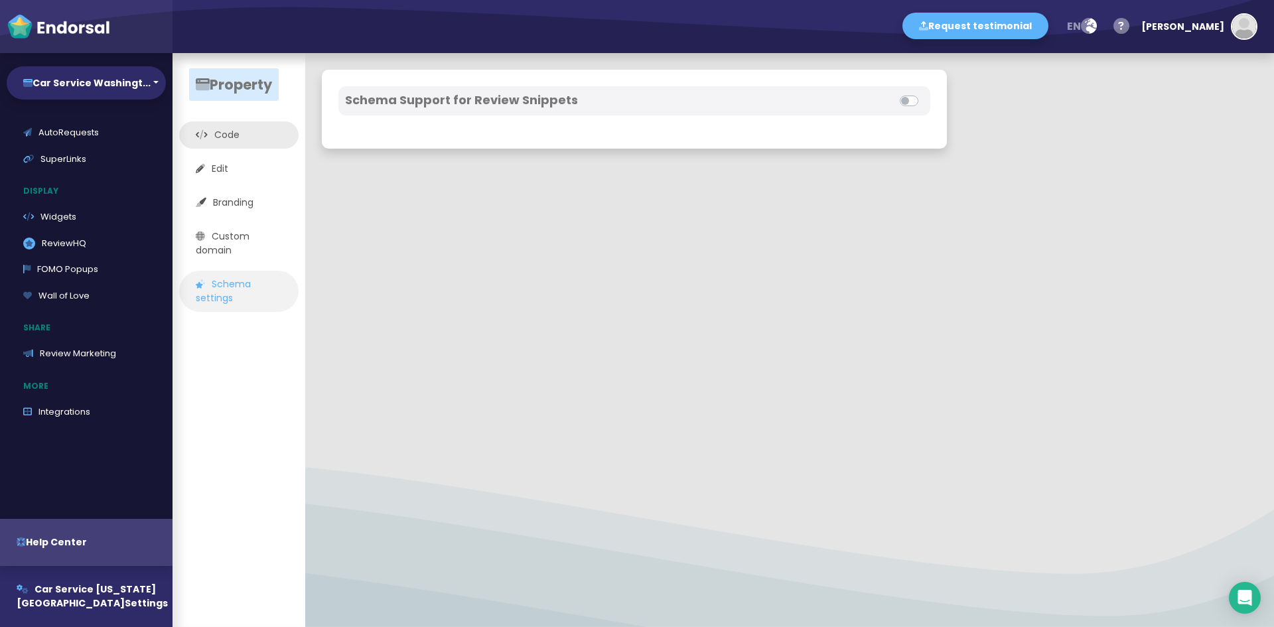
click at [211, 141] on link "Code" at bounding box center [238, 134] width 119 height 27
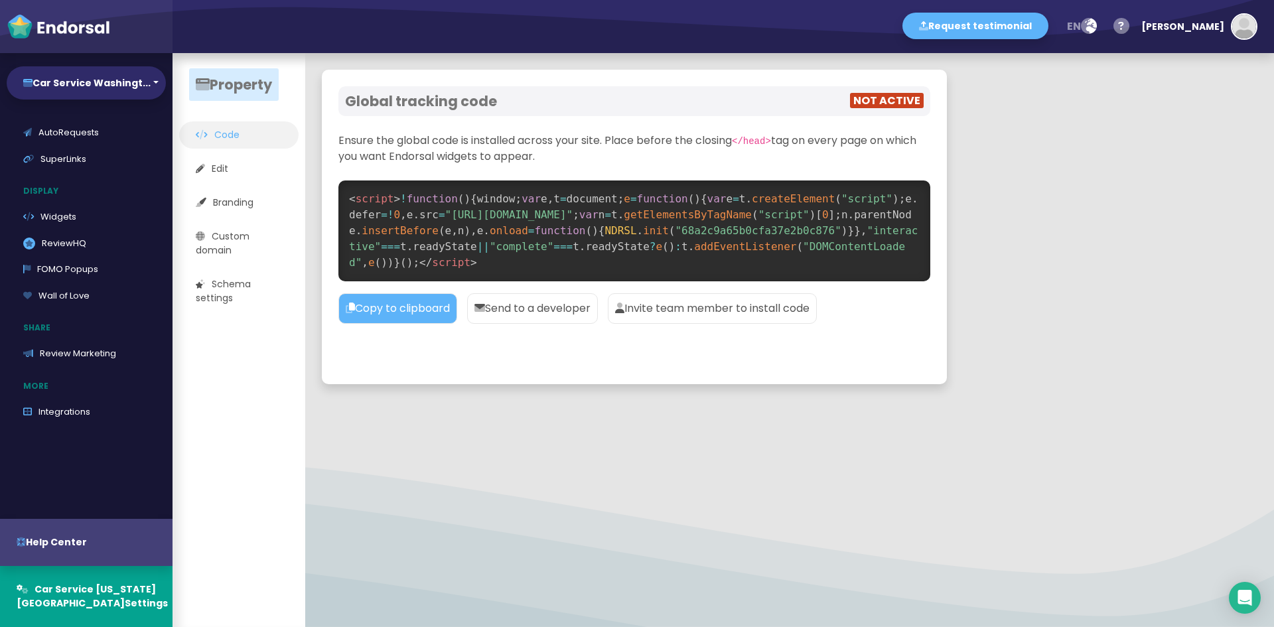
click at [923, 97] on span "NOT ACTIVE" at bounding box center [887, 100] width 74 height 15
